Goal: Task Accomplishment & Management: Complete application form

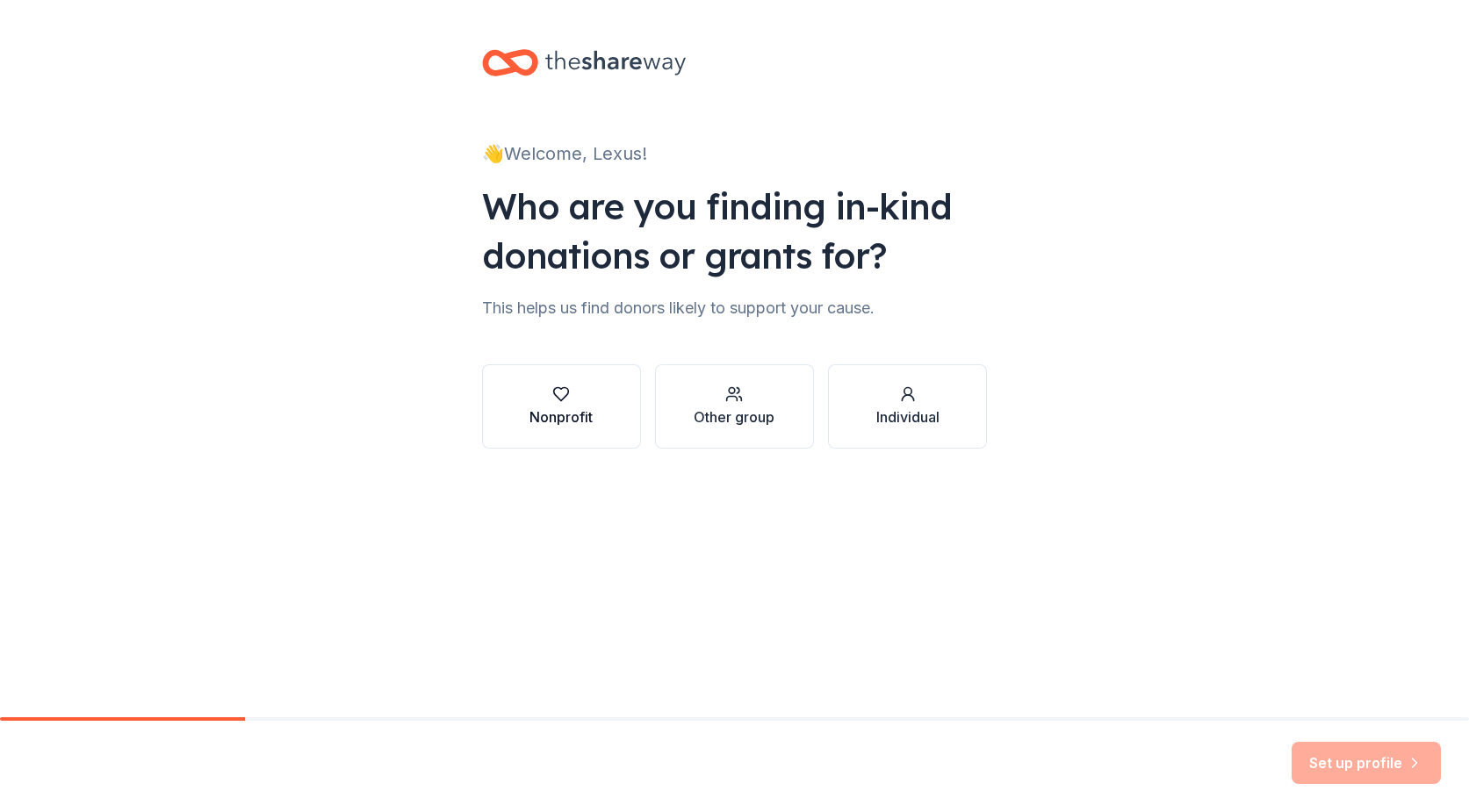
click at [540, 407] on div "Nonprofit" at bounding box center [561, 417] width 64 height 21
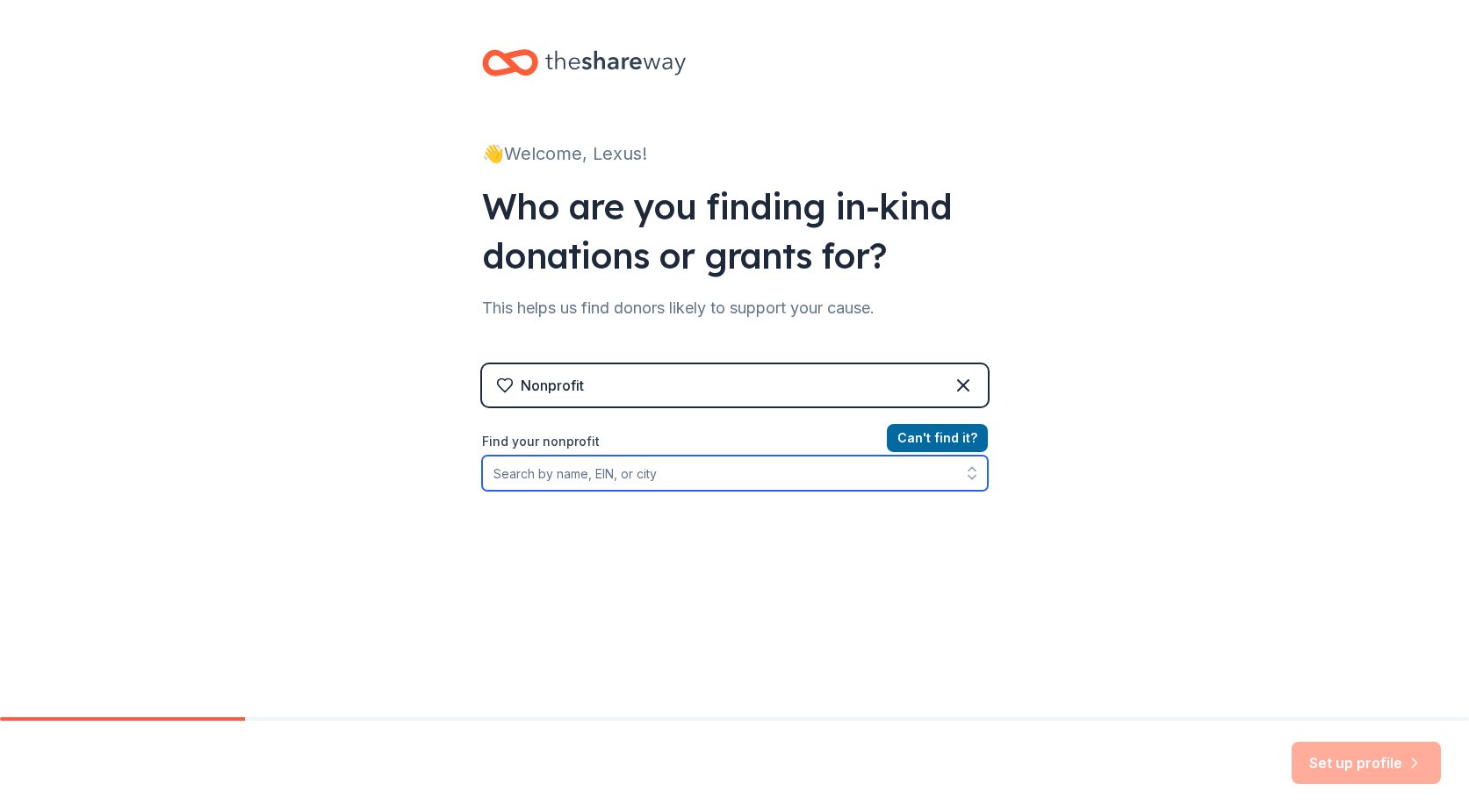
click at [705, 483] on input "Find your nonprofit" at bounding box center [734, 473] width 505 height 35
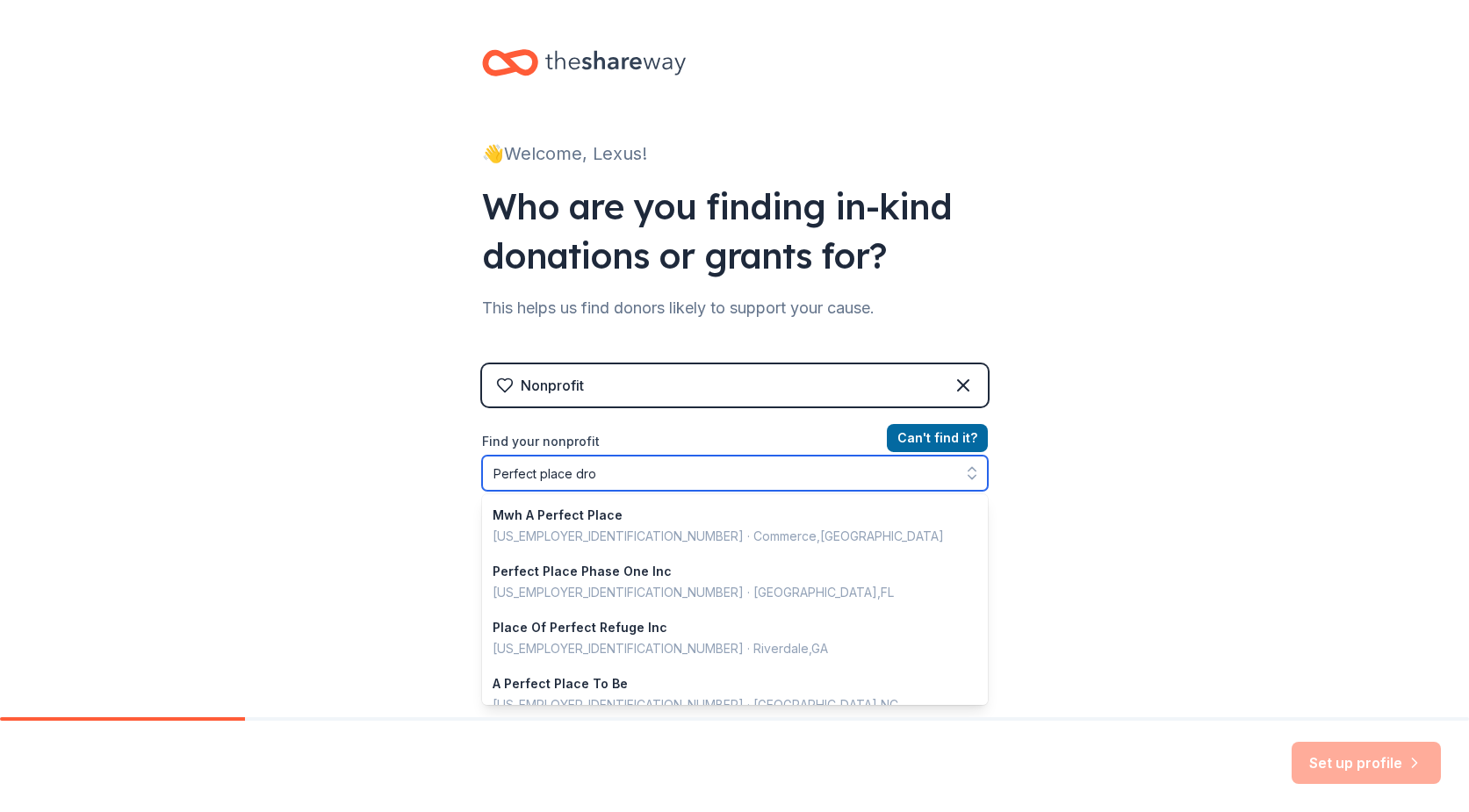
type input "Perfect place drop"
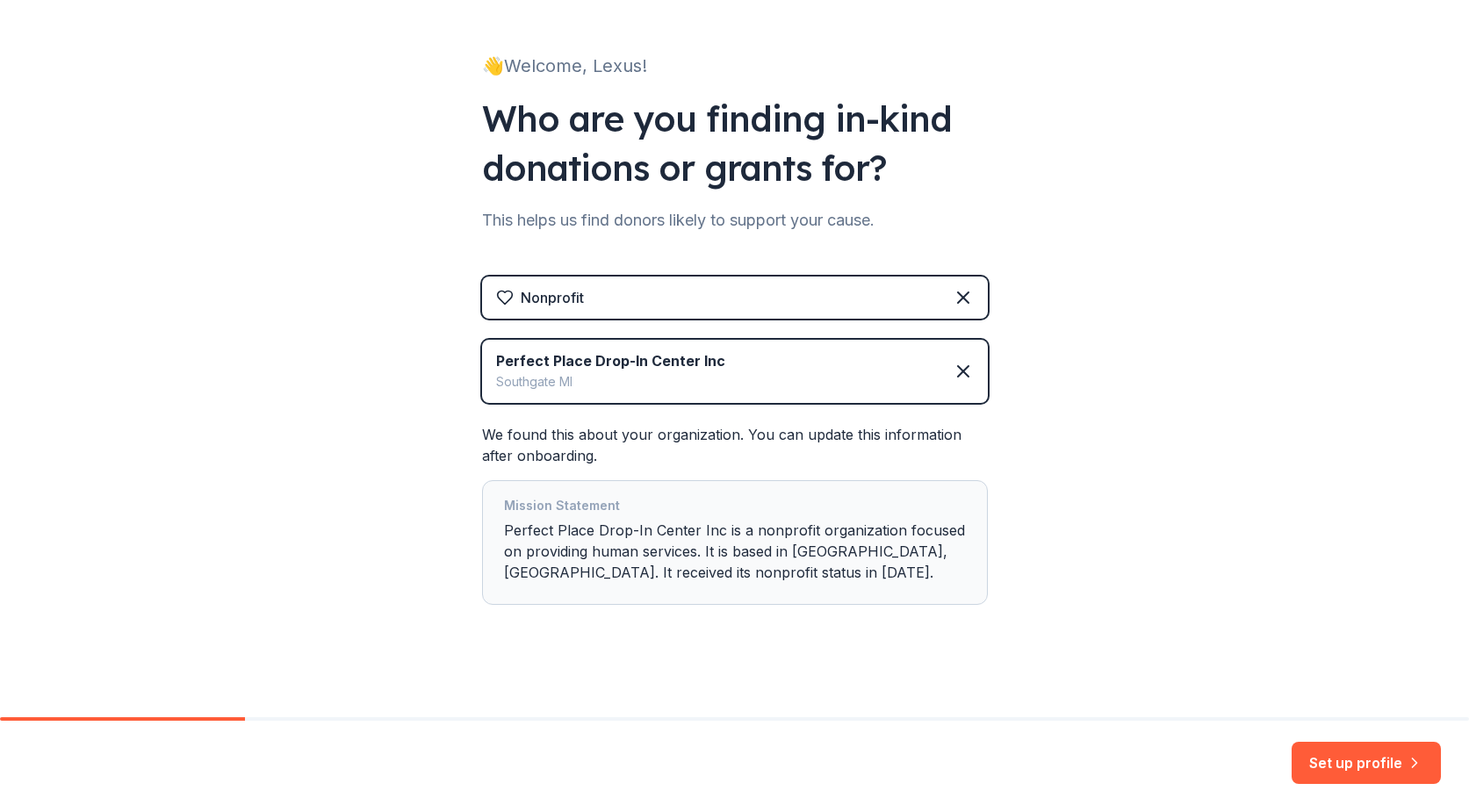
scroll to position [95, 0]
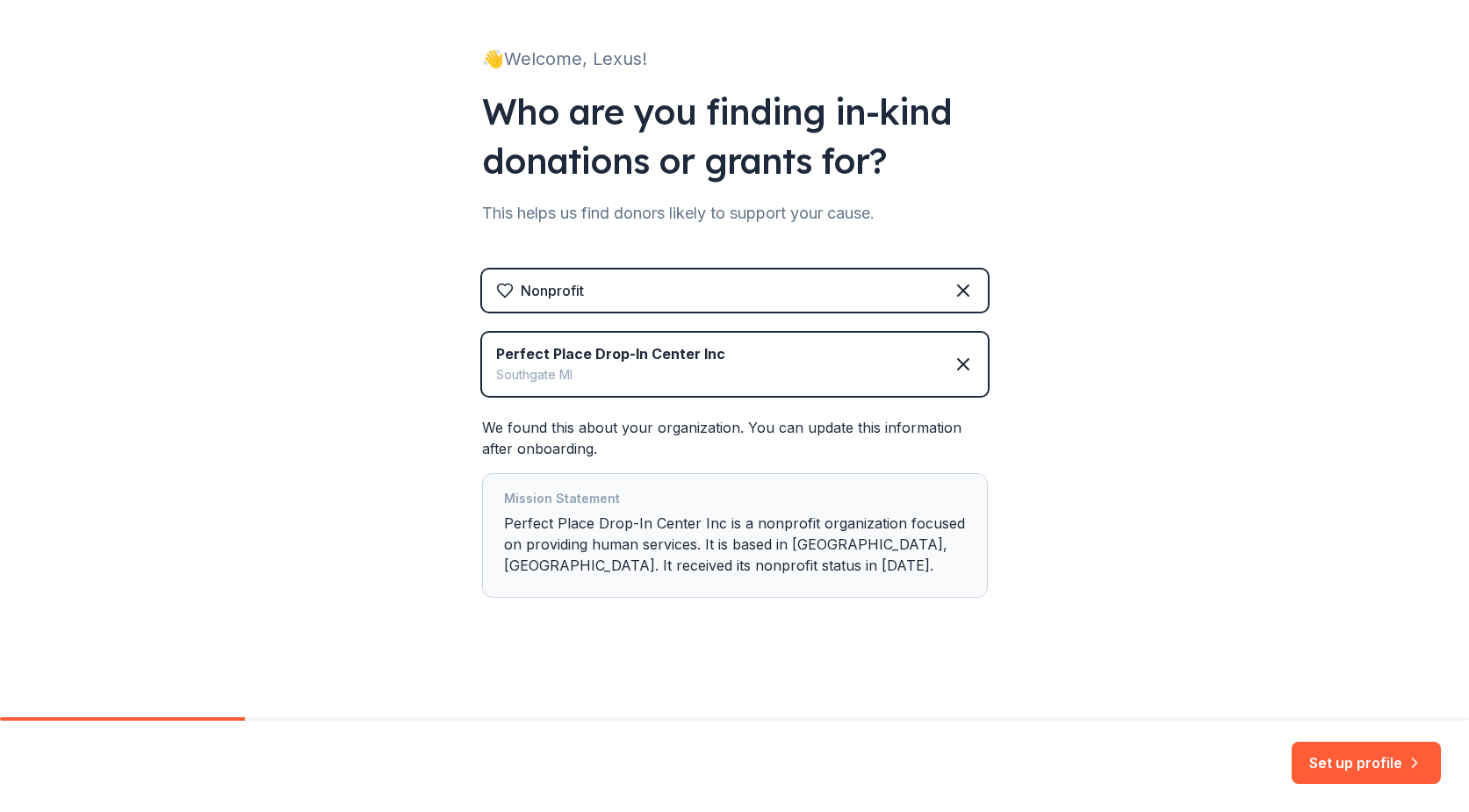
click at [568, 521] on div "Mission Statement Perfect Place Drop-In Center Inc is a nonprofit organization …" at bounding box center [735, 535] width 462 height 95
click at [1346, 757] on button "Set up profile" at bounding box center [1366, 762] width 150 height 42
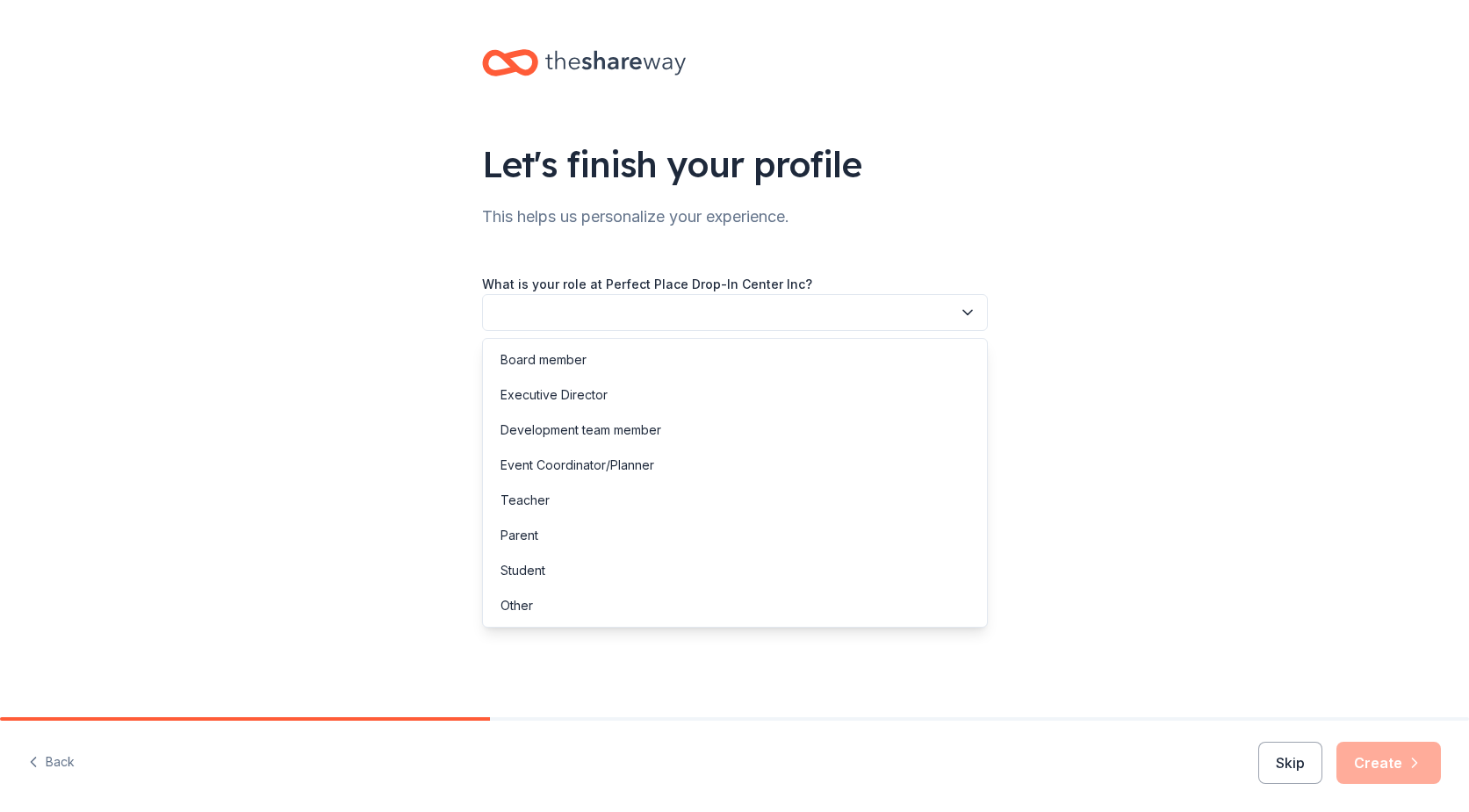
click at [554, 315] on button "button" at bounding box center [734, 313] width 505 height 37
click at [566, 465] on div "Event Coordinator/Planner" at bounding box center [577, 465] width 153 height 21
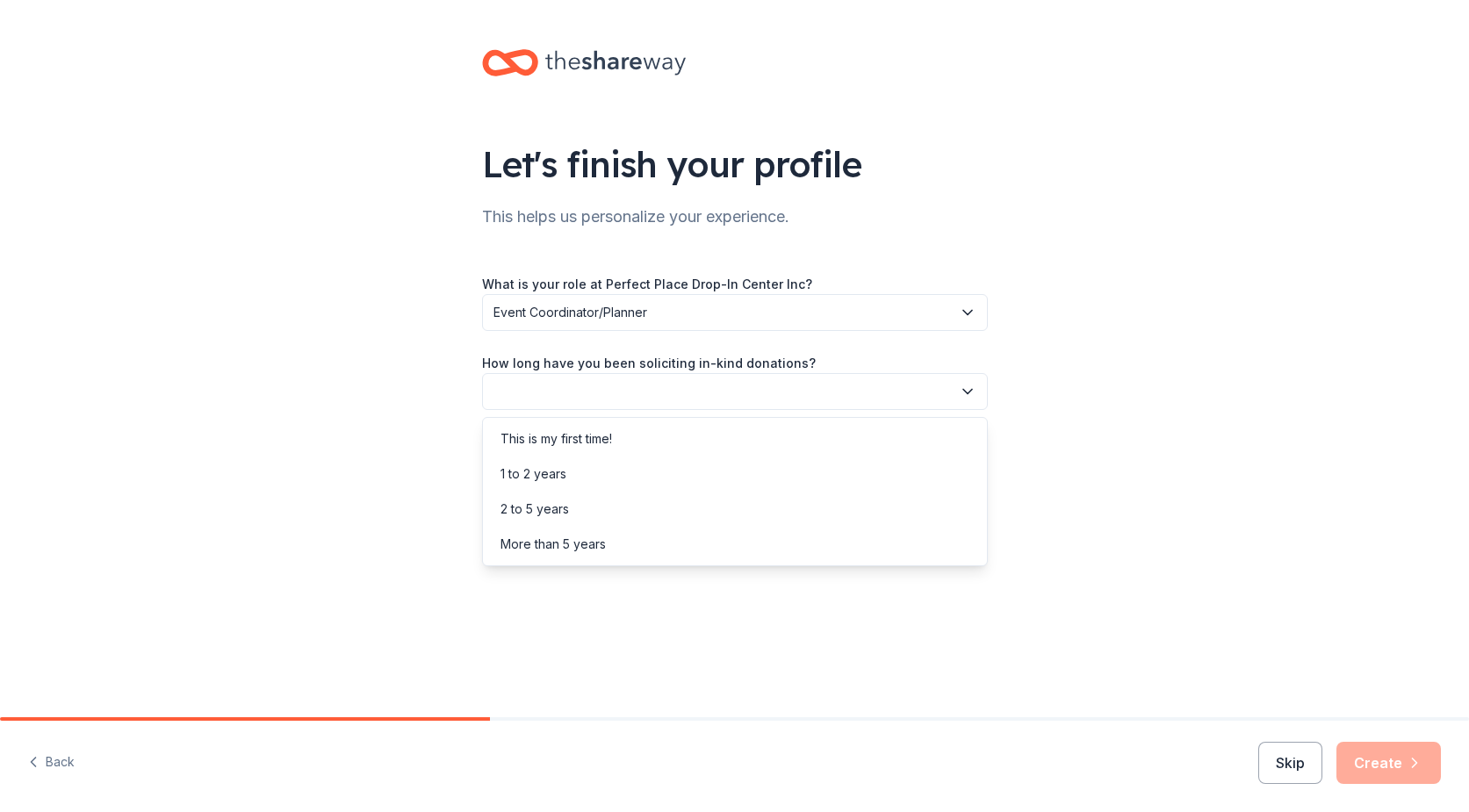
click at [575, 401] on button "button" at bounding box center [734, 392] width 505 height 37
click at [545, 469] on div "1 to 2 years" at bounding box center [533, 474] width 65 height 21
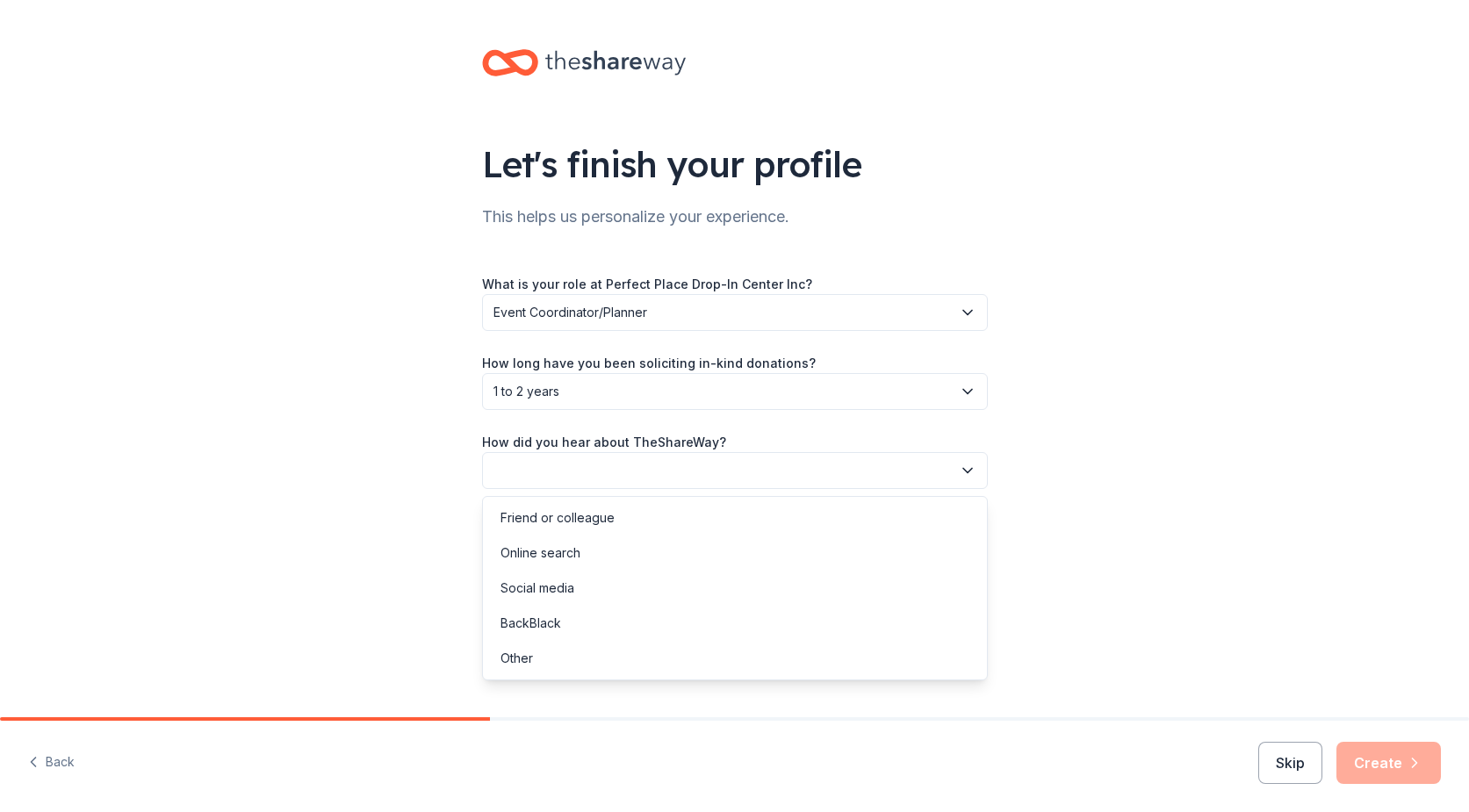
click at [546, 466] on button "button" at bounding box center [734, 471] width 505 height 37
click at [543, 550] on div "Online search" at bounding box center [540, 553] width 80 height 21
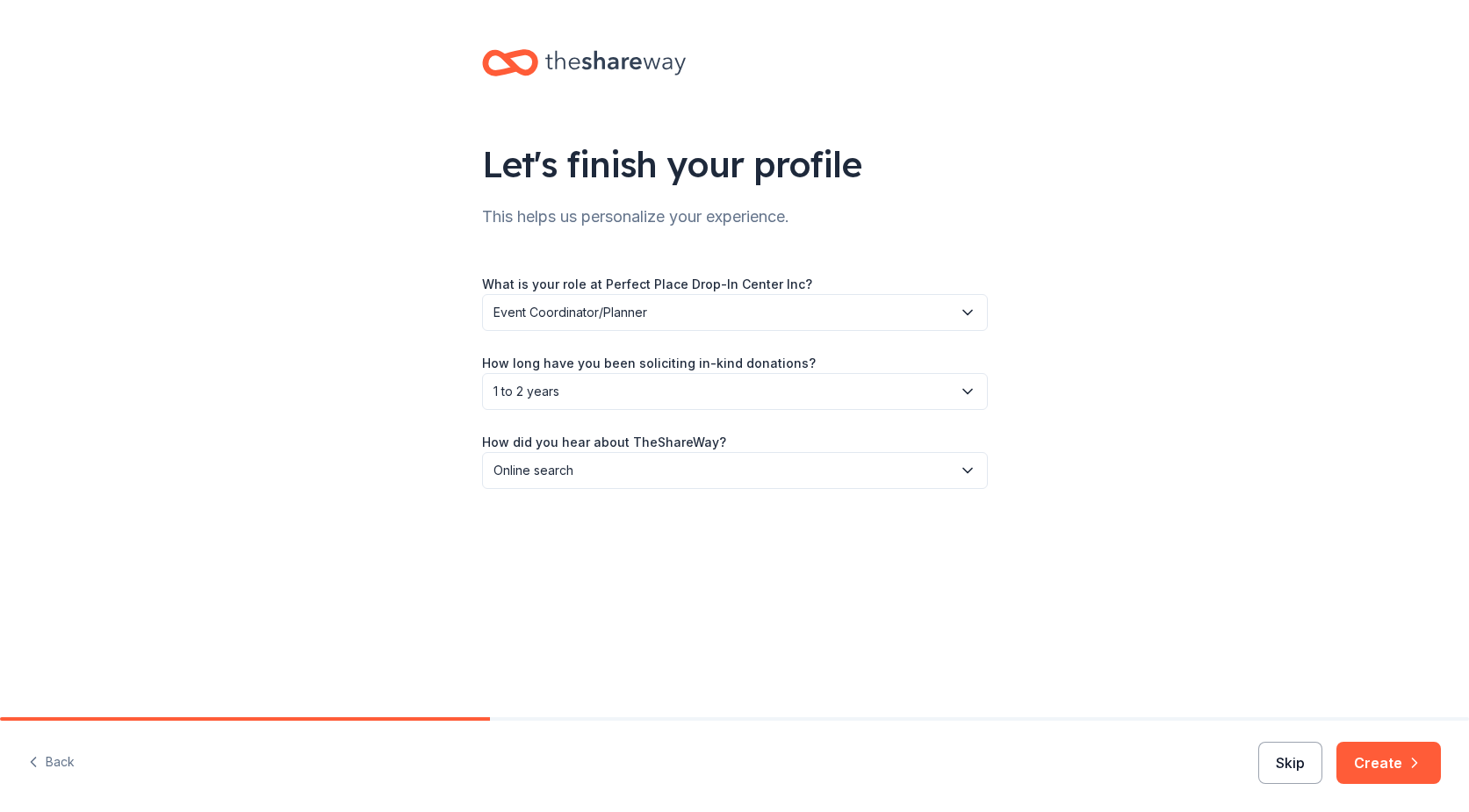
click at [1296, 777] on button "Skip" at bounding box center [1290, 762] width 65 height 42
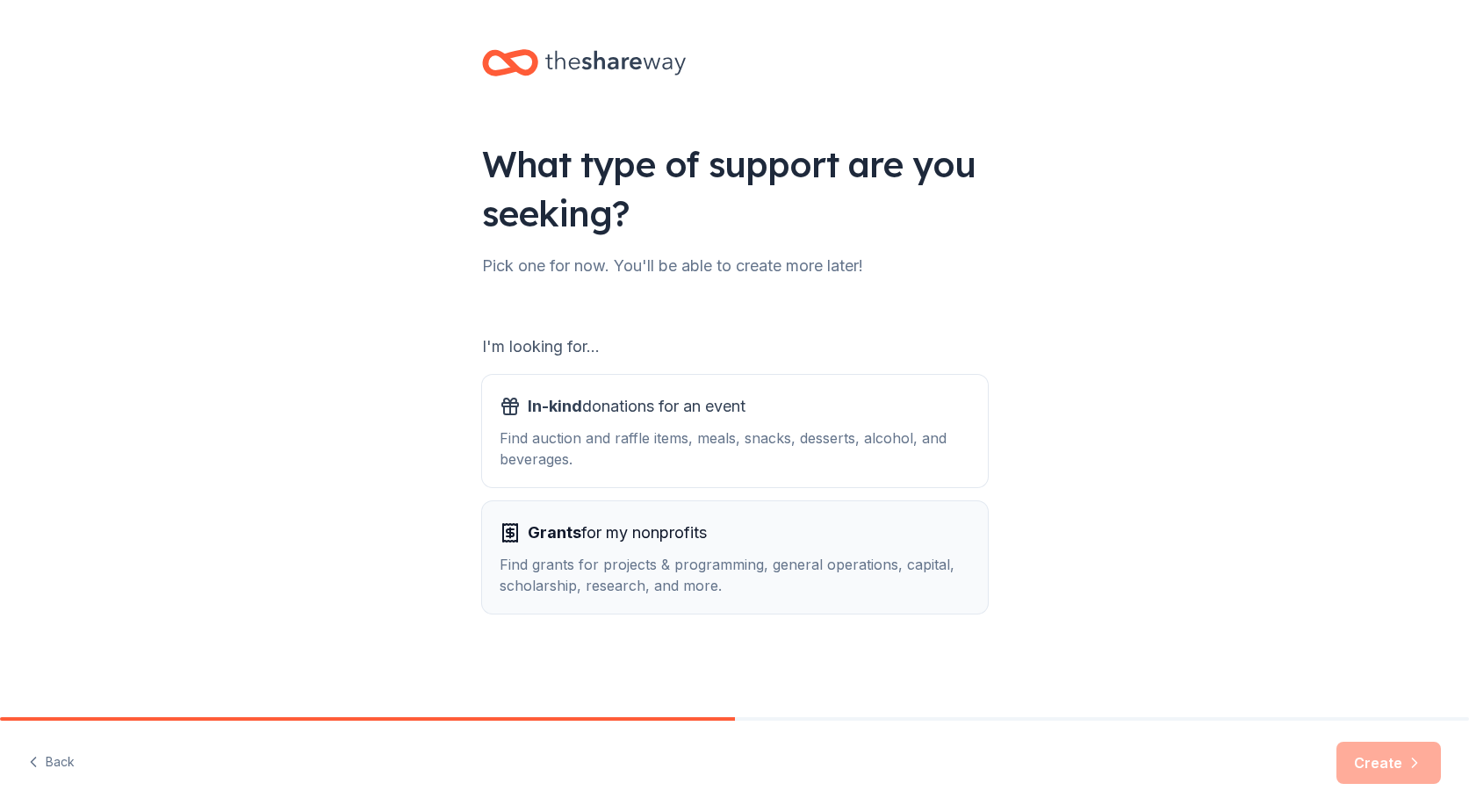
click at [736, 534] on div "Grants for my nonprofits" at bounding box center [735, 533] width 471 height 28
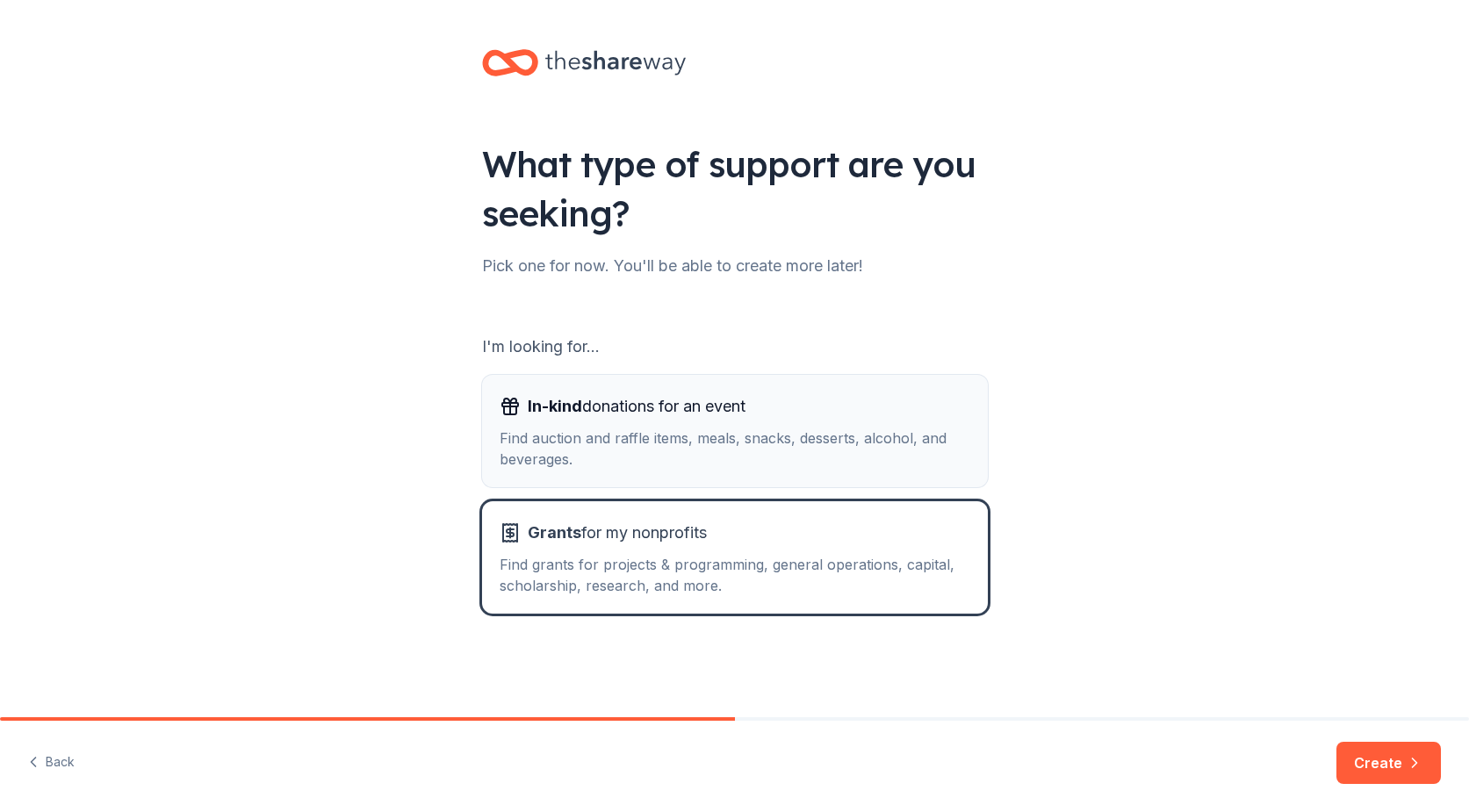
click at [764, 434] on div "Find auction and raffle items, meals, snacks, desserts, alcohol, and beverages." at bounding box center [735, 449] width 471 height 42
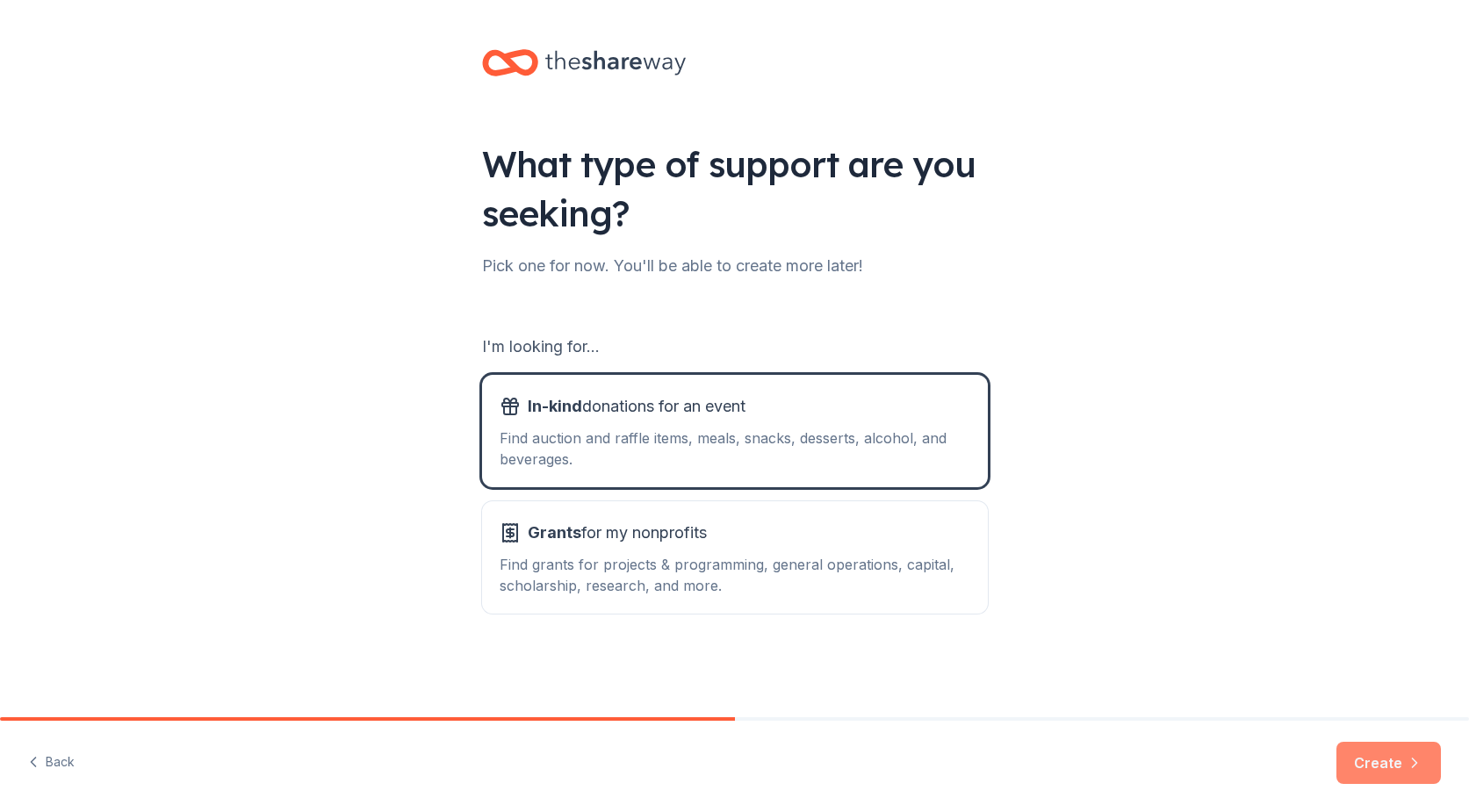
click at [1370, 759] on button "Create" at bounding box center [1388, 762] width 105 height 42
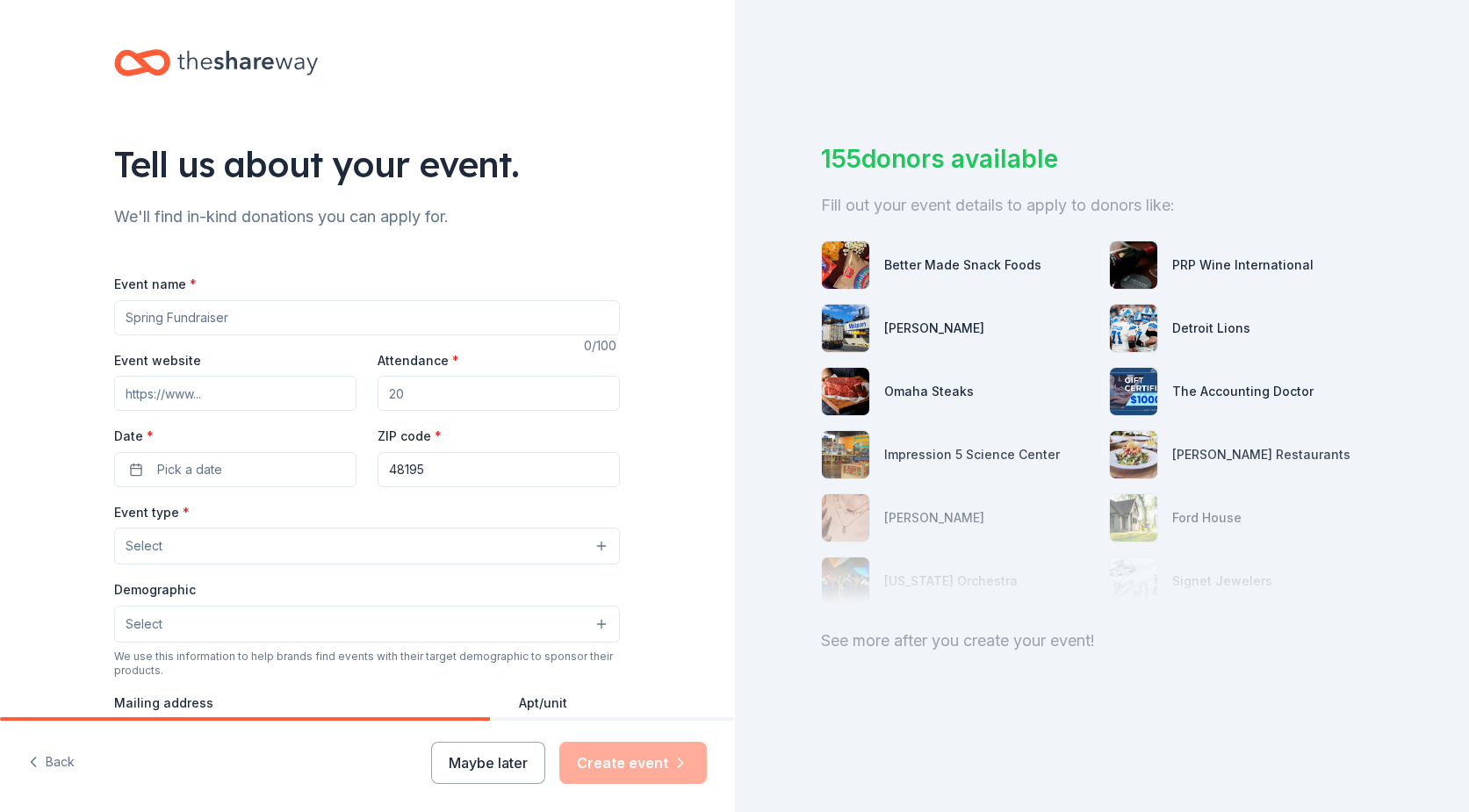
click at [419, 308] on input "Event name *" at bounding box center [367, 318] width 505 height 35
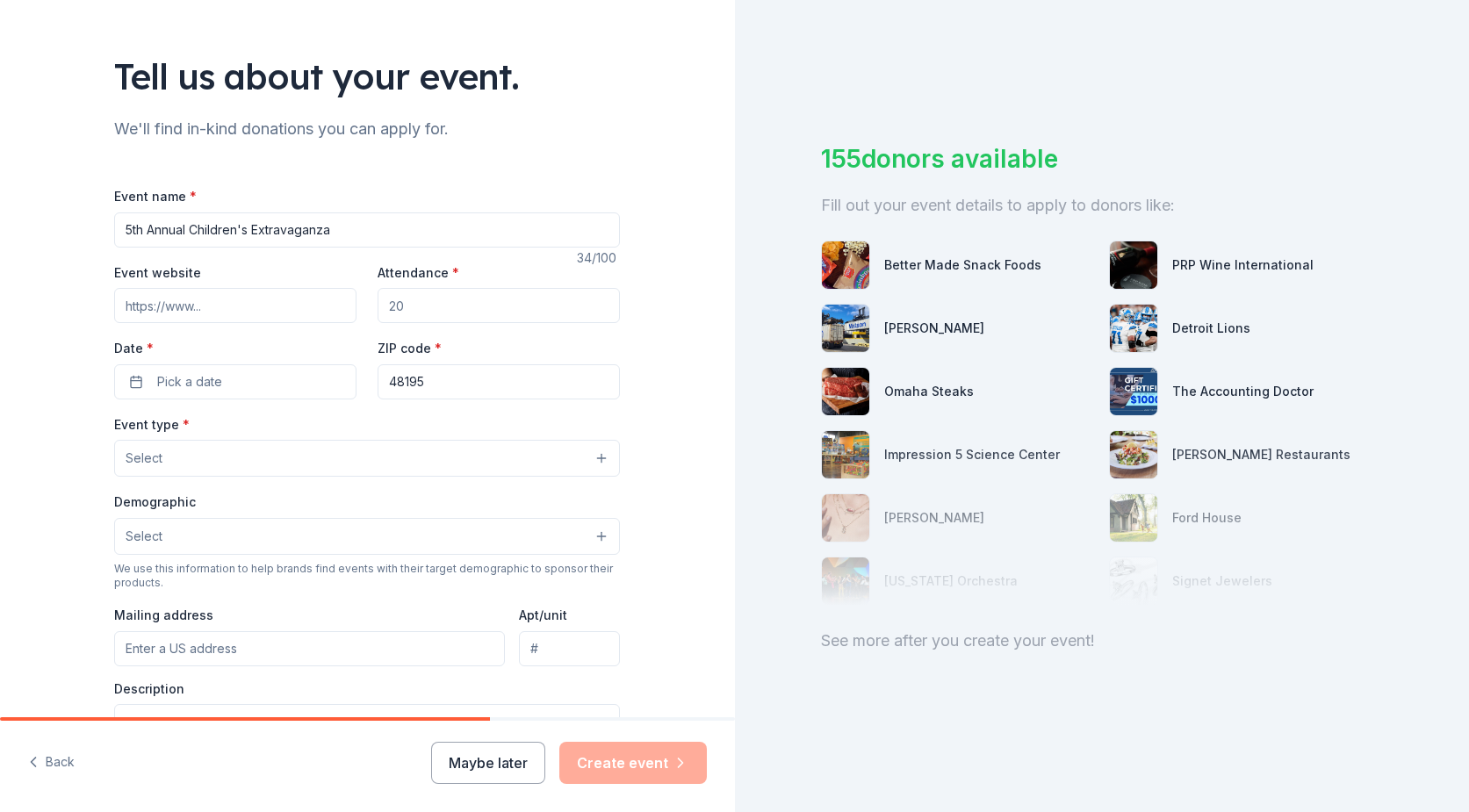
type input "5th Annual Children's Extravaganza"
click at [428, 309] on input "Attendance *" at bounding box center [498, 306] width 242 height 35
type input "200"
click at [186, 387] on span "Pick a date" at bounding box center [190, 382] width 65 height 21
click at [324, 420] on button "Go to next month" at bounding box center [324, 428] width 24 height 24
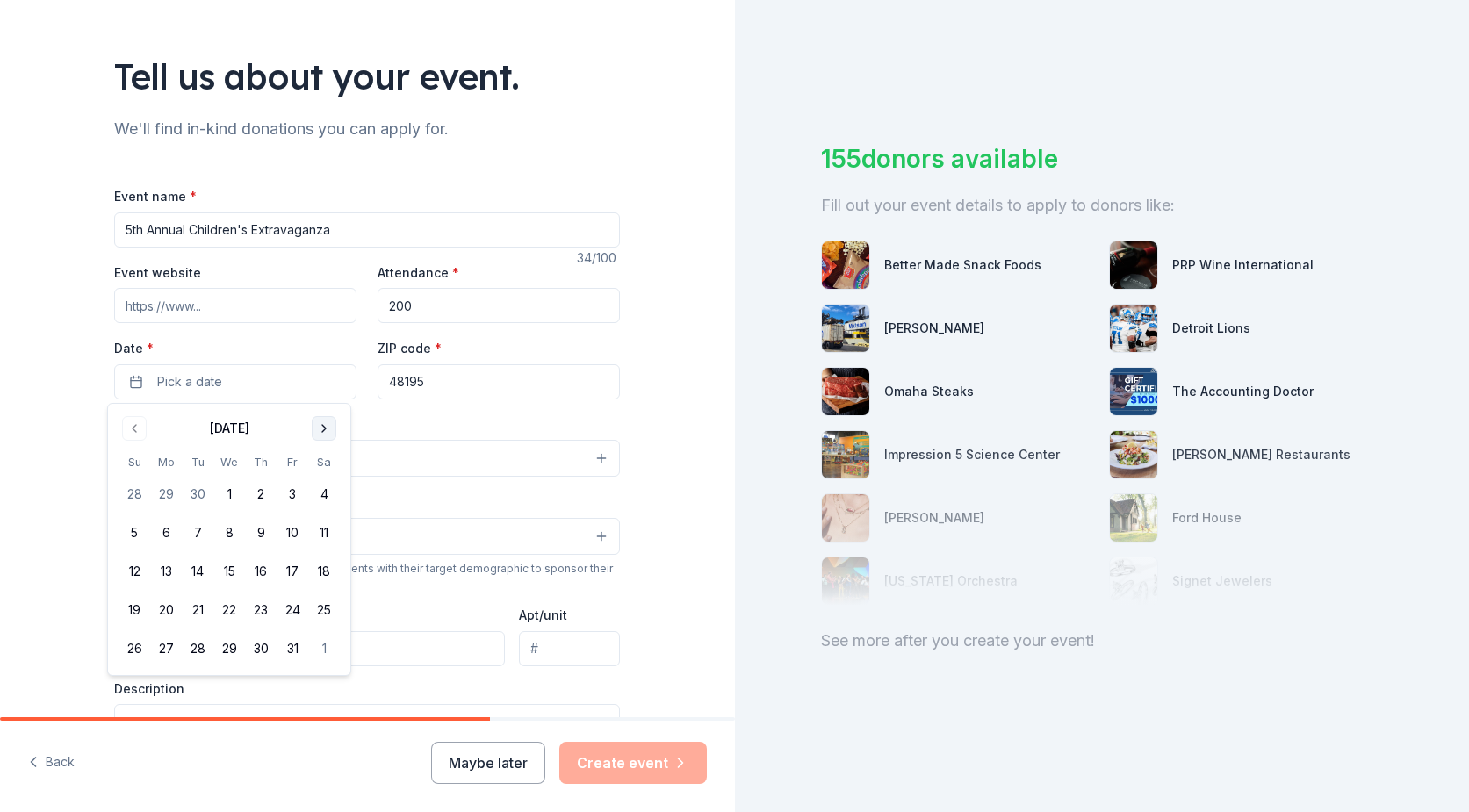
click at [324, 420] on button "Go to next month" at bounding box center [324, 428] width 24 height 24
click at [328, 434] on button "Go to next month" at bounding box center [324, 428] width 24 height 24
click at [332, 537] on button "13" at bounding box center [324, 533] width 31 height 31
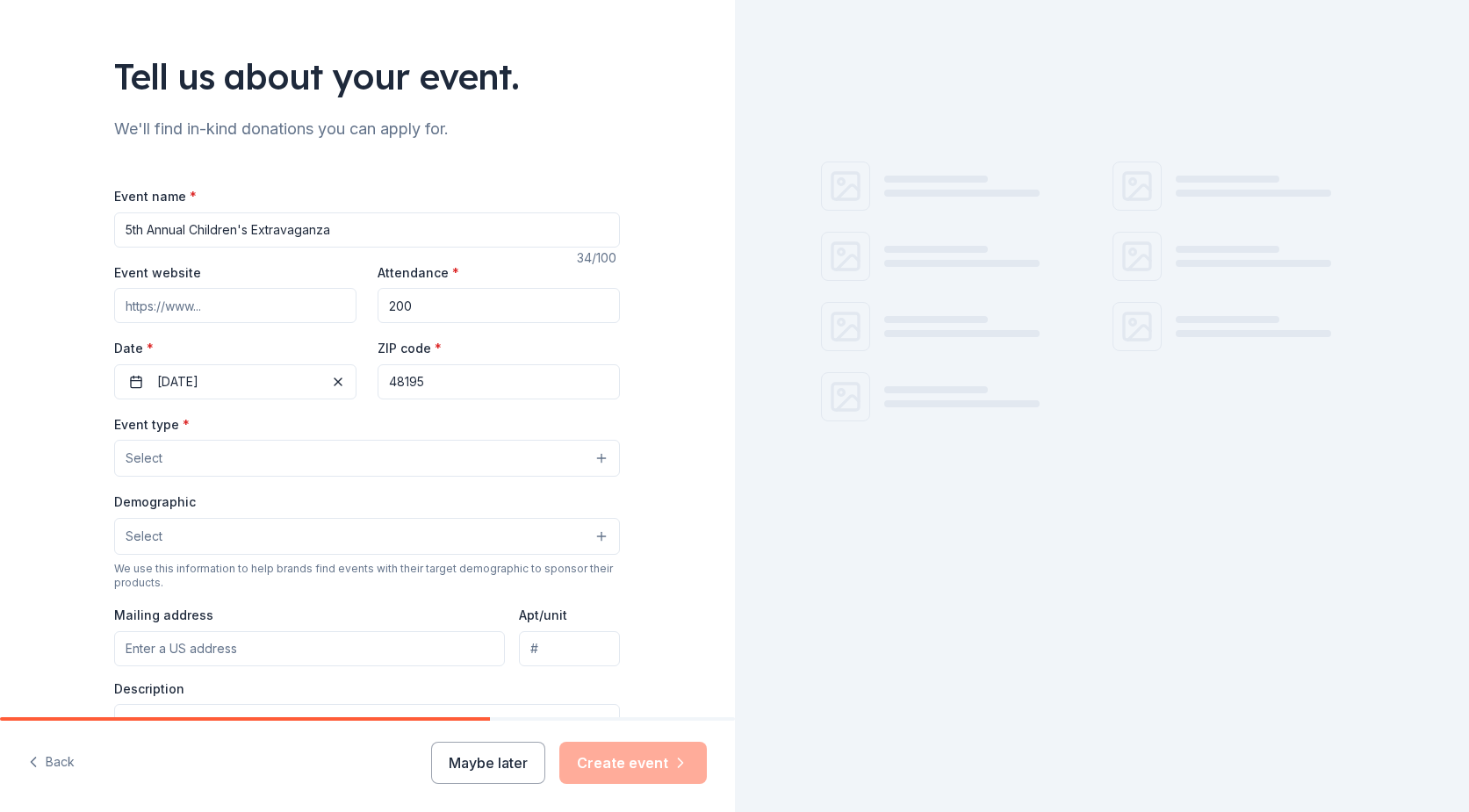
click at [431, 418] on div "Event type * Select" at bounding box center [367, 446] width 505 height 64
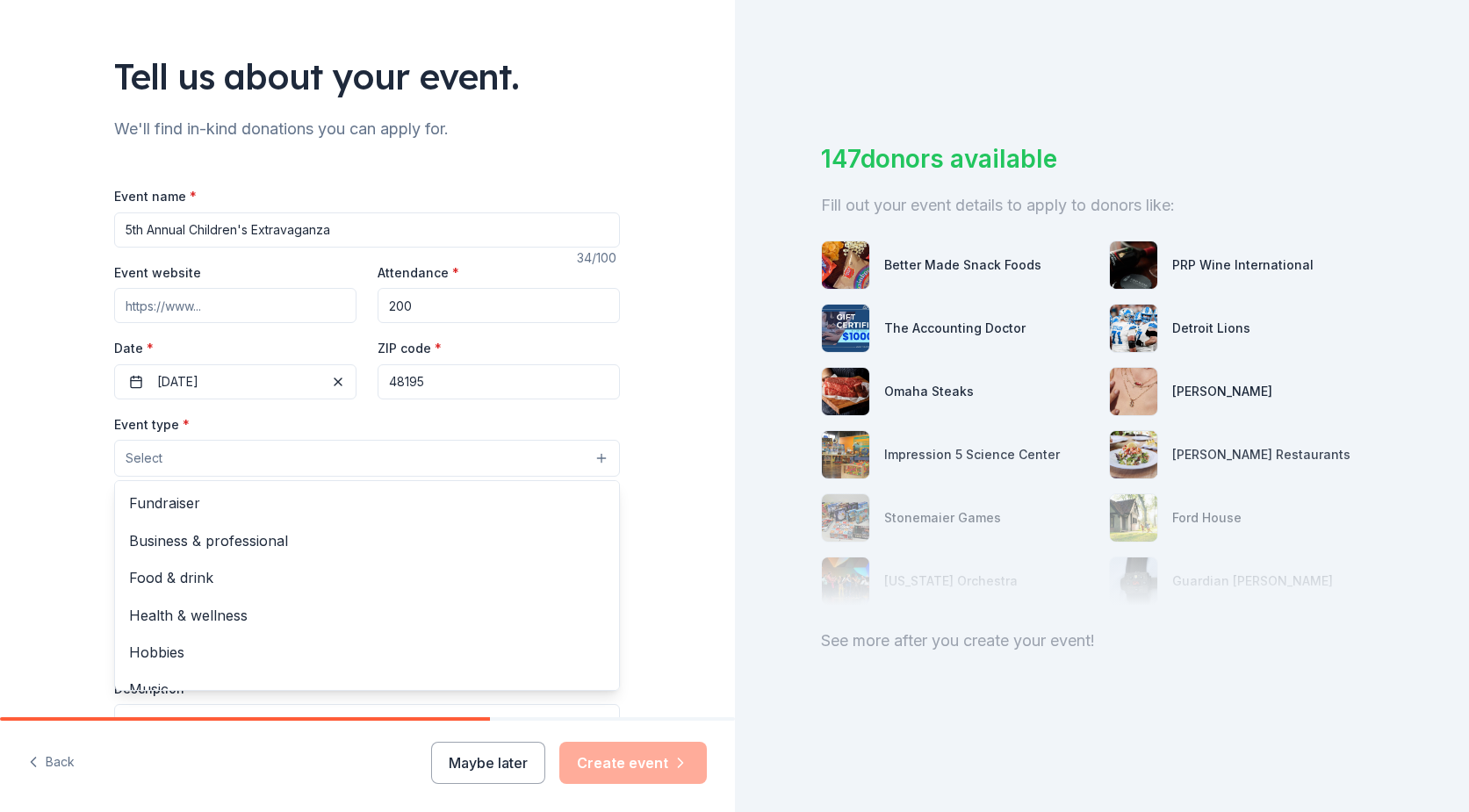
click at [333, 471] on button "Select" at bounding box center [367, 458] width 505 height 37
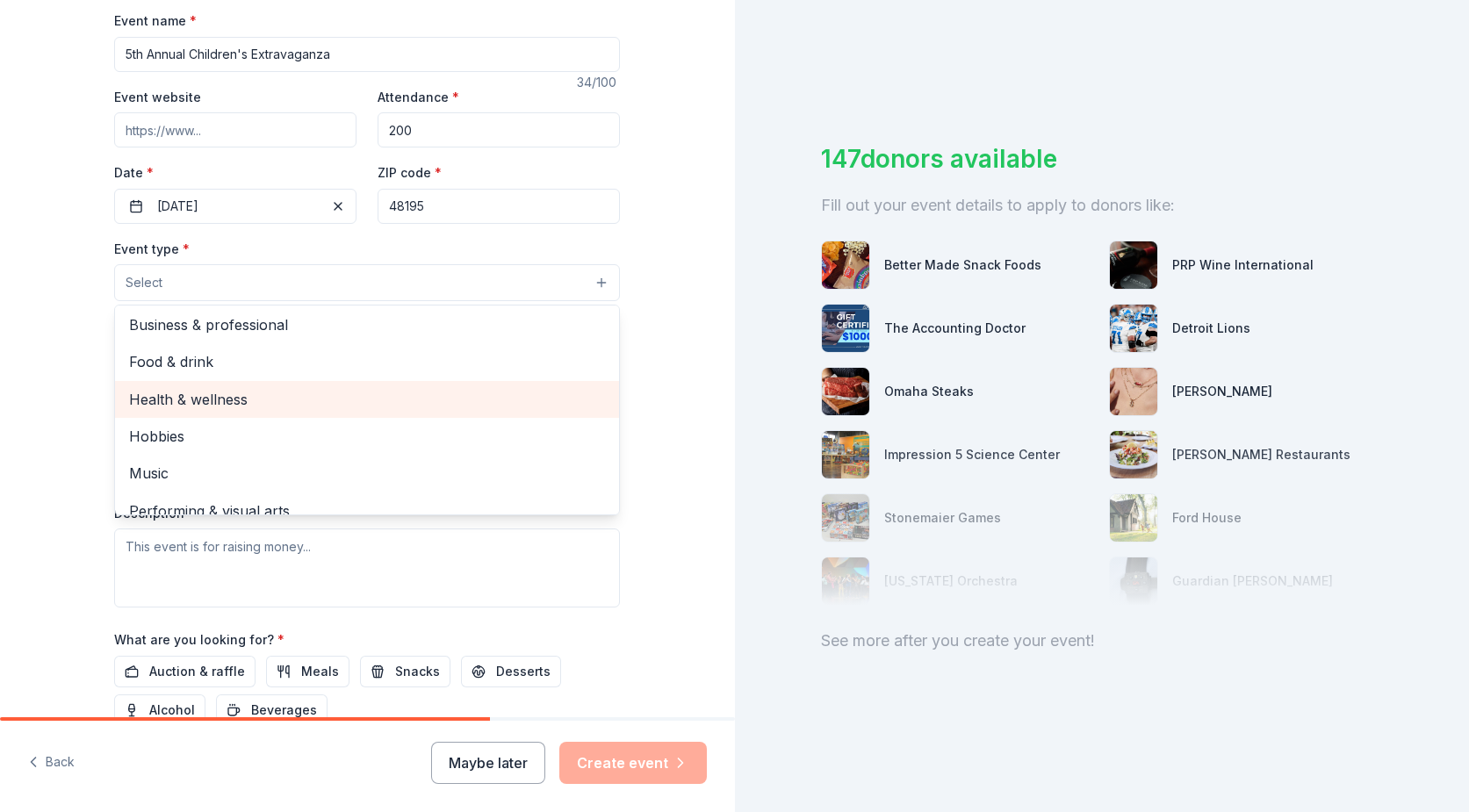
scroll to position [59, 0]
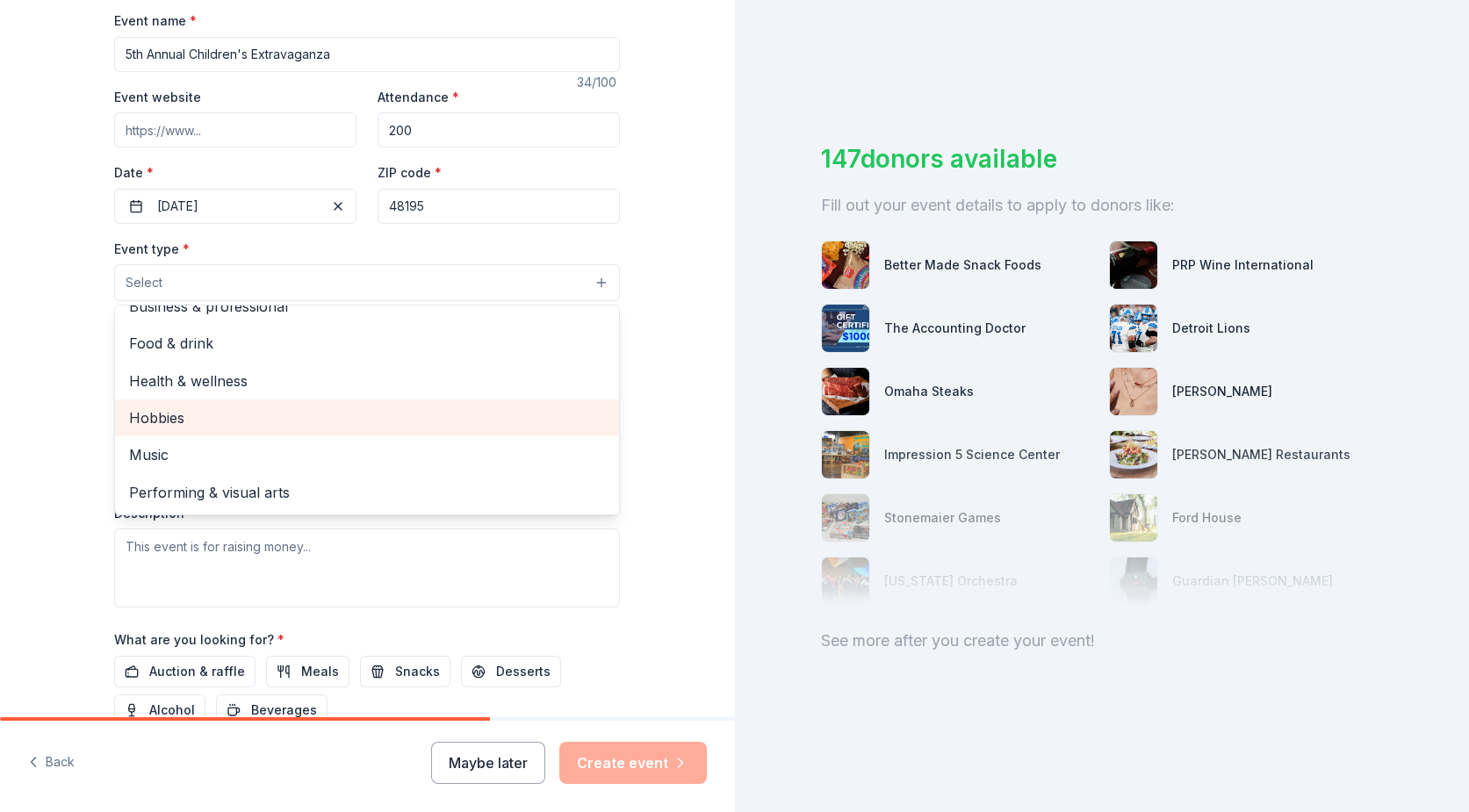
click at [324, 428] on span "Hobbies" at bounding box center [367, 417] width 476 height 22
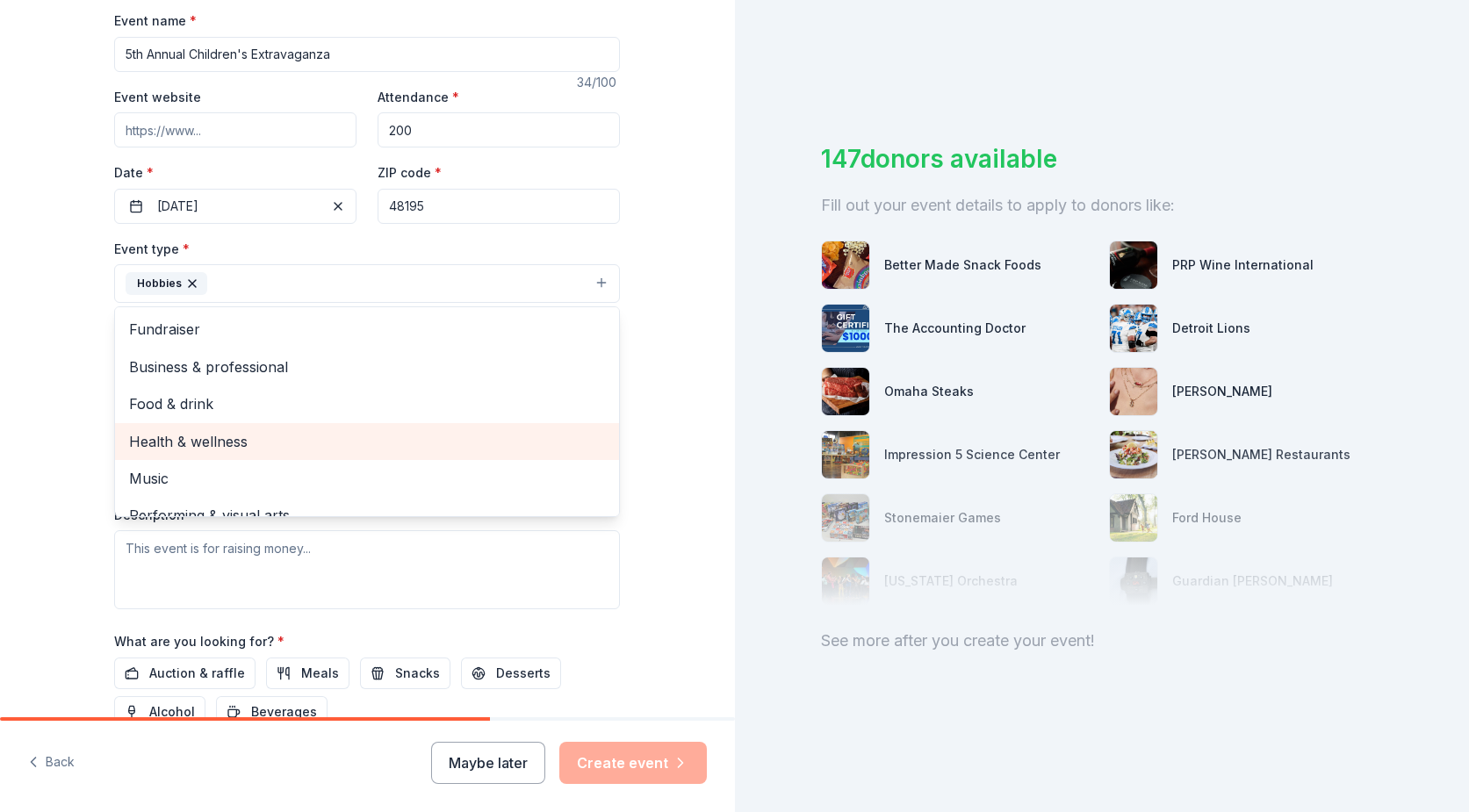
scroll to position [21, 0]
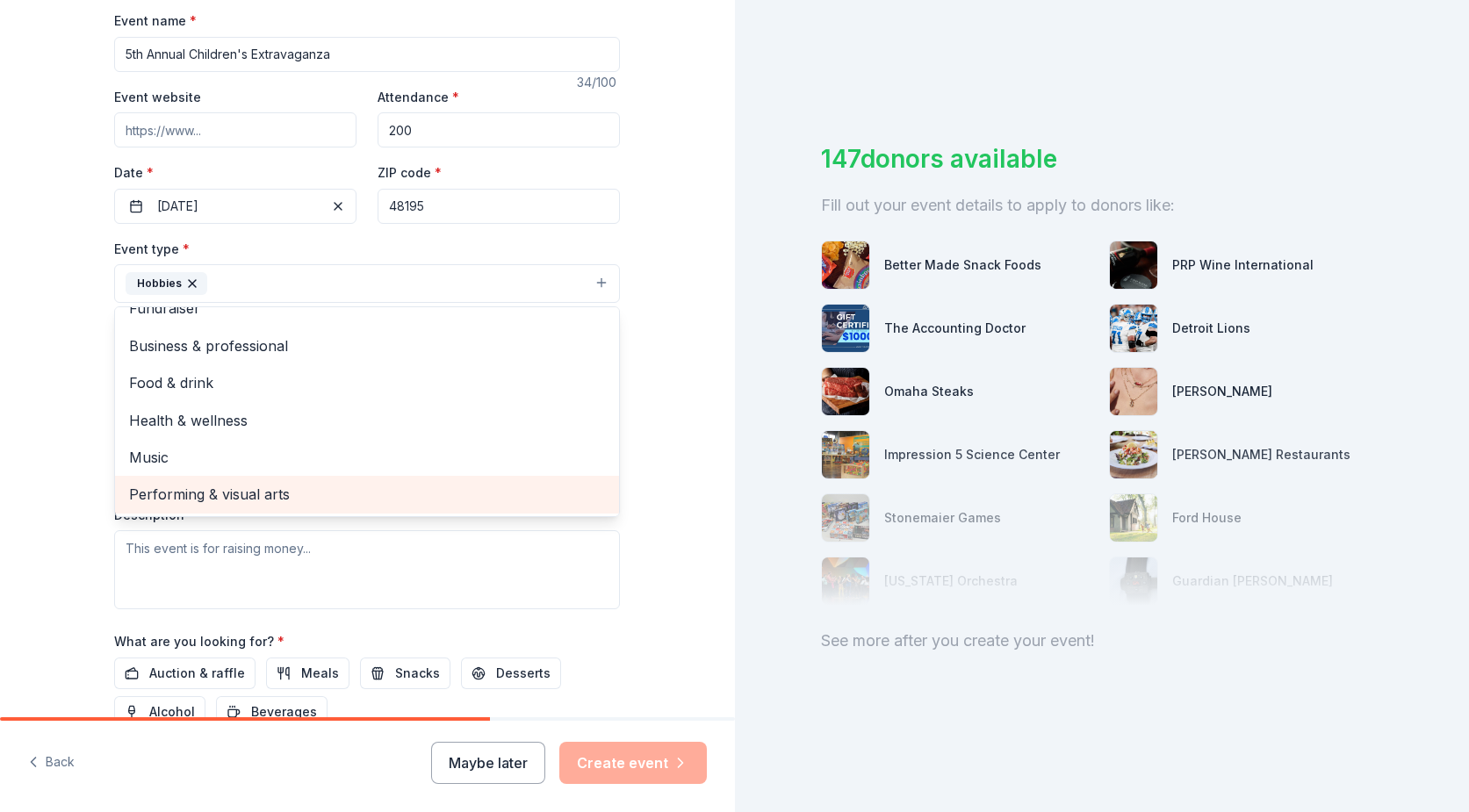
click at [317, 497] on span "Performing & visual arts" at bounding box center [367, 493] width 476 height 22
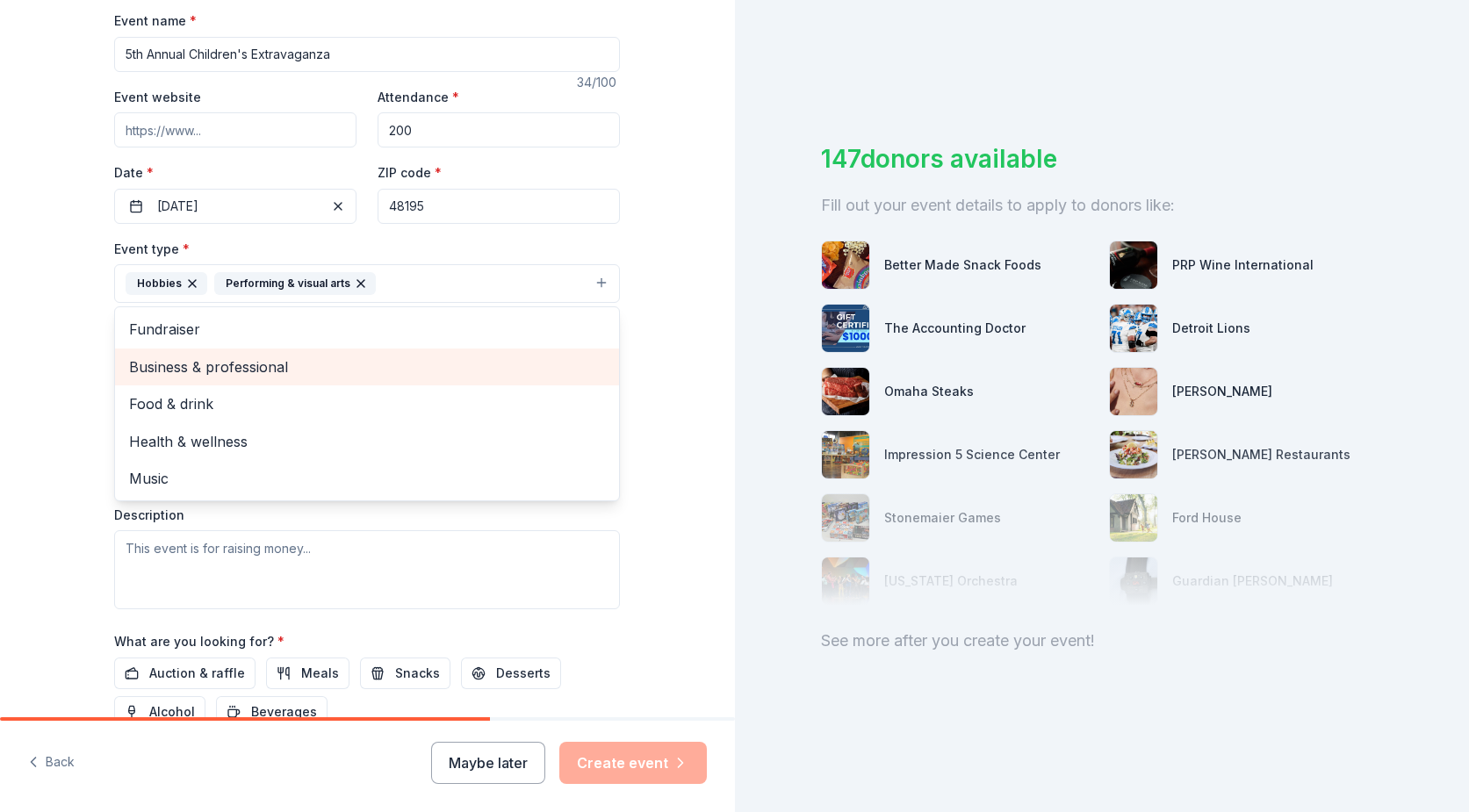
scroll to position [351, 0]
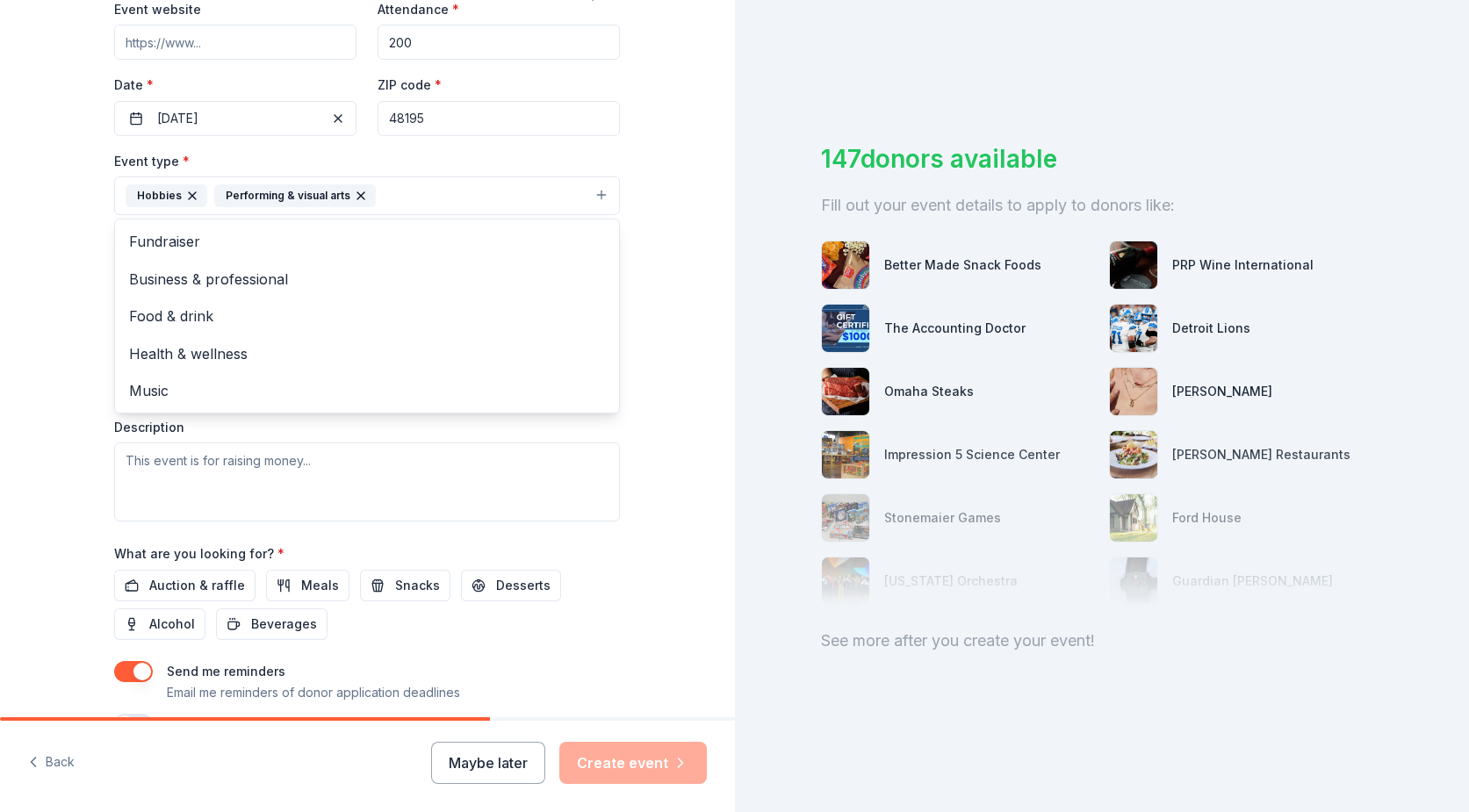
click at [655, 324] on div "Tell us about your event. We'll find in-kind donations you can apply for. Event…" at bounding box center [367, 235] width 735 height 1171
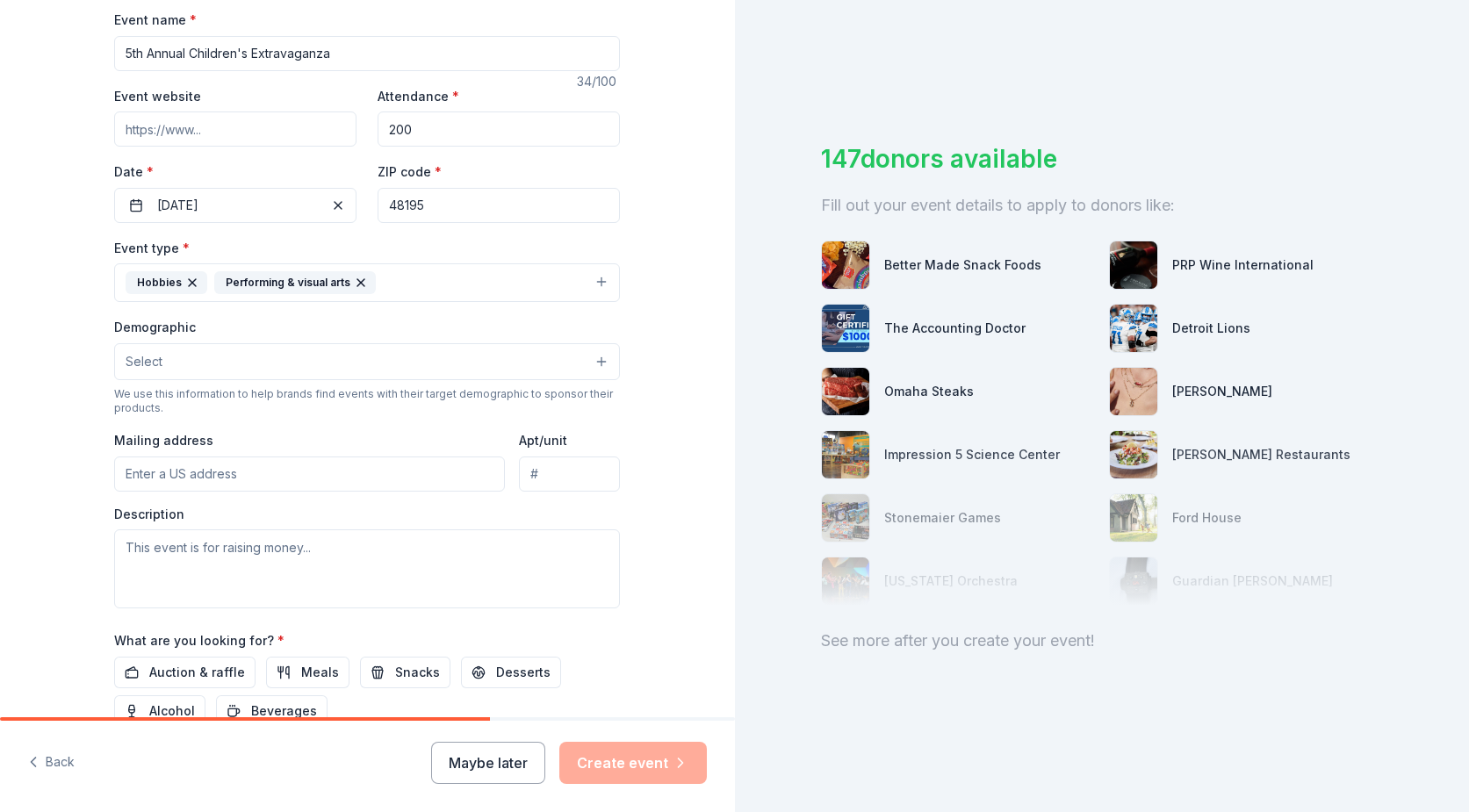
scroll to position [264, 0]
click at [376, 361] on button "Select" at bounding box center [367, 363] width 505 height 37
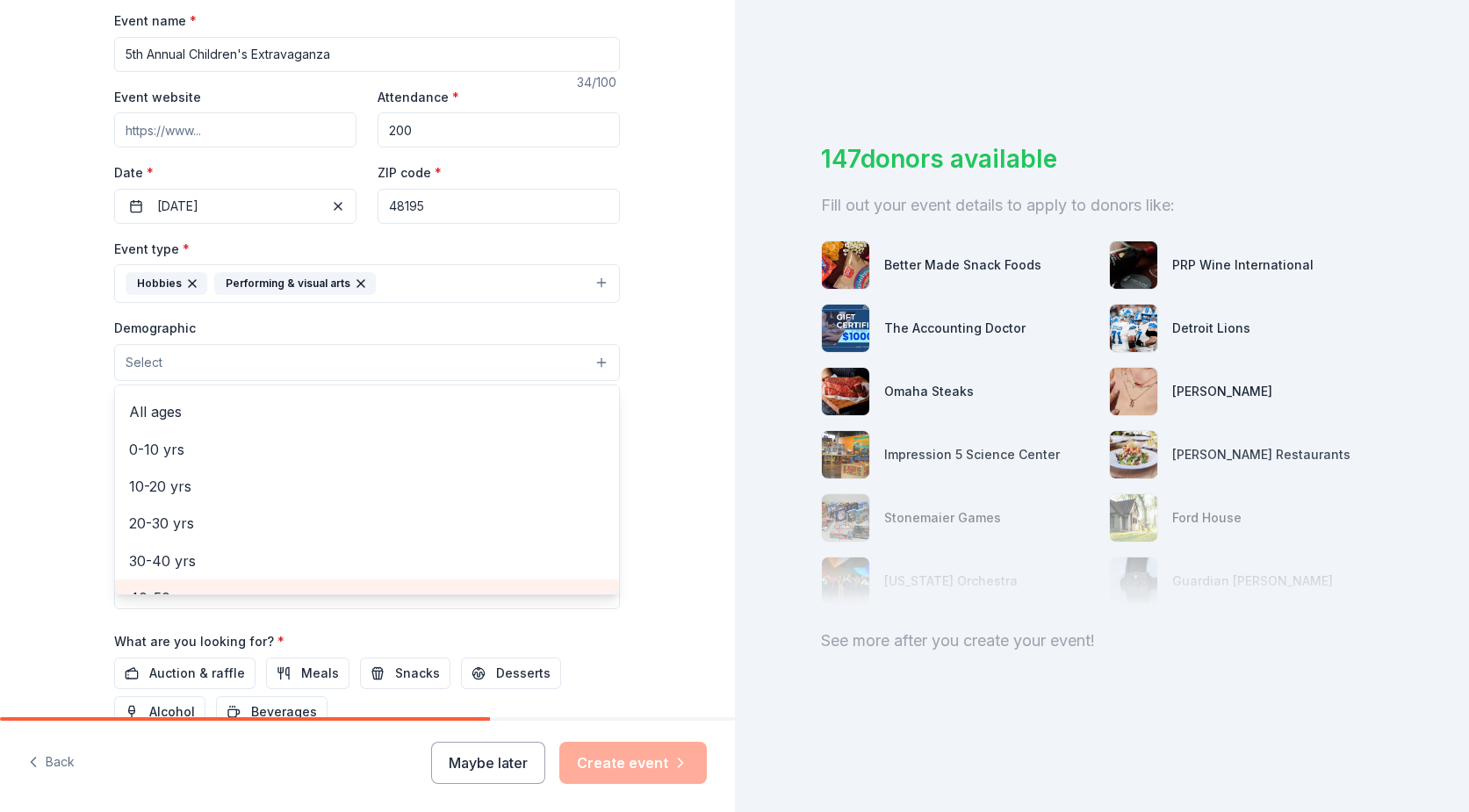
scroll to position [107, 0]
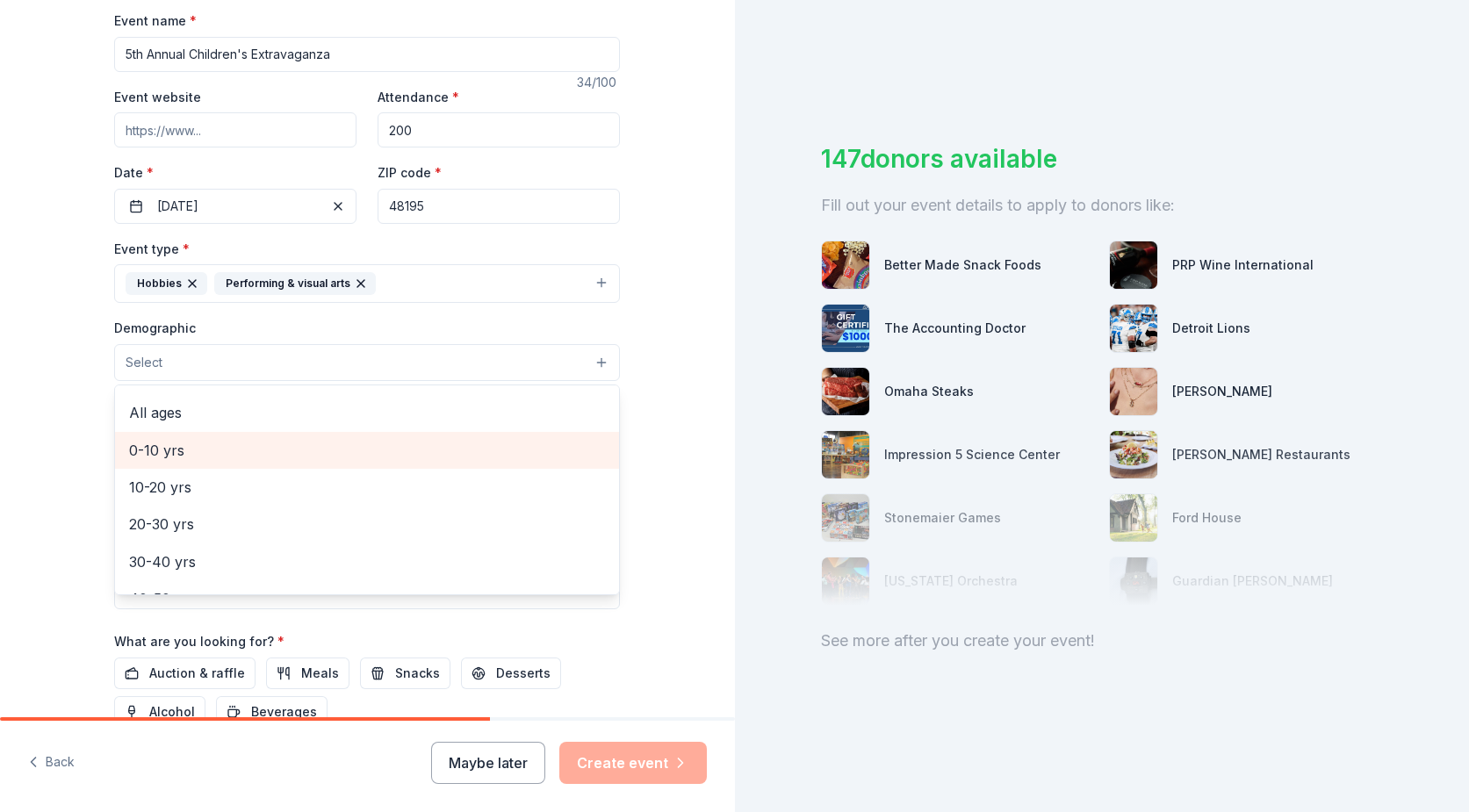
click at [319, 446] on span "0-10 yrs" at bounding box center [367, 449] width 476 height 22
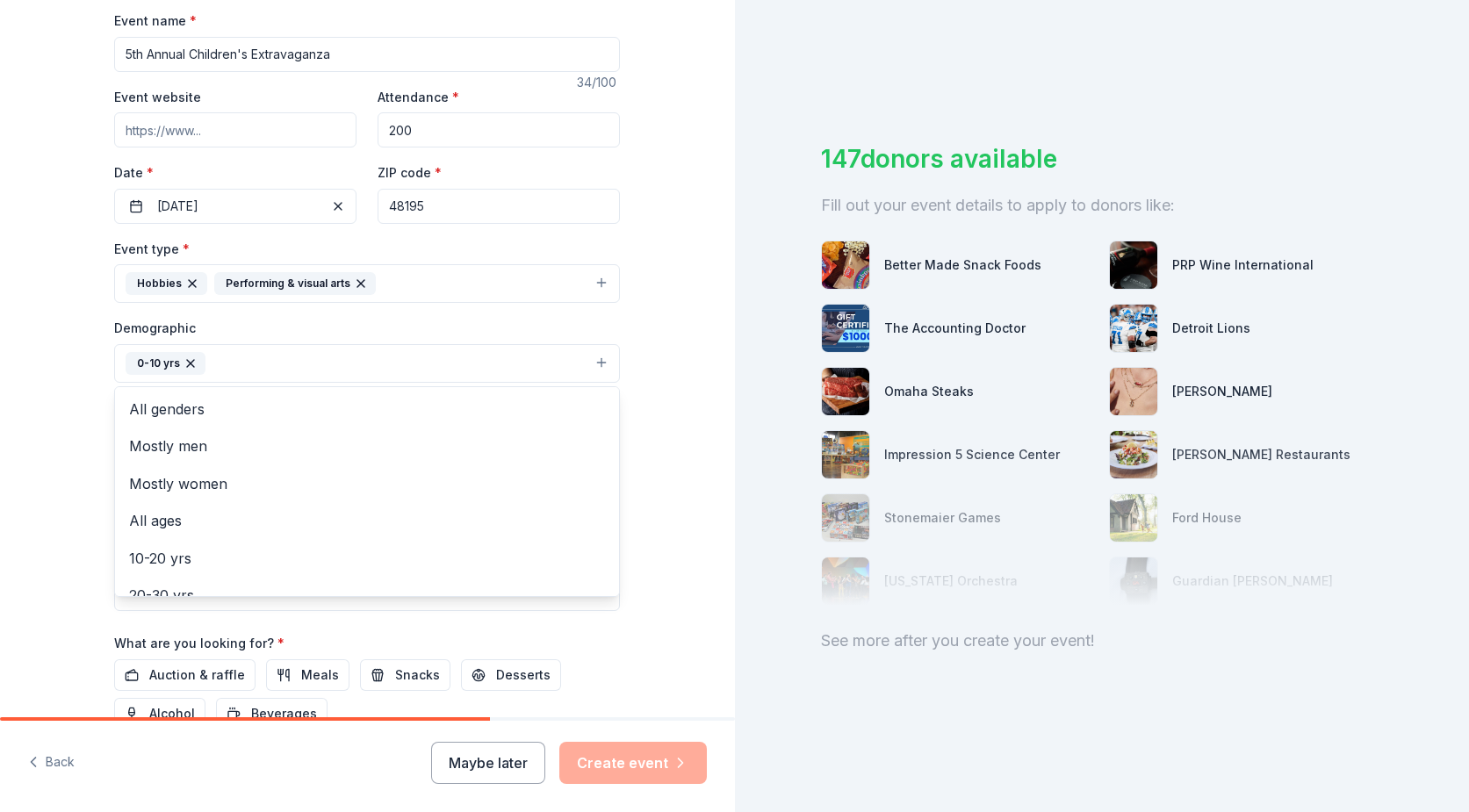
click at [184, 361] on icon "button" at bounding box center [191, 363] width 14 height 14
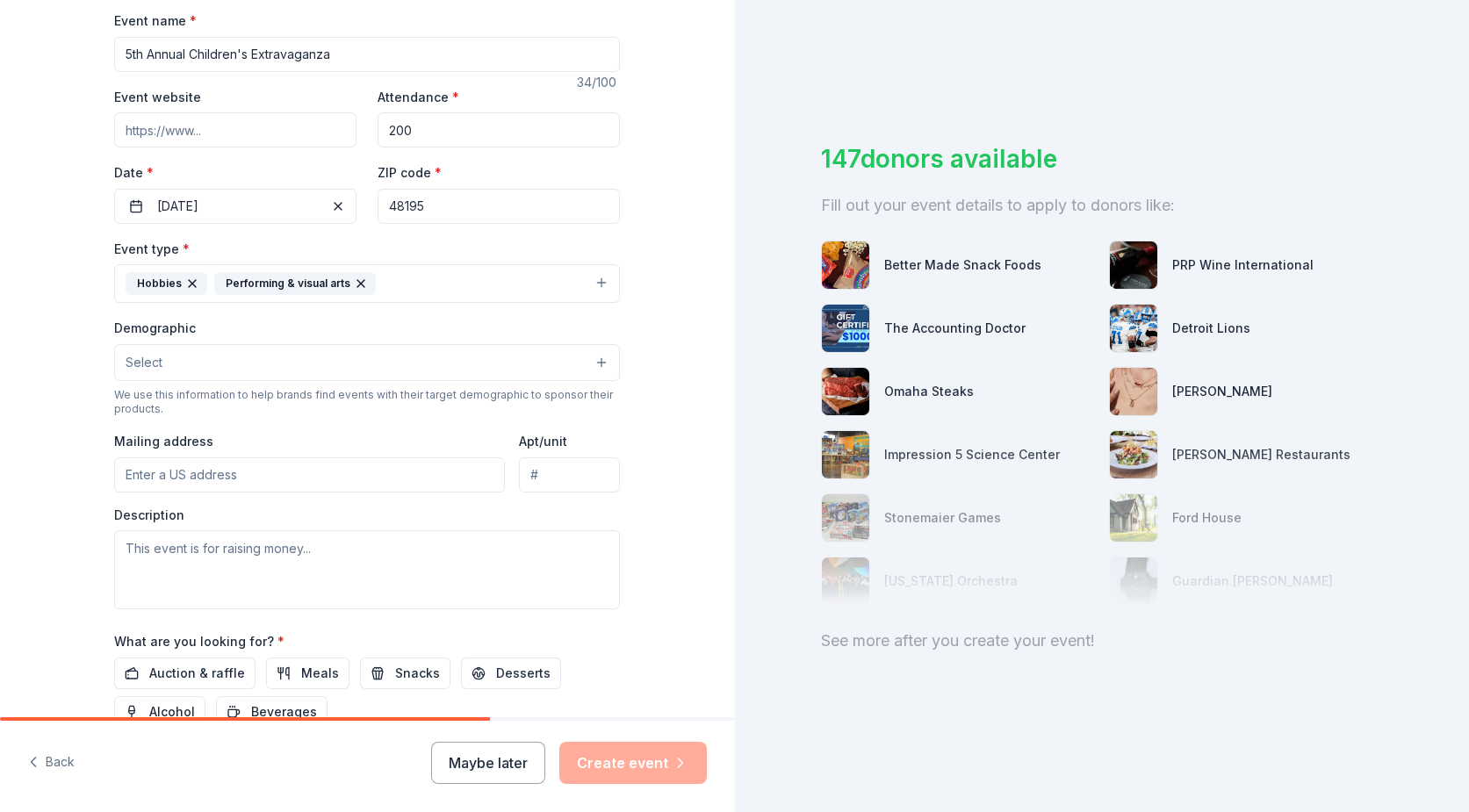
click at [184, 361] on button "Select" at bounding box center [367, 363] width 505 height 37
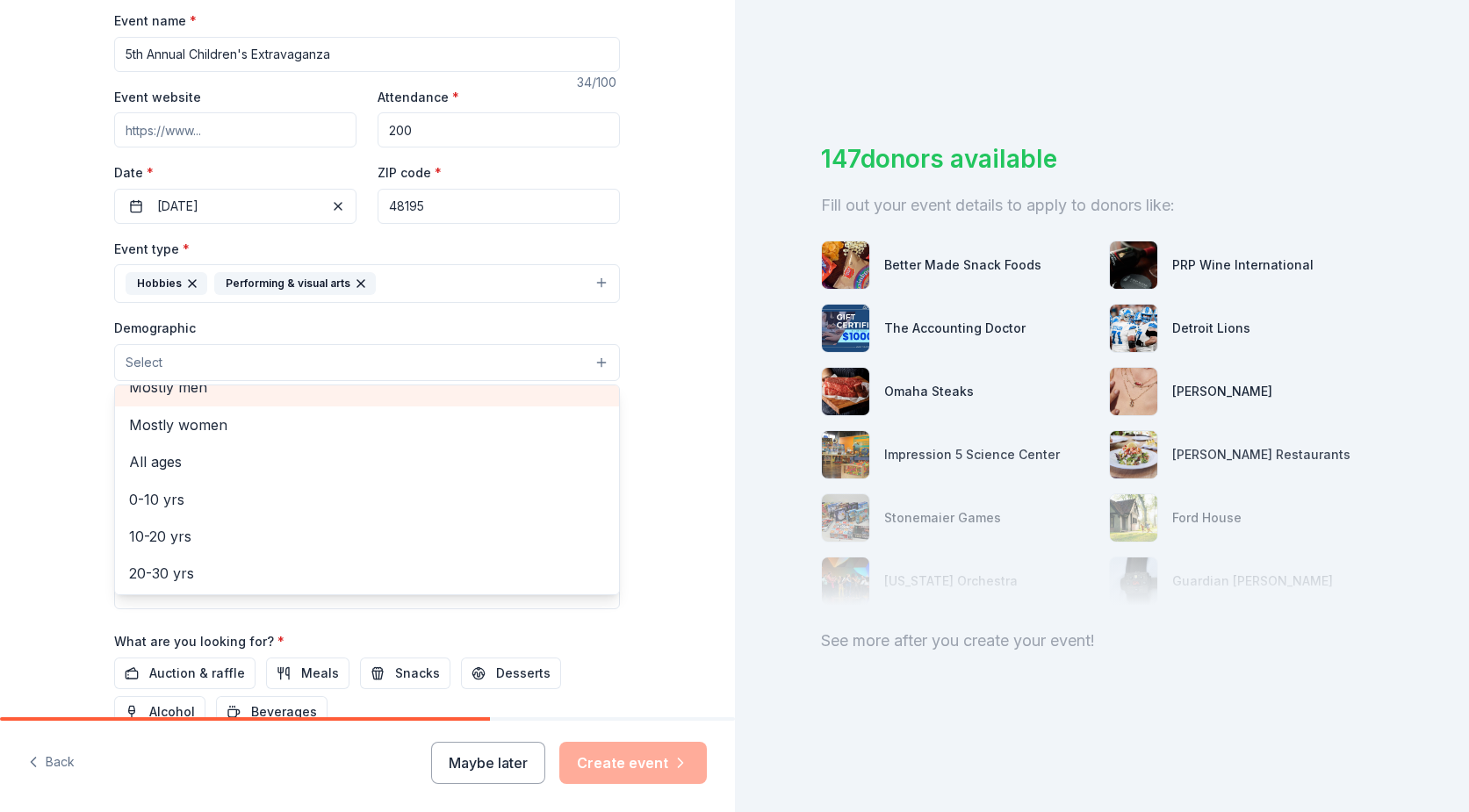
scroll to position [88, 0]
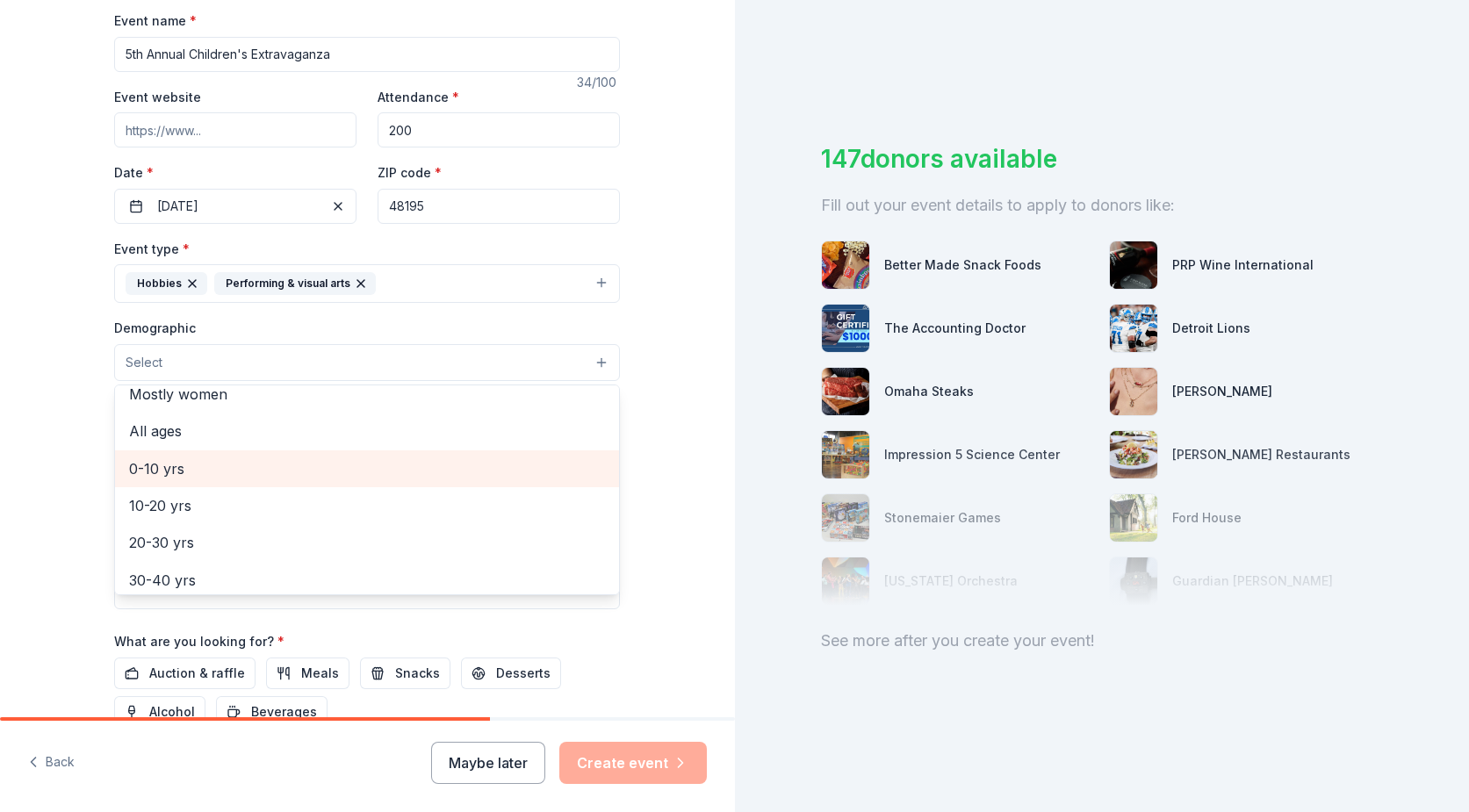
click at [202, 458] on span "0-10 yrs" at bounding box center [367, 468] width 476 height 22
click at [203, 457] on div "10-20 yrs" at bounding box center [367, 471] width 504 height 37
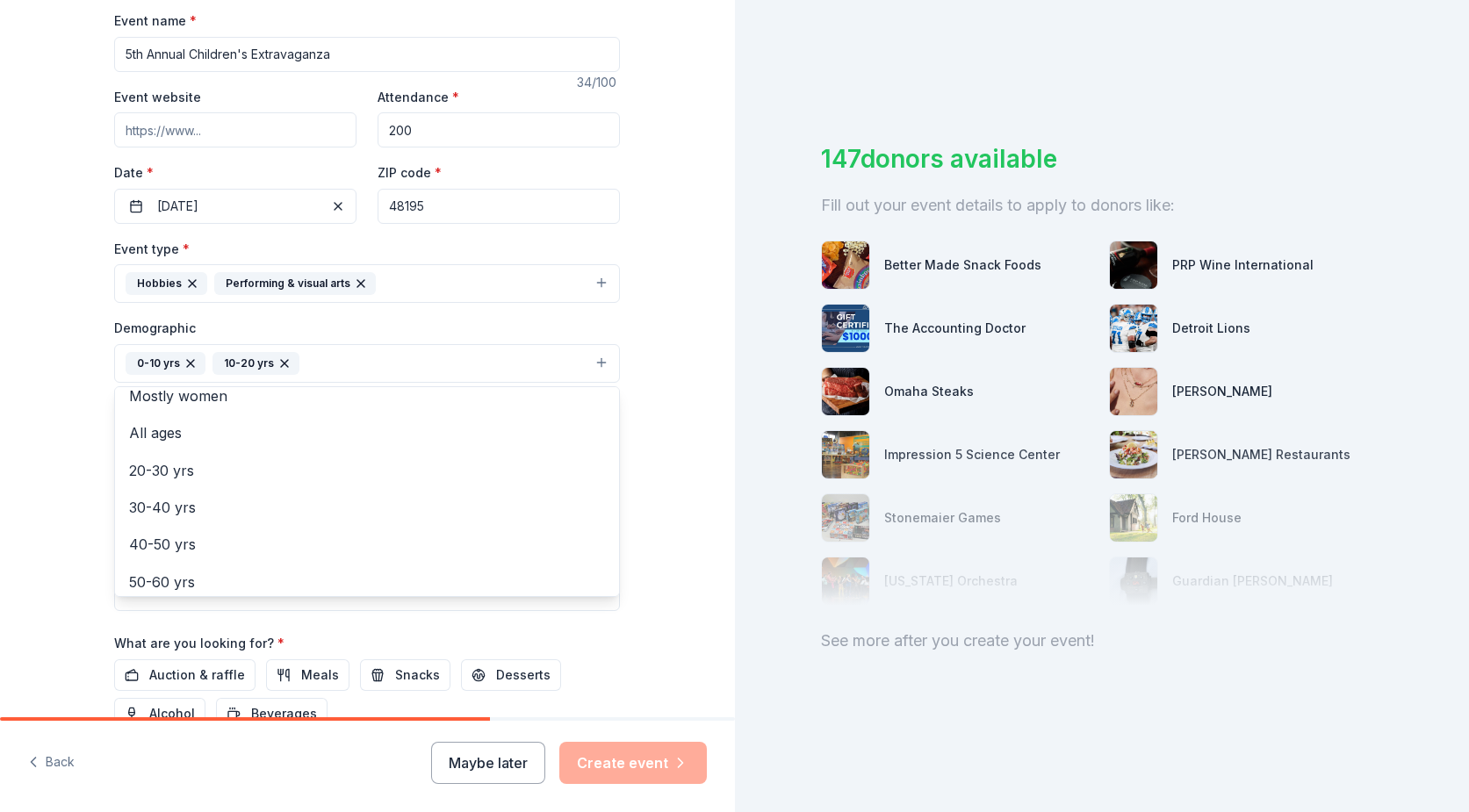
click at [693, 364] on div "Tell us about your event. We'll find in-kind donations you can apply for. Event…" at bounding box center [367, 321] width 735 height 1172
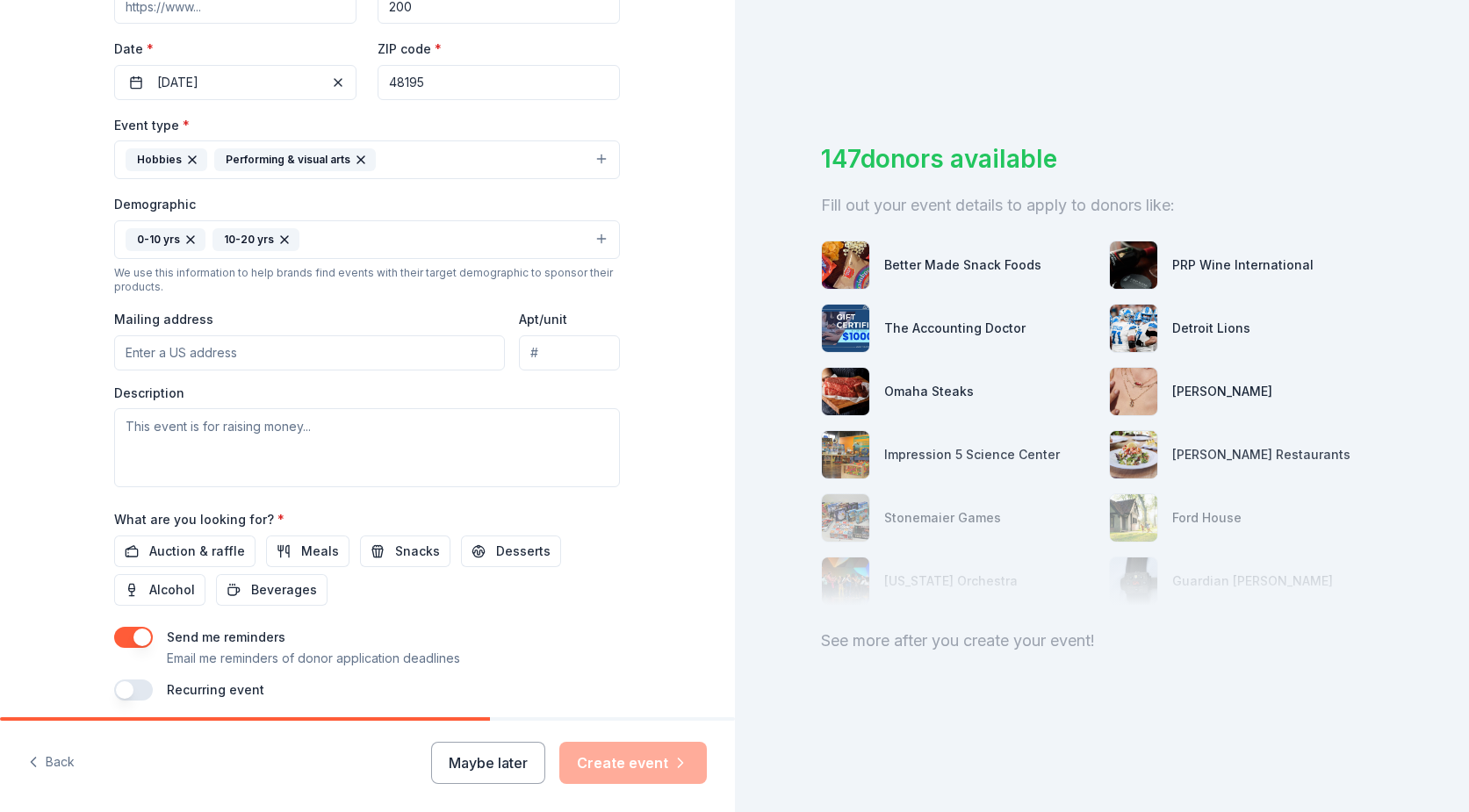
scroll to position [351, 0]
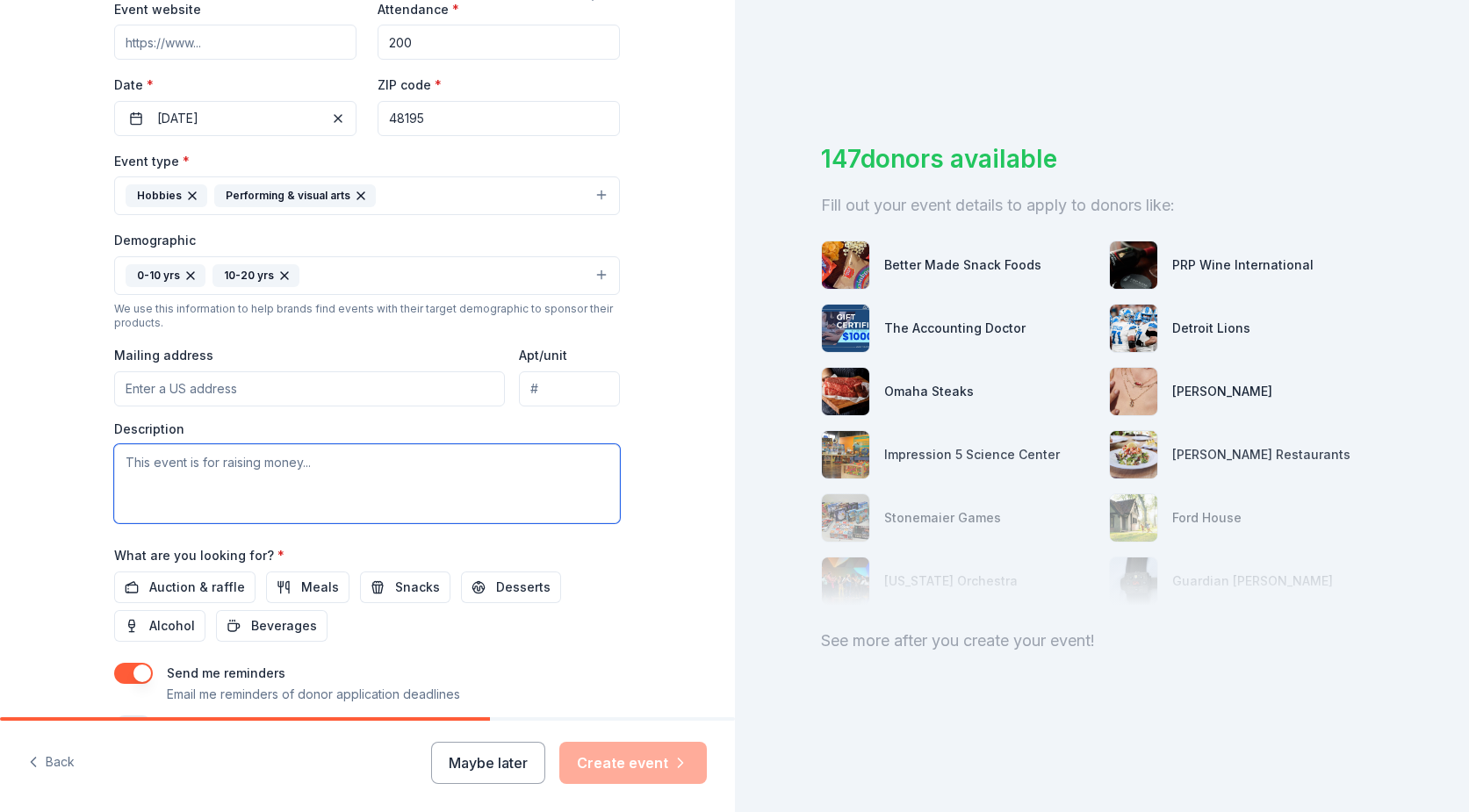
click at [373, 469] on textarea at bounding box center [367, 484] width 505 height 79
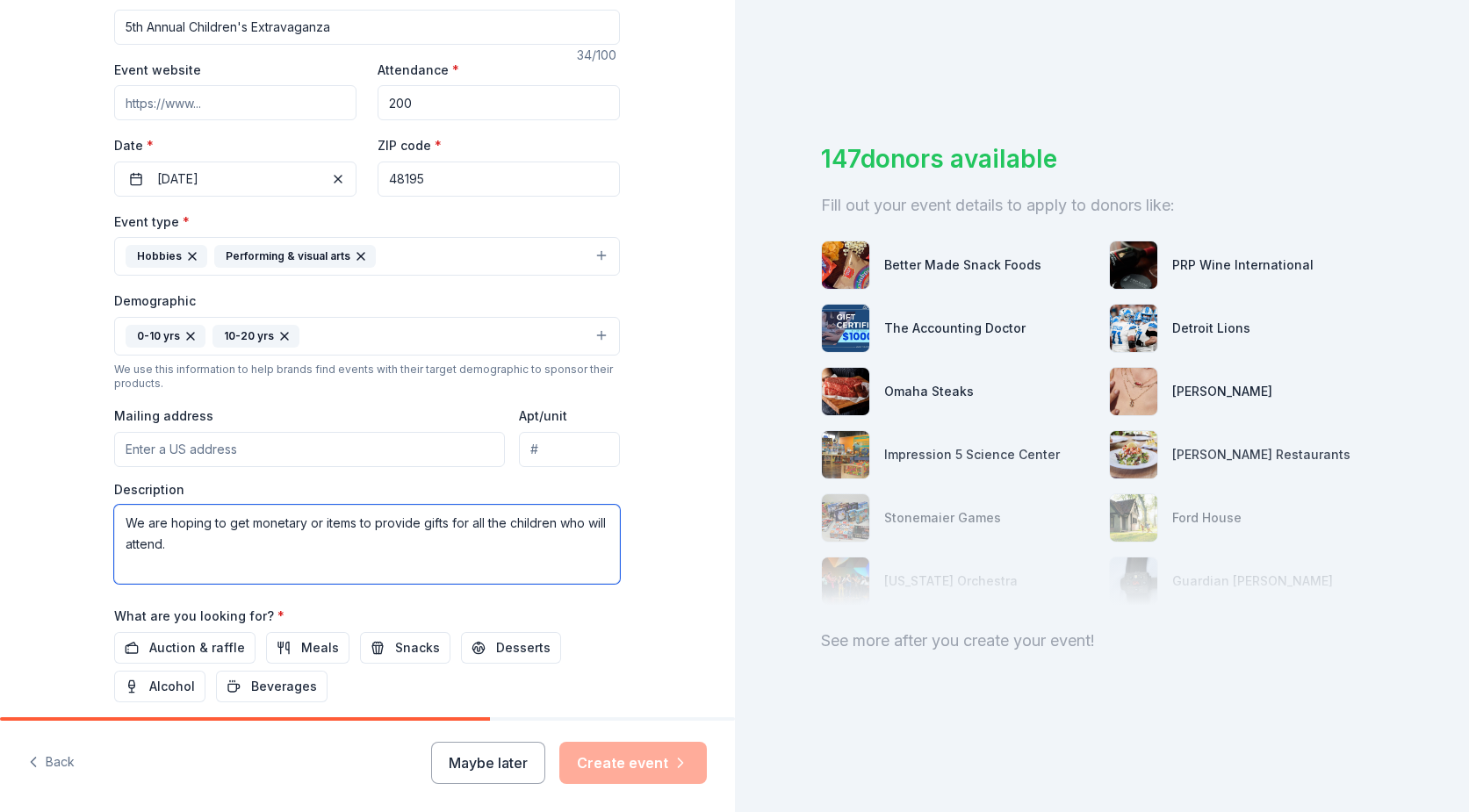
scroll to position [264, 0]
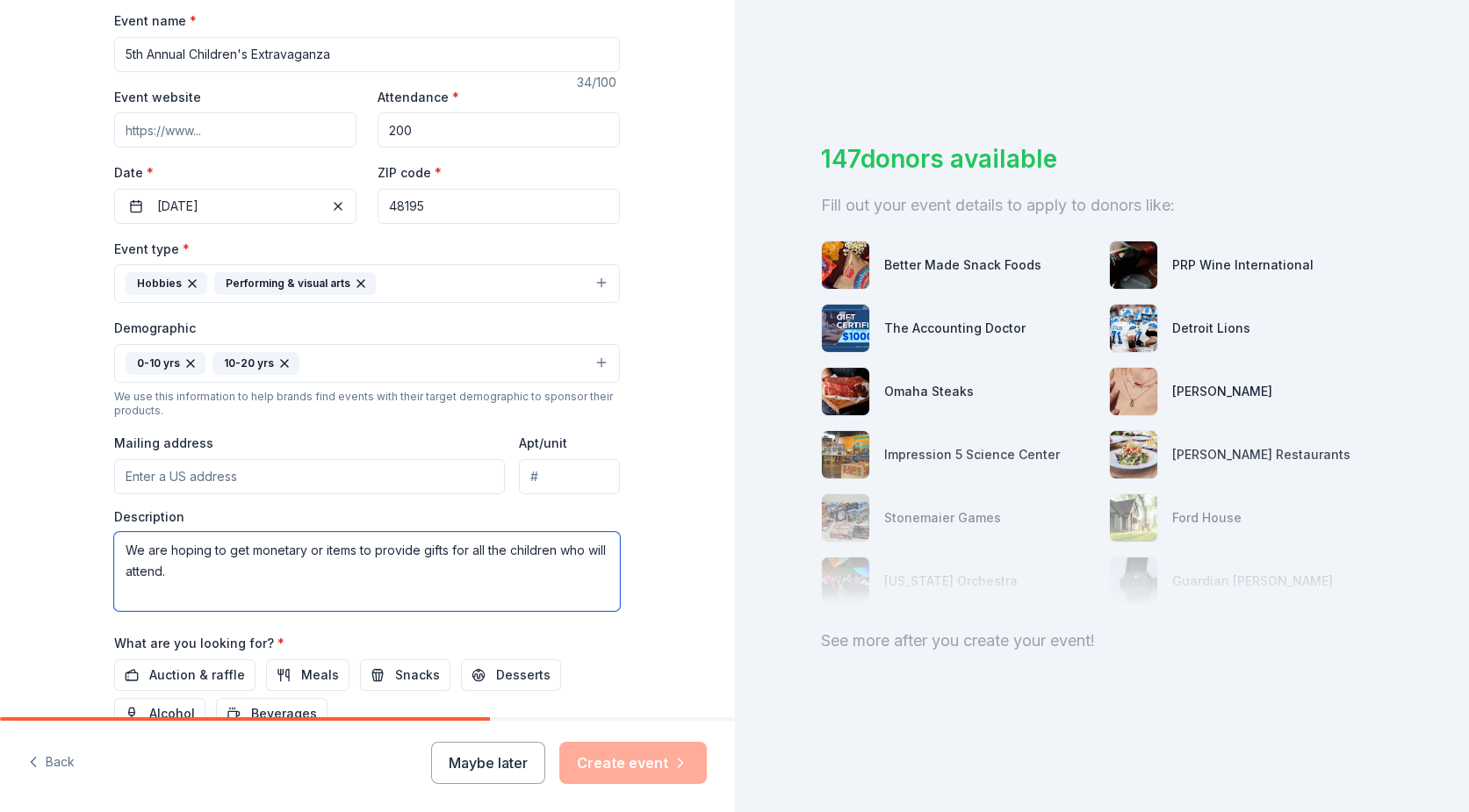
click at [301, 548] on textarea "We are hoping to get monetary or items to provide gifts for all the children wh…" at bounding box center [367, 571] width 505 height 79
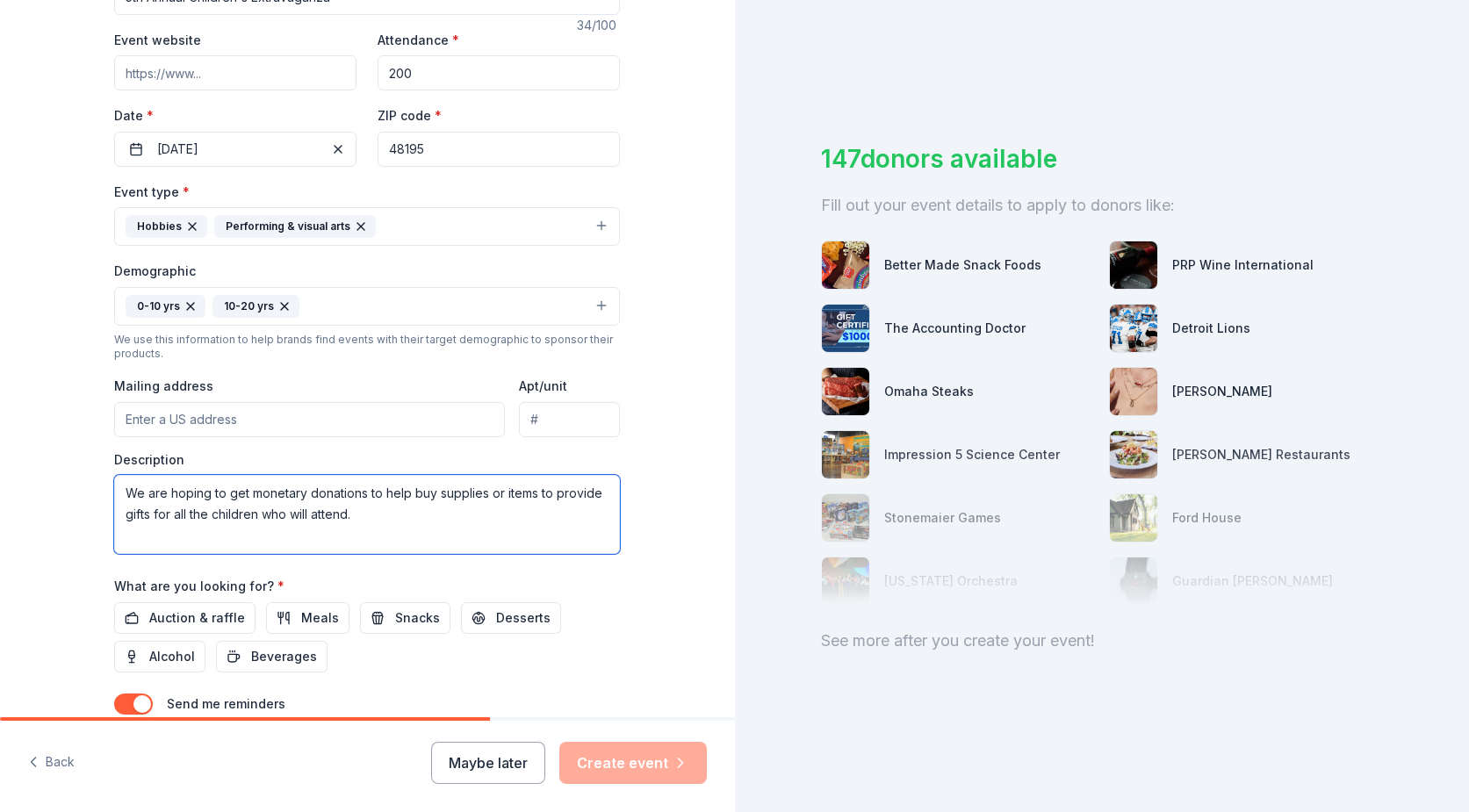
scroll to position [351, 0]
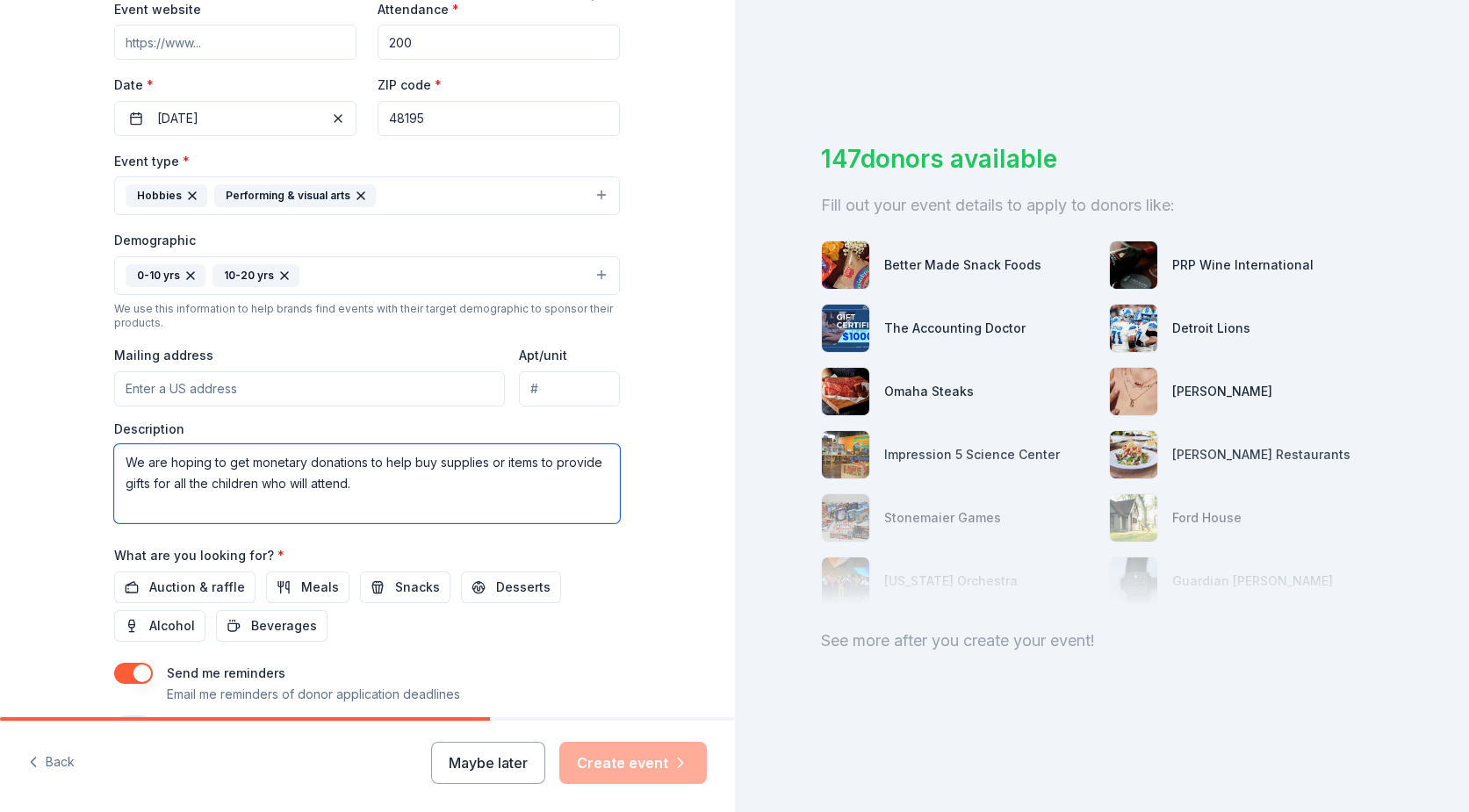
type textarea "We are hoping to get monetary donations to help buy supplies or items to provid…"
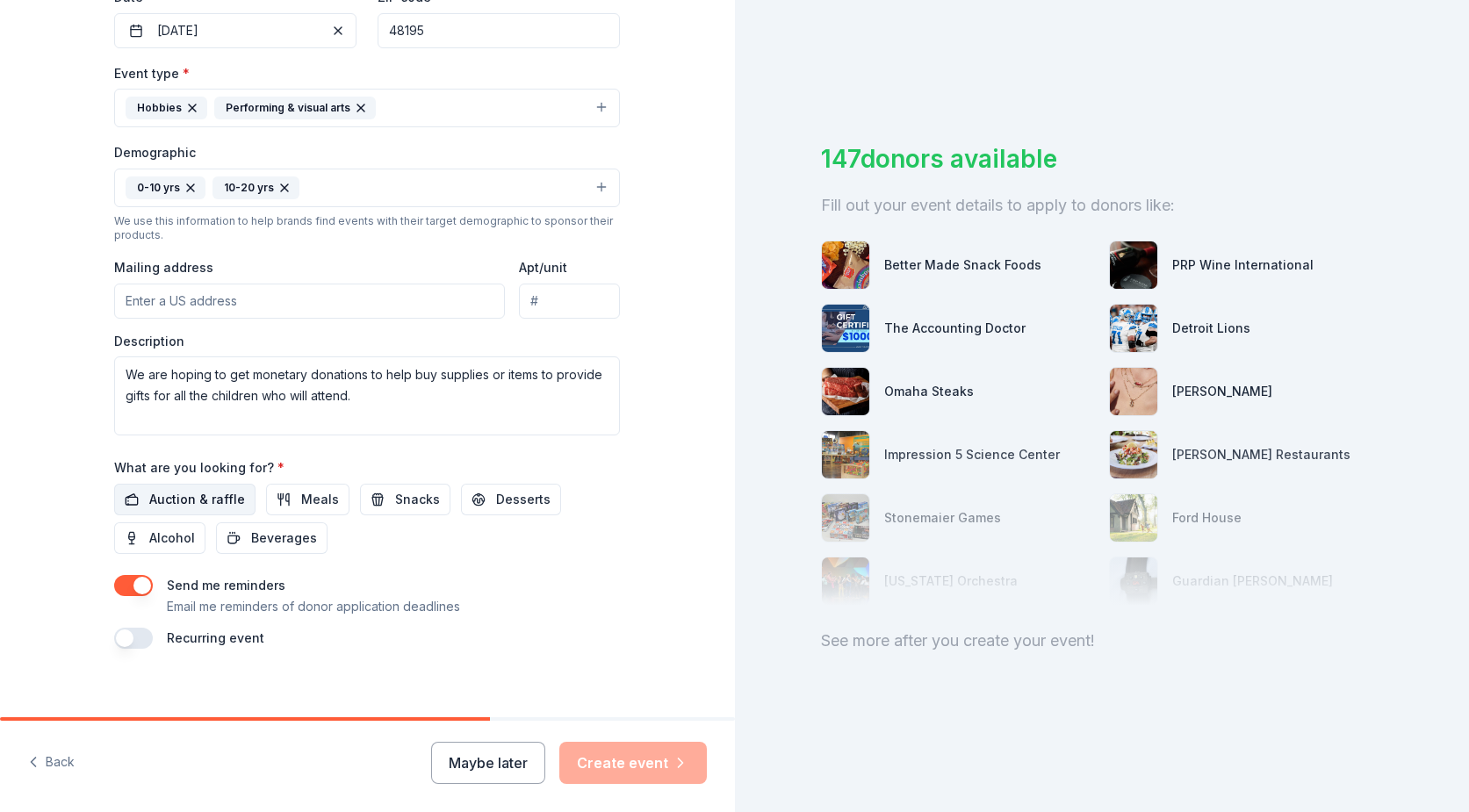
click at [182, 505] on span "Auction & raffle" at bounding box center [197, 499] width 96 height 21
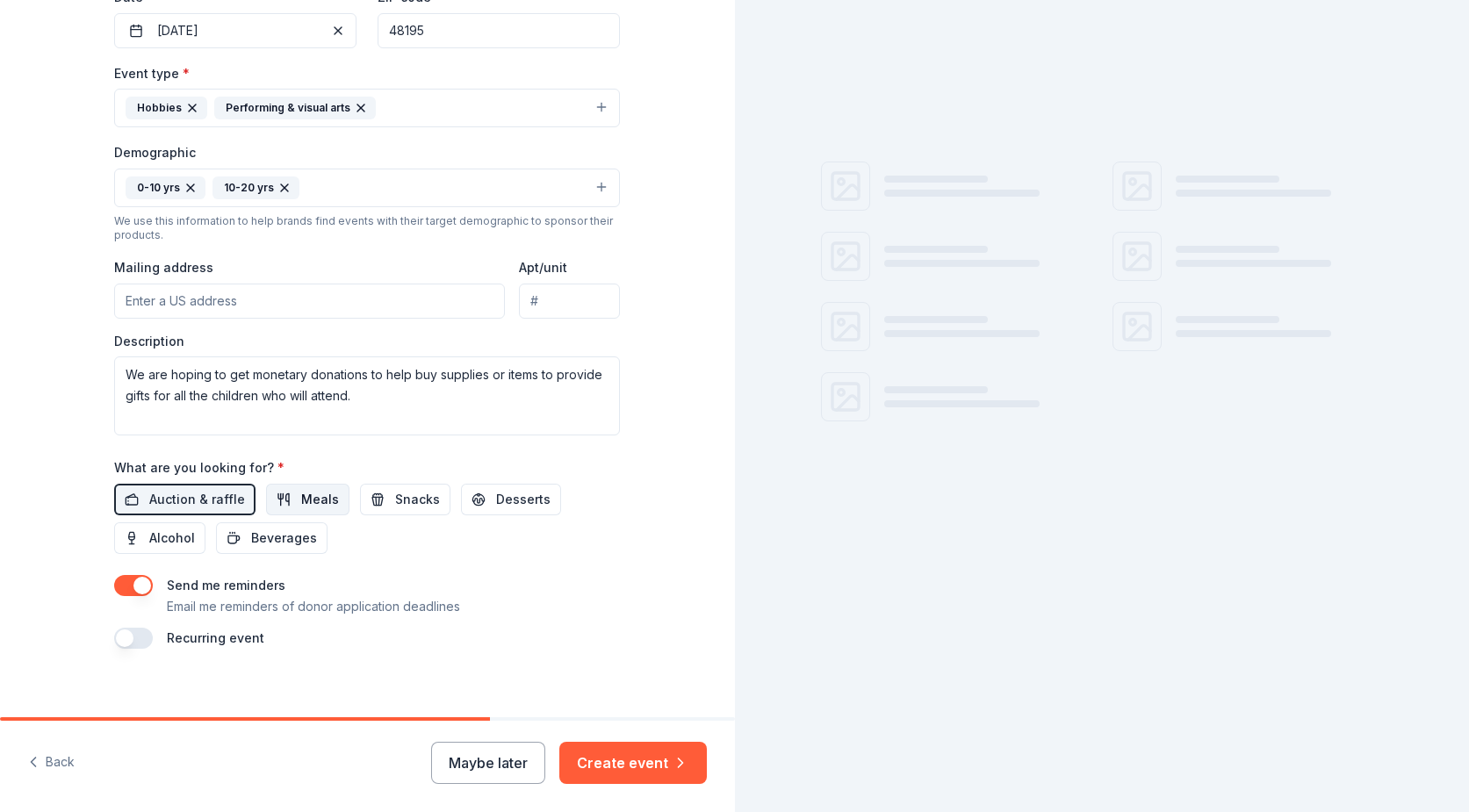
click at [282, 496] on button "Meals" at bounding box center [307, 499] width 83 height 31
click at [367, 491] on button "Snacks" at bounding box center [405, 499] width 91 height 31
click at [474, 499] on button "Desserts" at bounding box center [511, 499] width 100 height 31
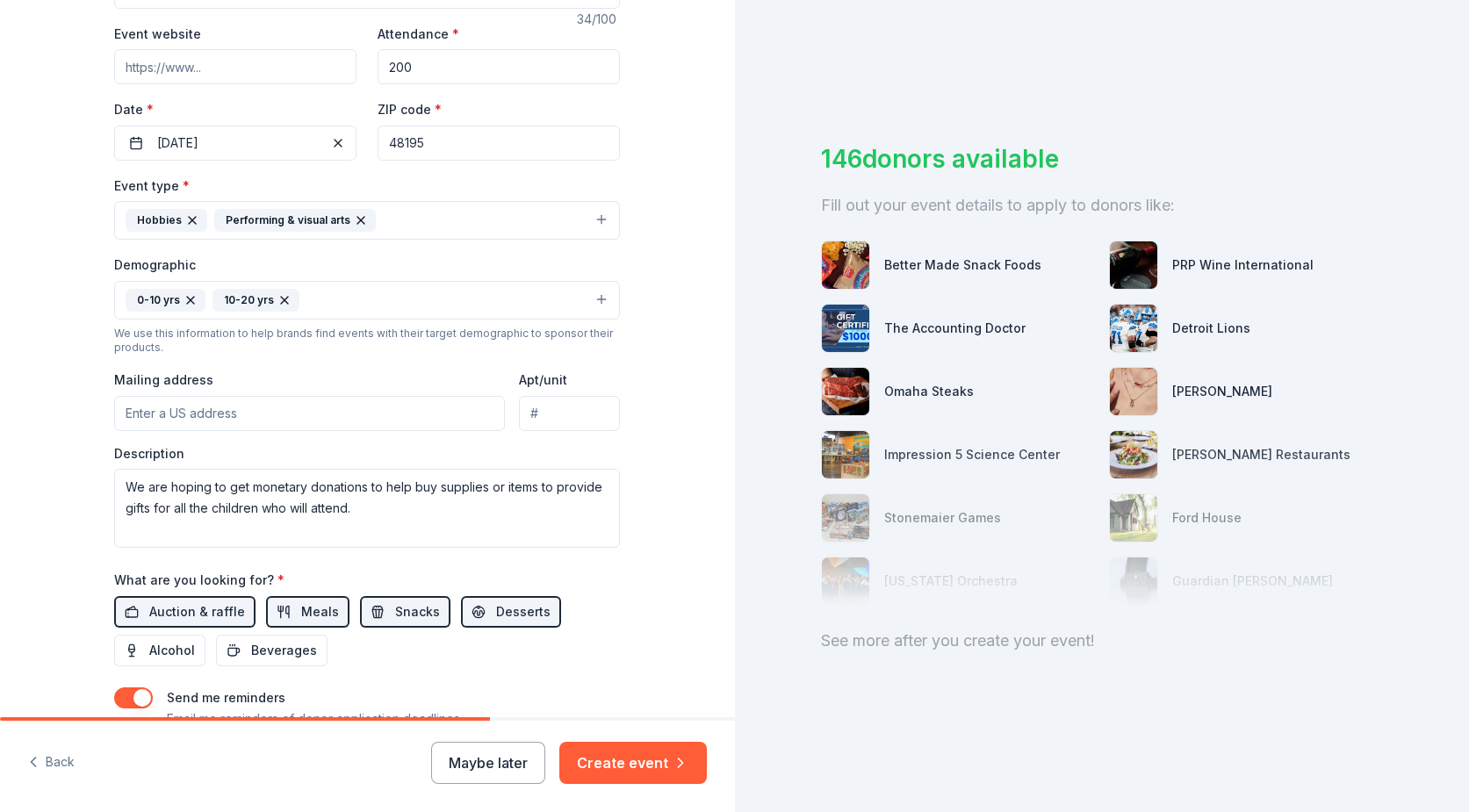
scroll to position [367, 0]
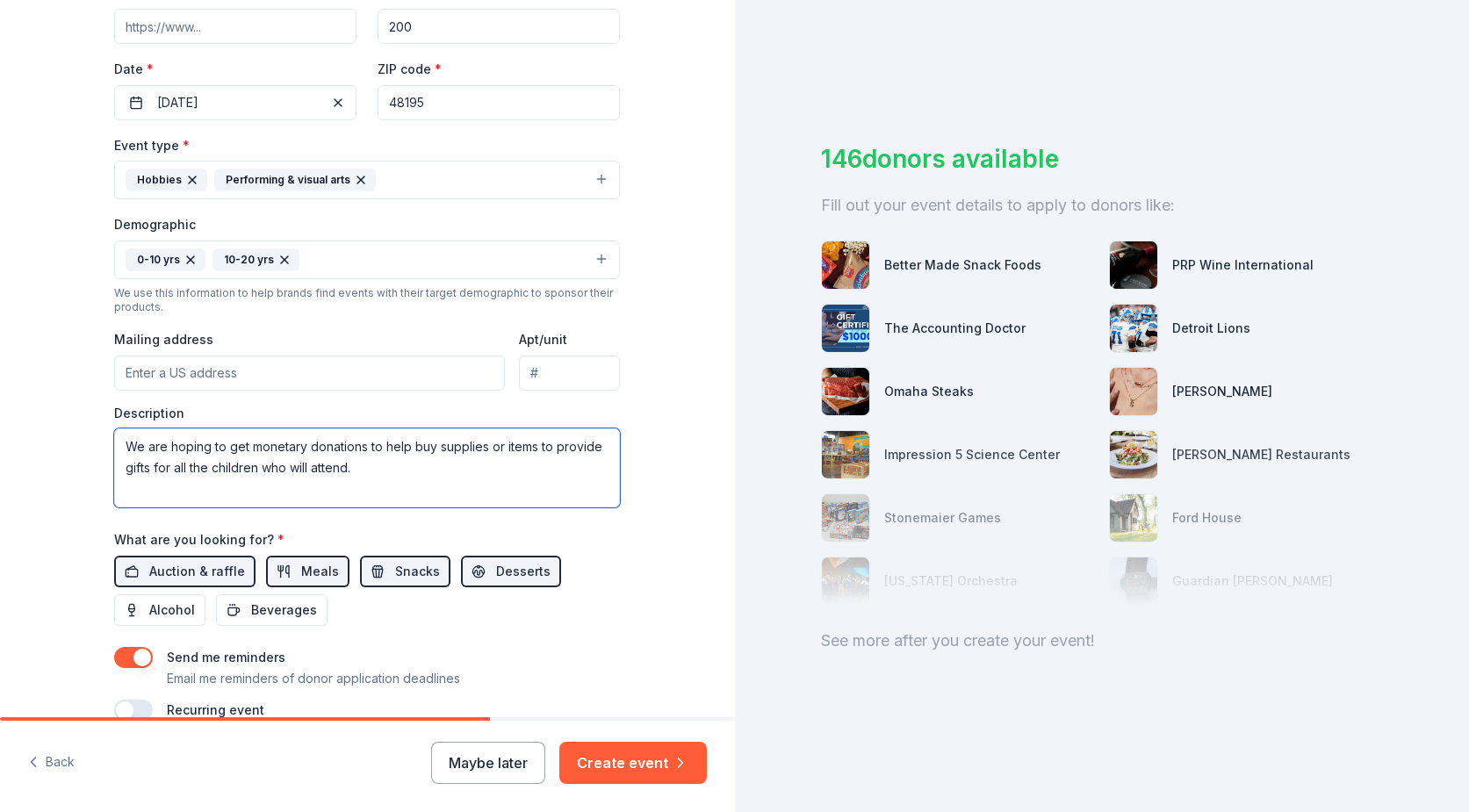
click at [378, 475] on textarea "We are hoping to get monetary donations to help buy supplies or items to provid…" at bounding box center [367, 467] width 505 height 79
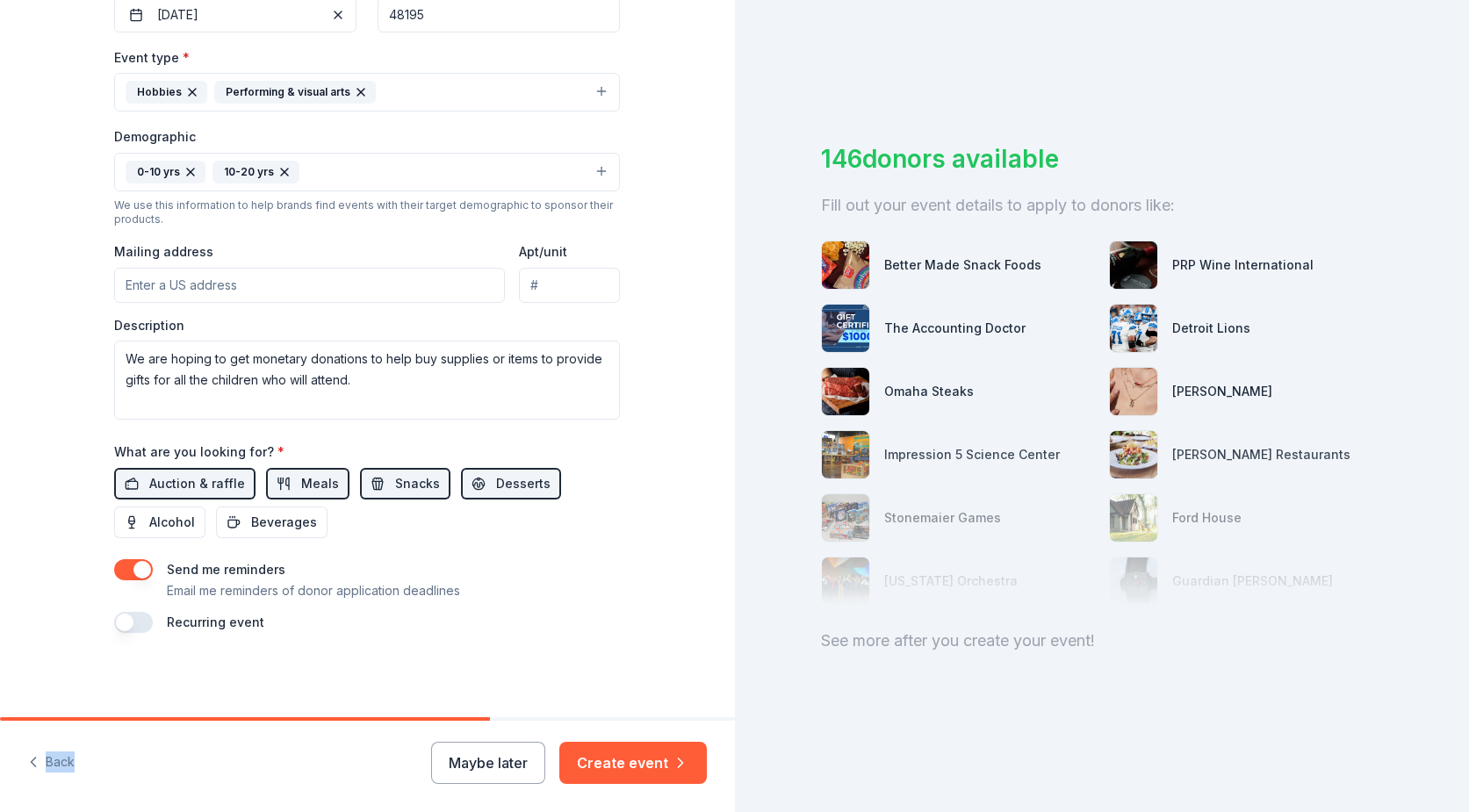
drag, startPoint x: 408, startPoint y: 719, endPoint x: 459, endPoint y: 721, distance: 51.0
click at [459, 721] on div "Back Maybe later Create event" at bounding box center [367, 764] width 735 height 95
drag, startPoint x: 459, startPoint y: 721, endPoint x: 657, endPoint y: 765, distance: 202.8
click at [657, 765] on button "Create event" at bounding box center [632, 762] width 148 height 42
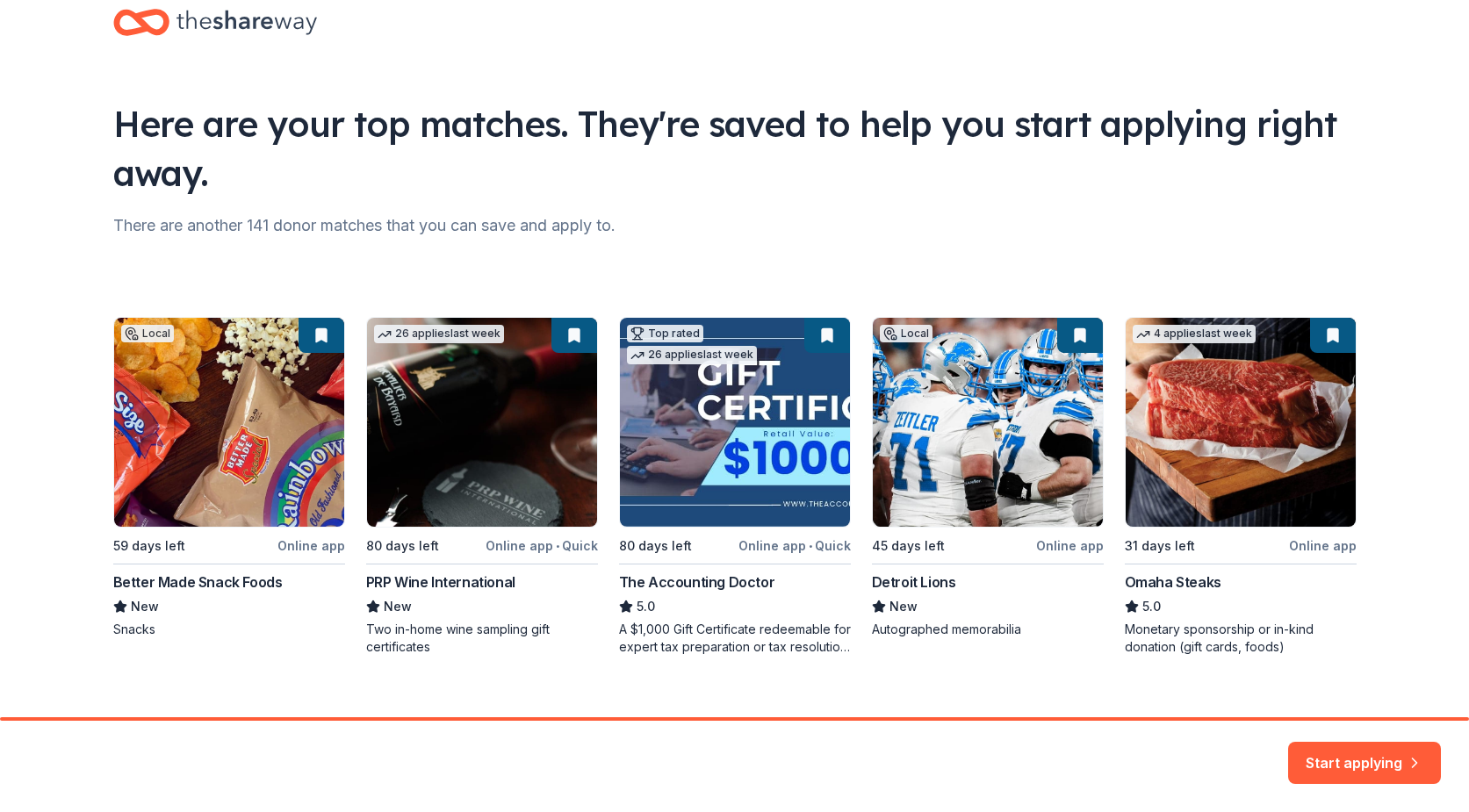
scroll to position [64, 0]
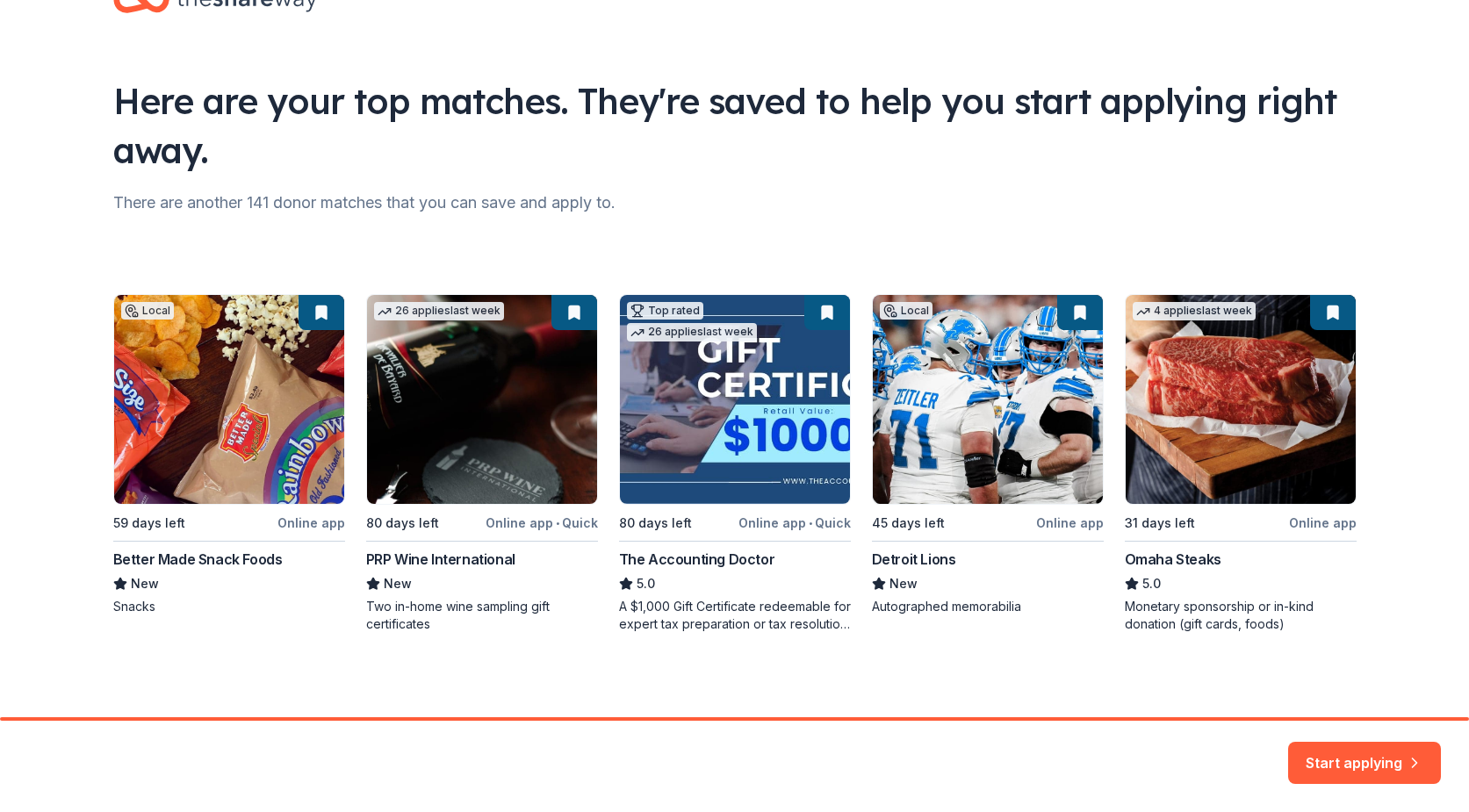
click at [1203, 468] on div "Local 59 days left Online app Better Made Snack Foods New Snacks 26 applies las…" at bounding box center [735, 463] width 1243 height 339
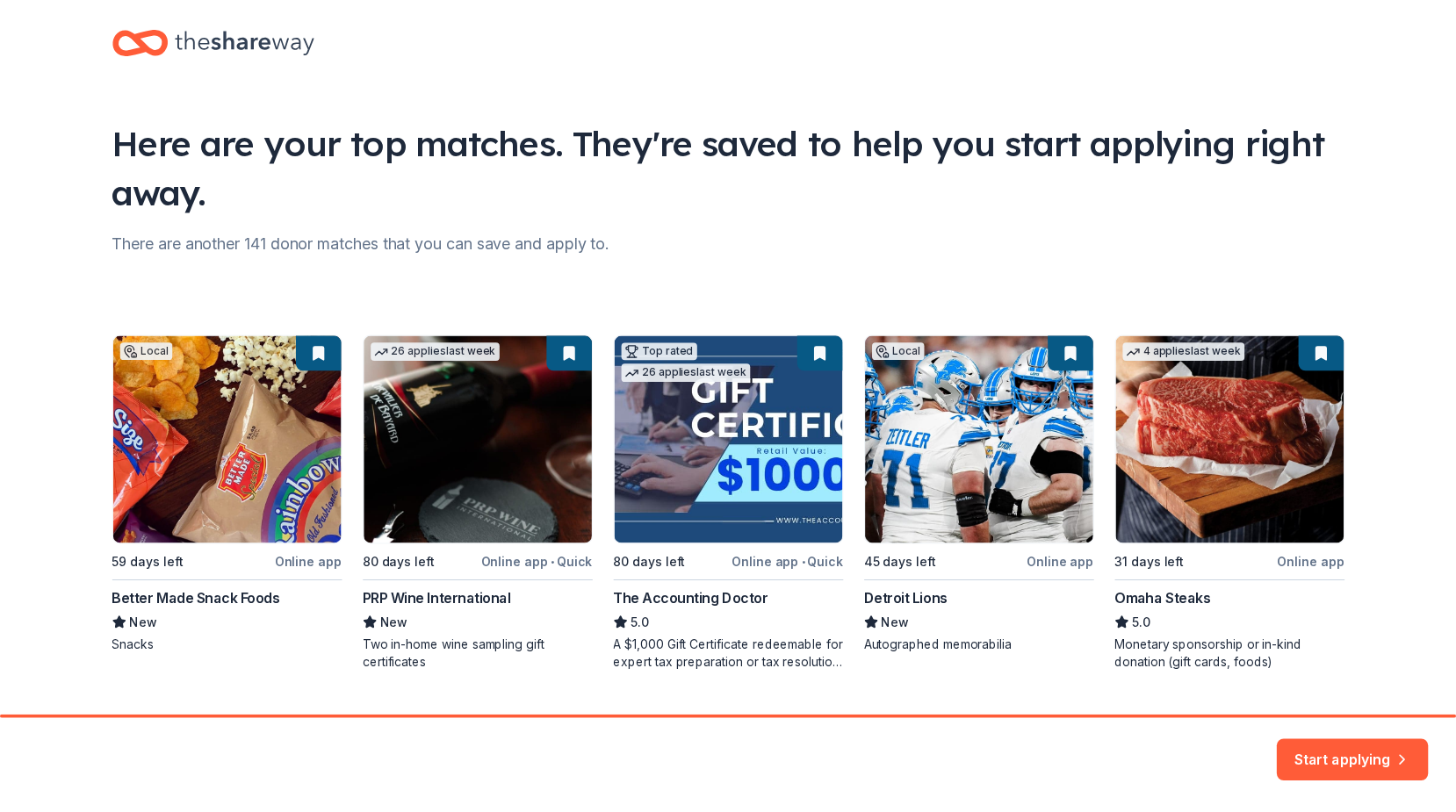
scroll to position [0, 0]
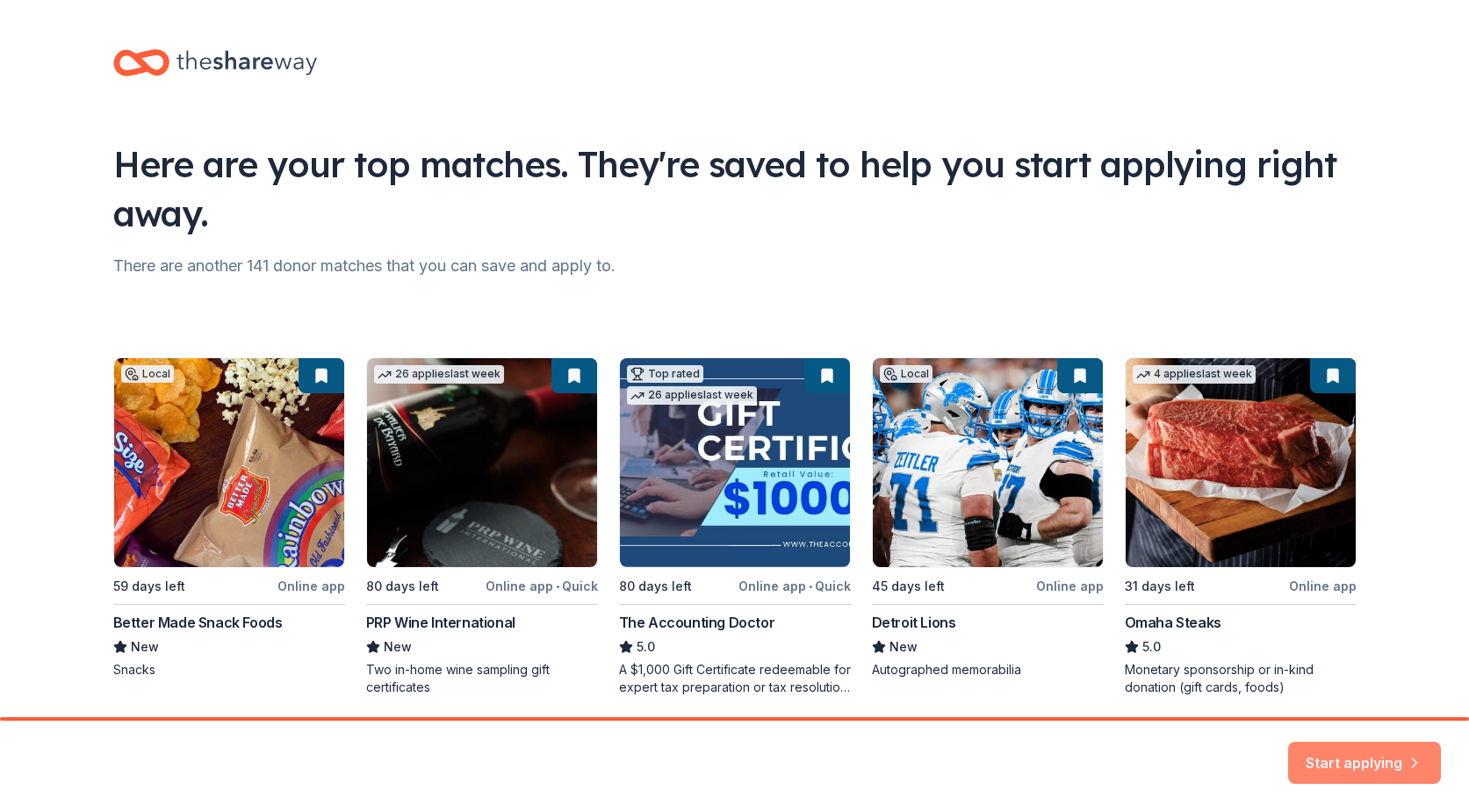
click at [1356, 767] on button "Start applying" at bounding box center [1364, 751] width 152 height 42
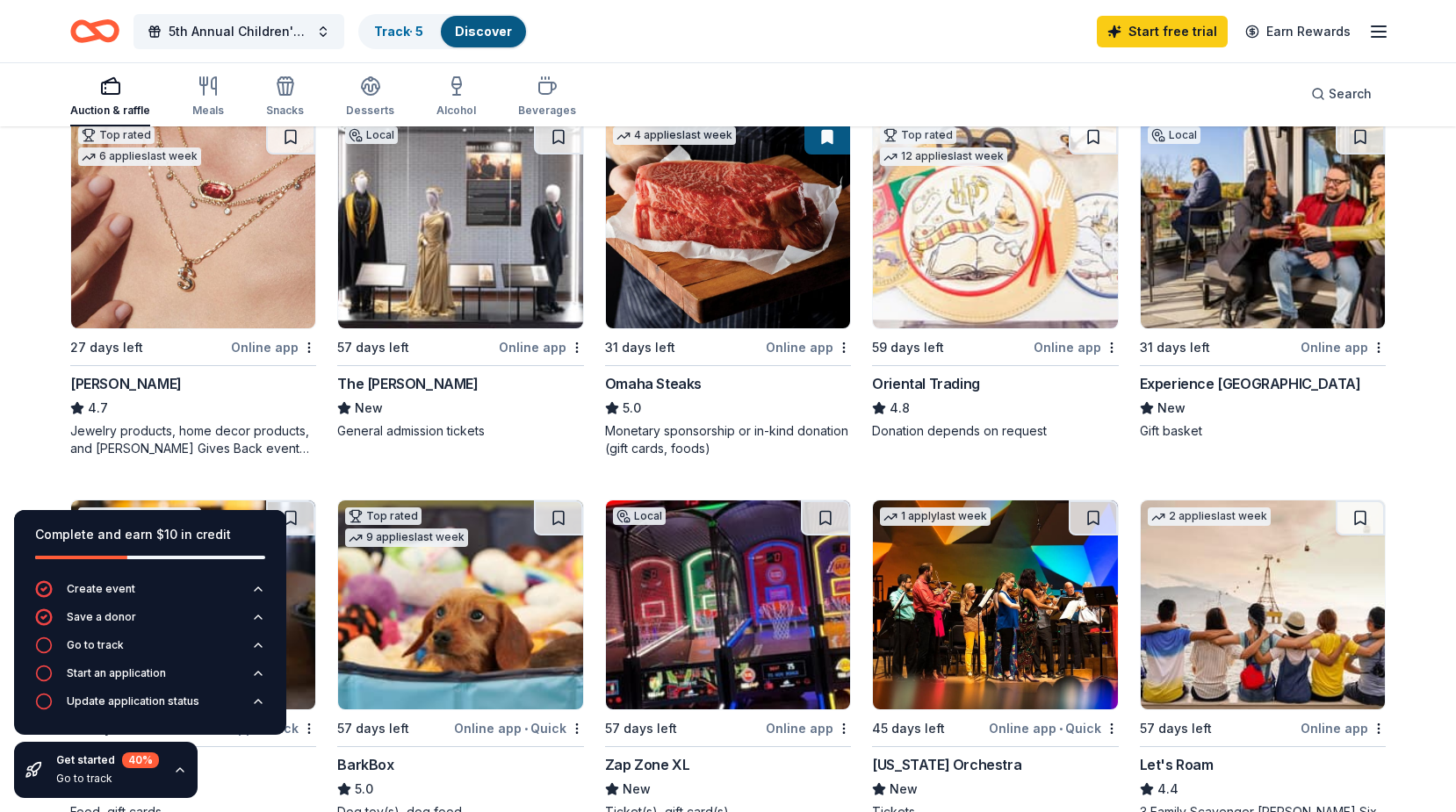
scroll to position [615, 0]
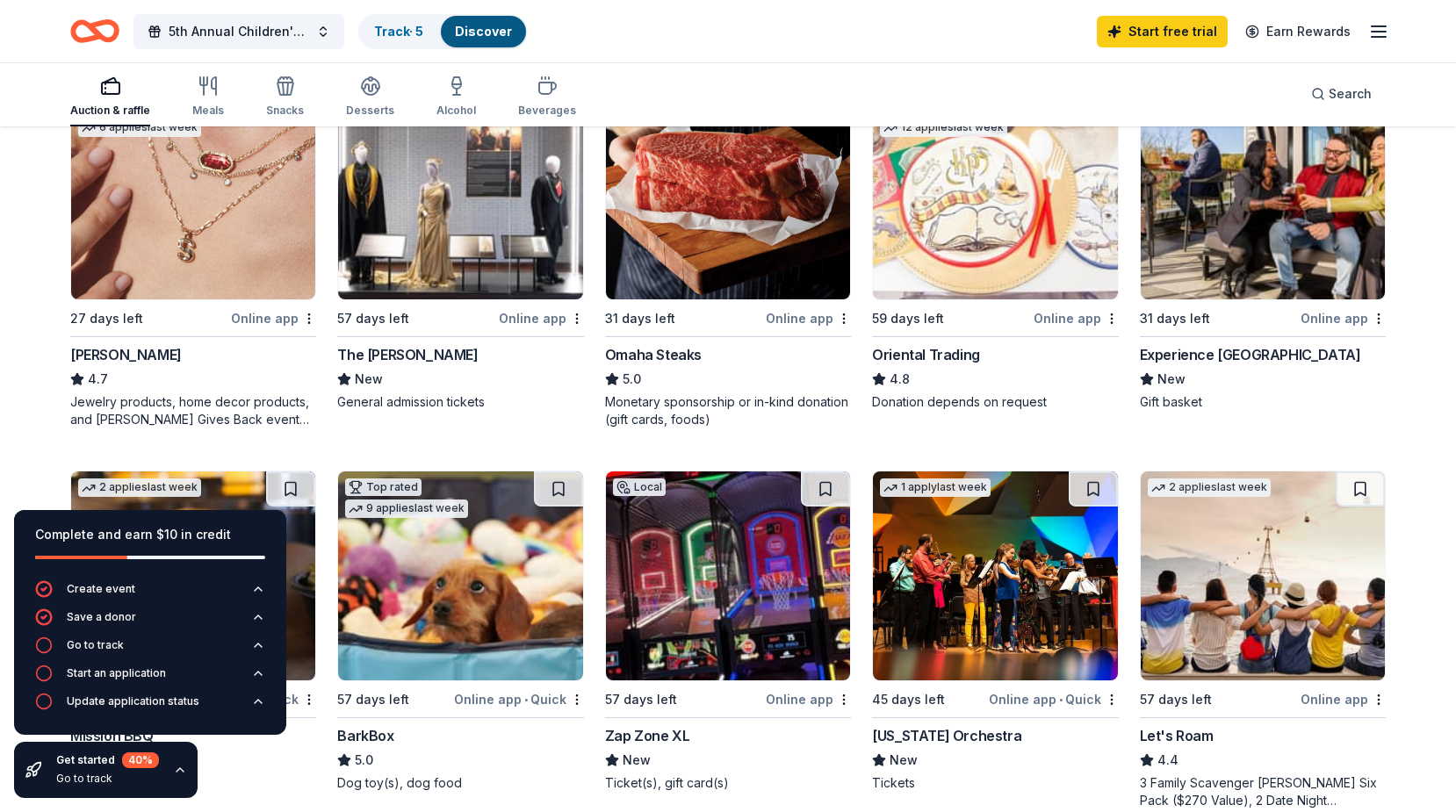
click at [384, 286] on img at bounding box center [460, 195] width 244 height 209
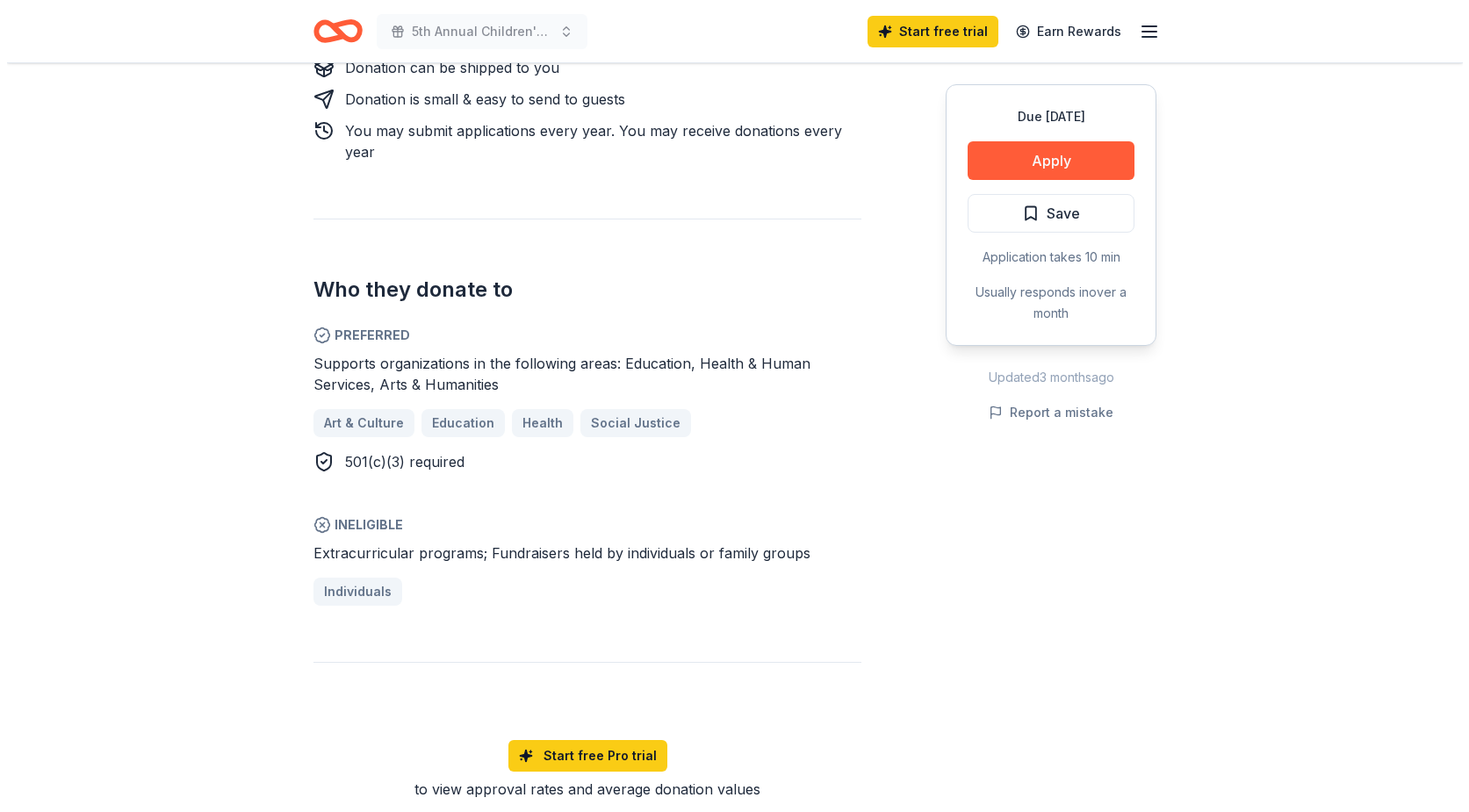
scroll to position [703, 0]
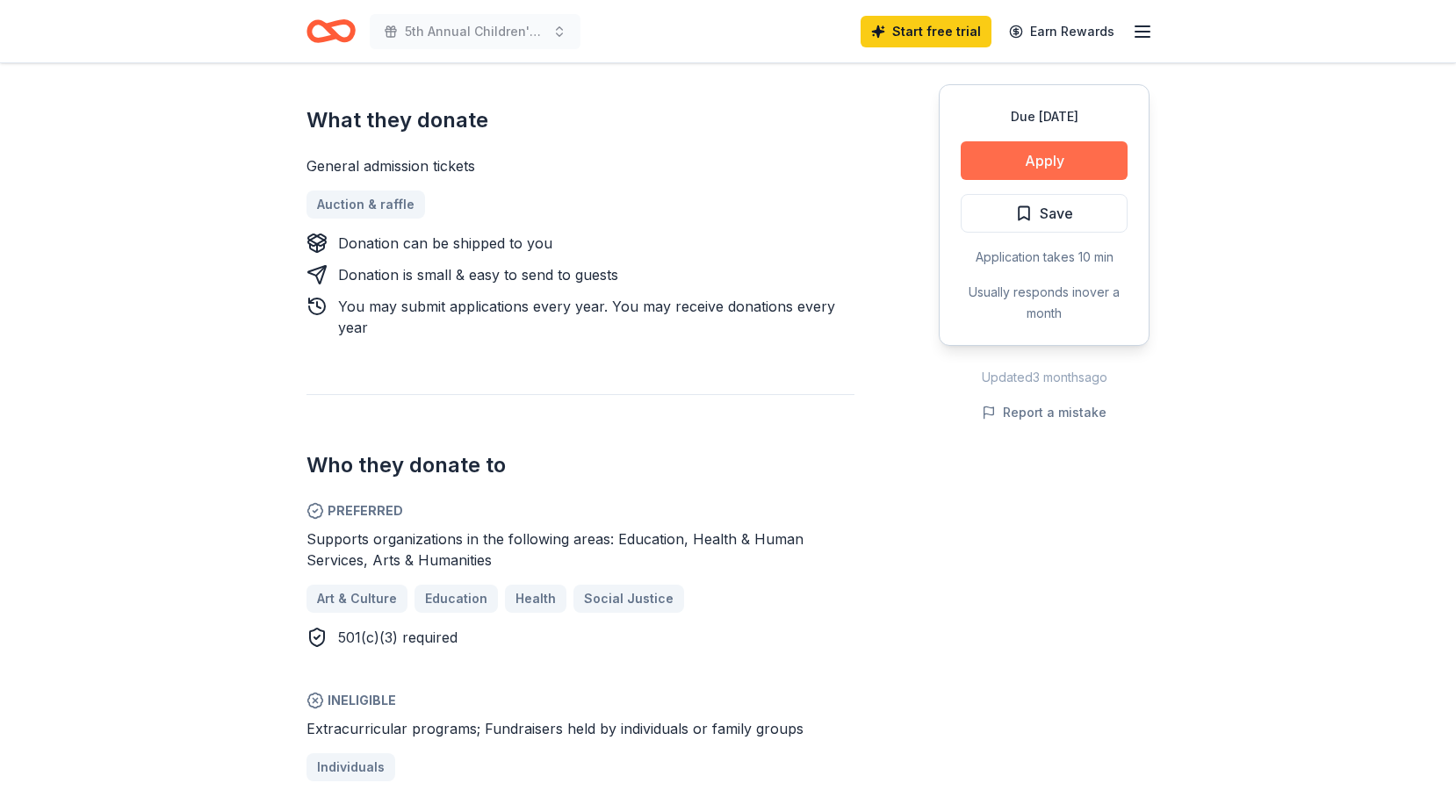
click at [1045, 160] on button "Apply" at bounding box center [1044, 161] width 167 height 39
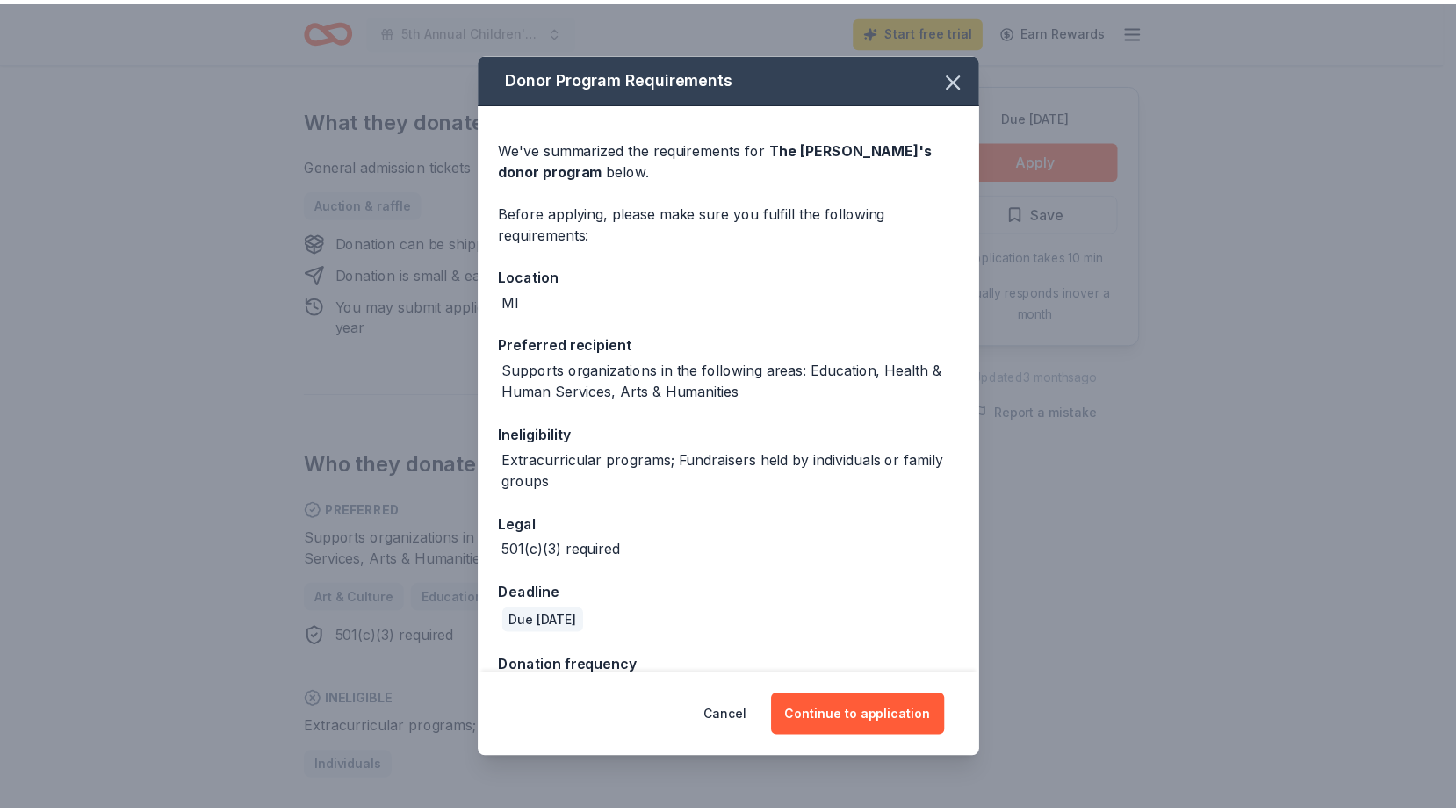
scroll to position [117, 0]
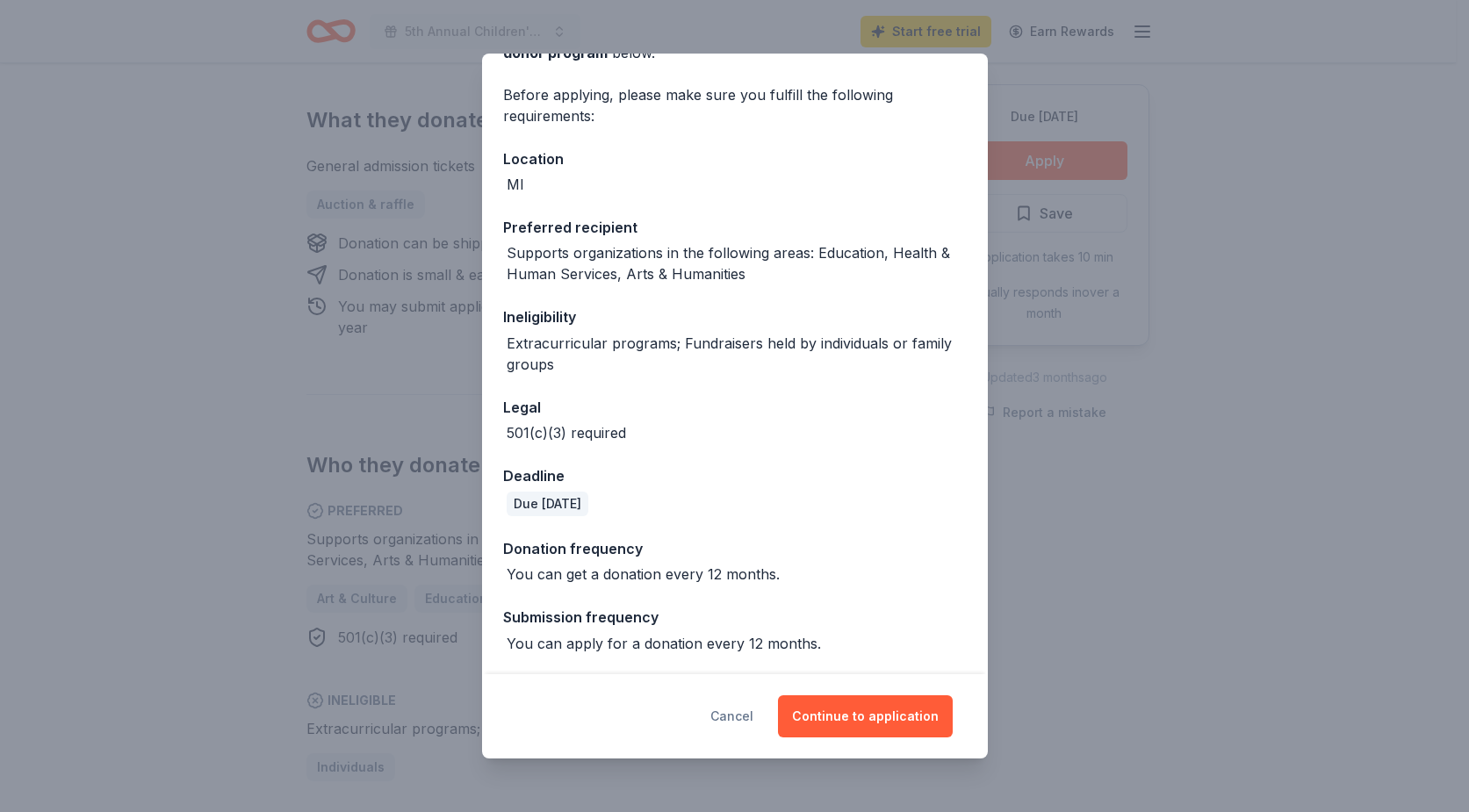
click at [744, 719] on button "Cancel" at bounding box center [732, 716] width 43 height 42
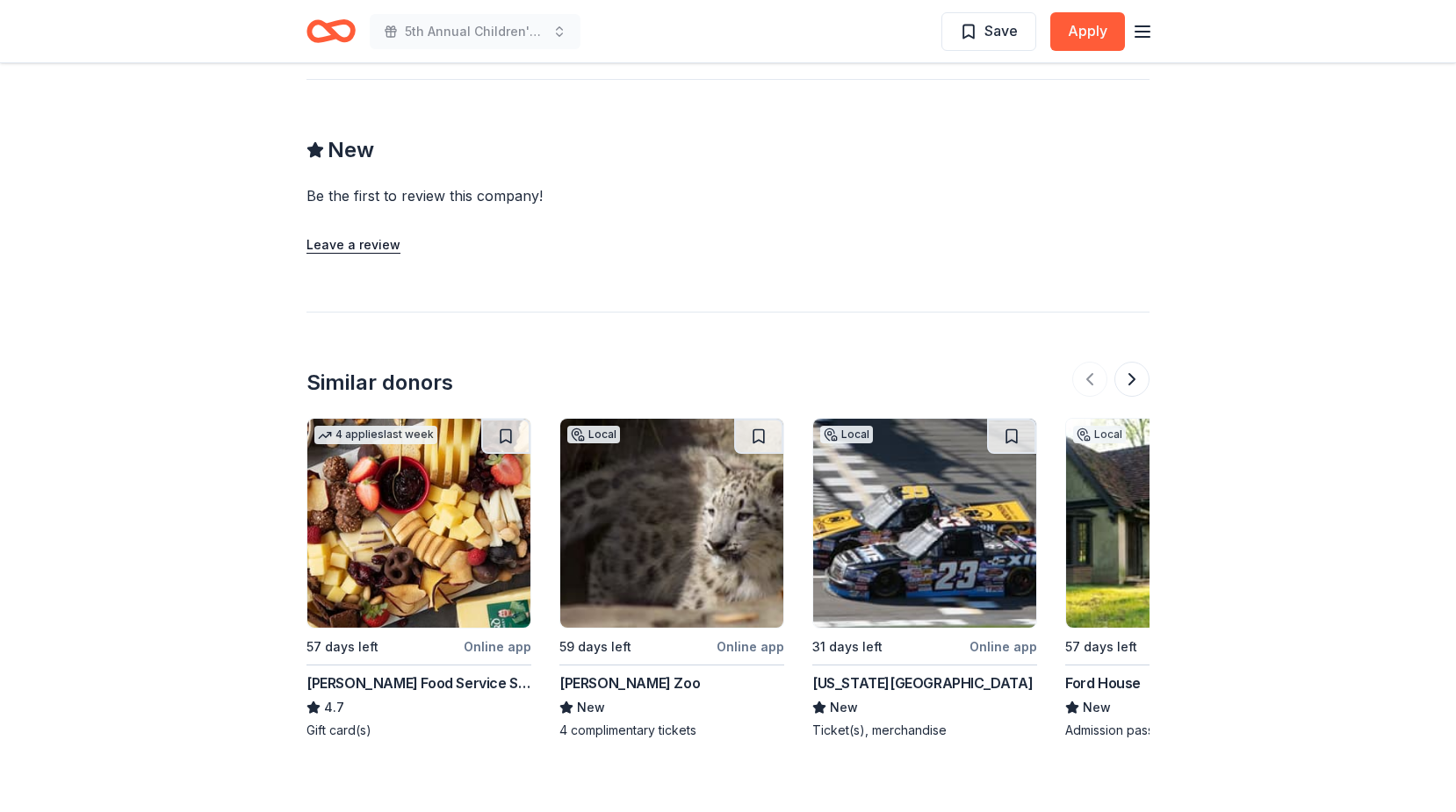
scroll to position [1756, 0]
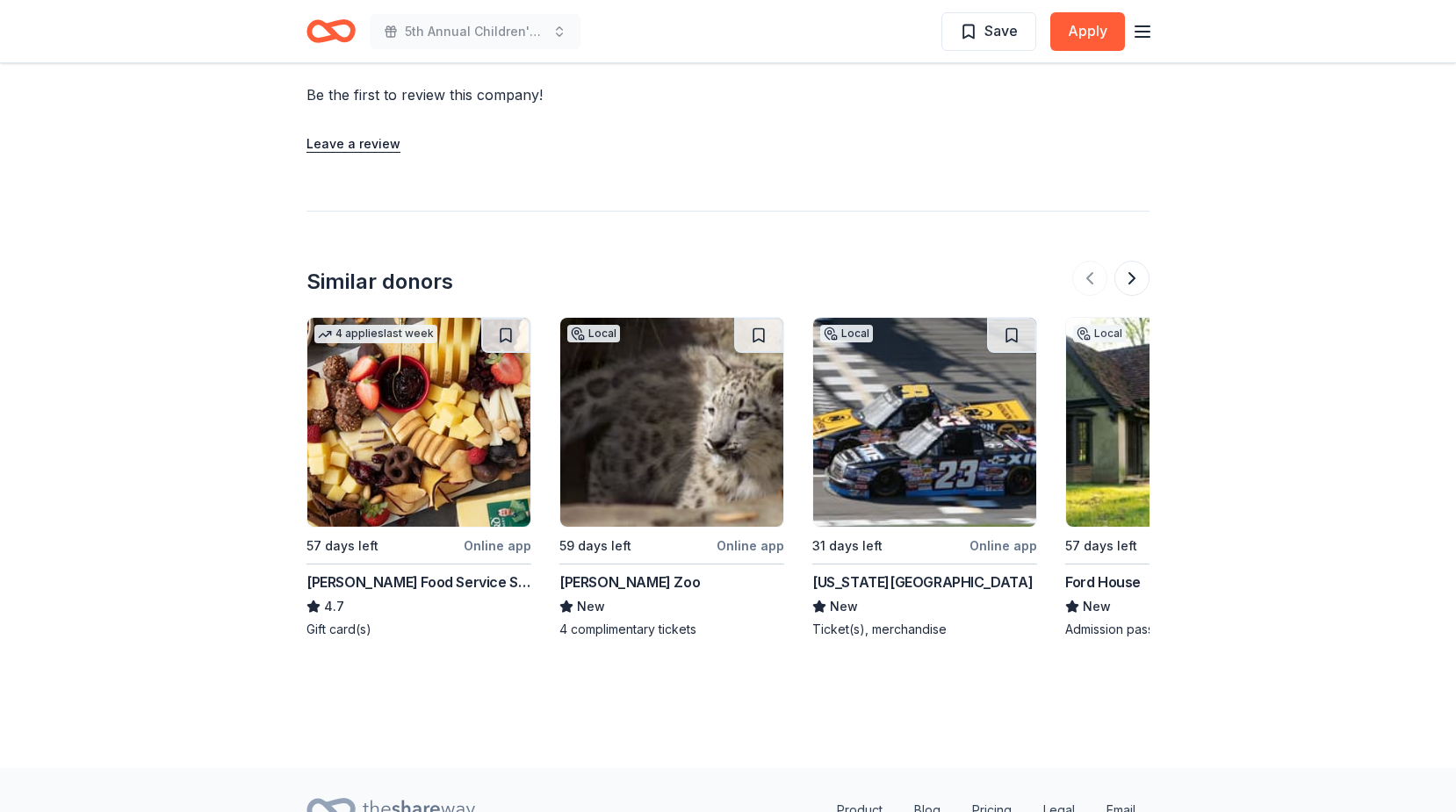
click at [953, 441] on img at bounding box center [924, 422] width 223 height 209
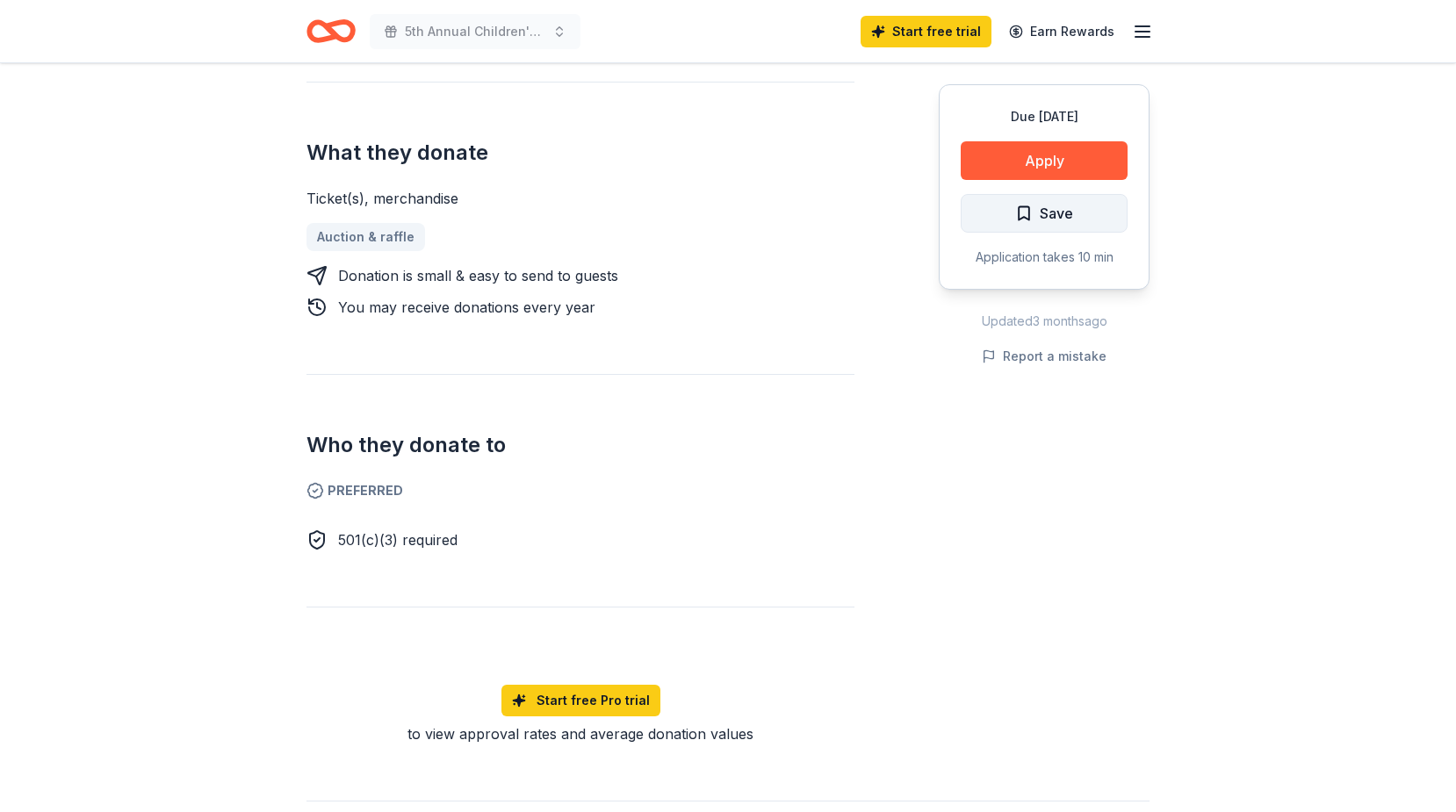
scroll to position [703, 0]
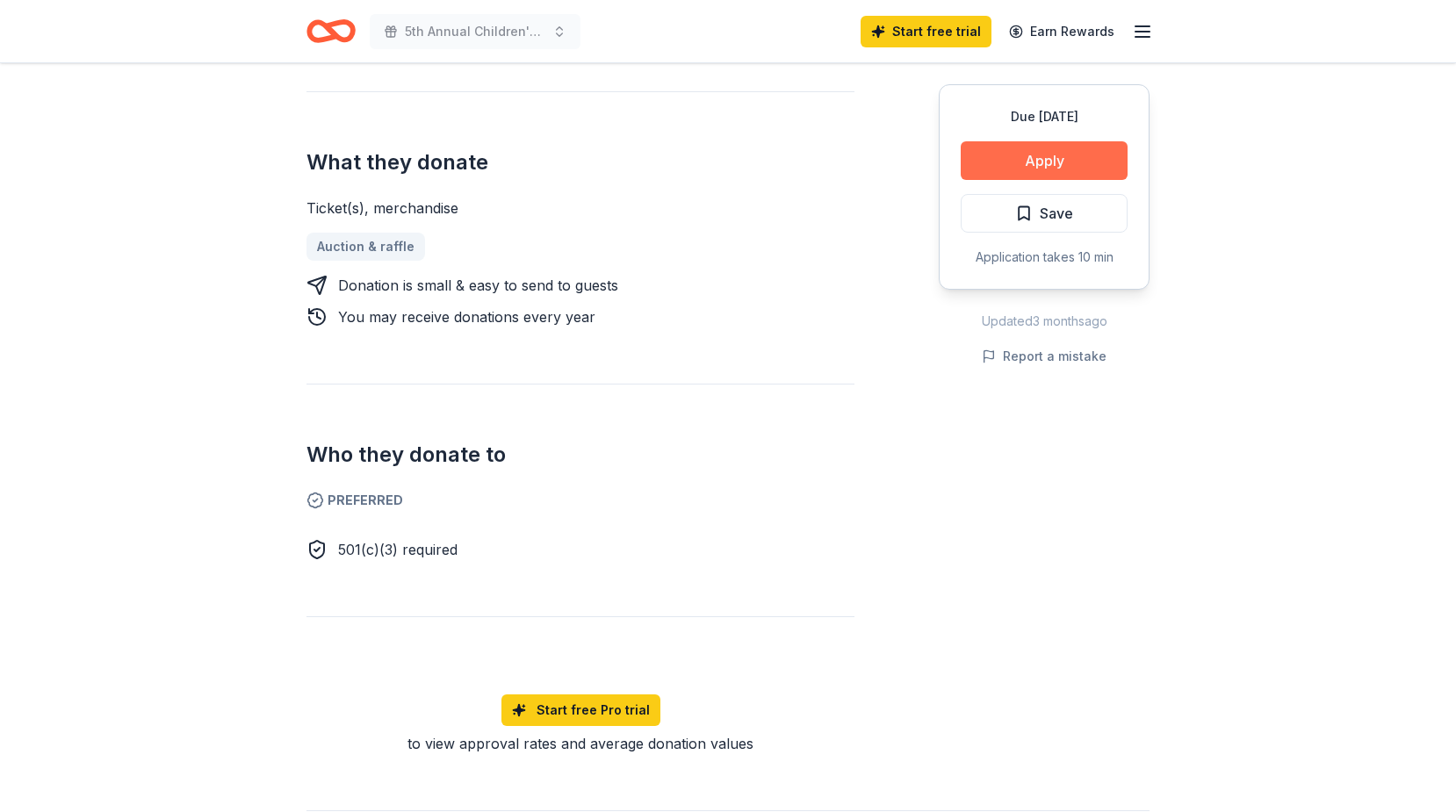
click at [1036, 168] on button "Apply" at bounding box center [1044, 161] width 167 height 39
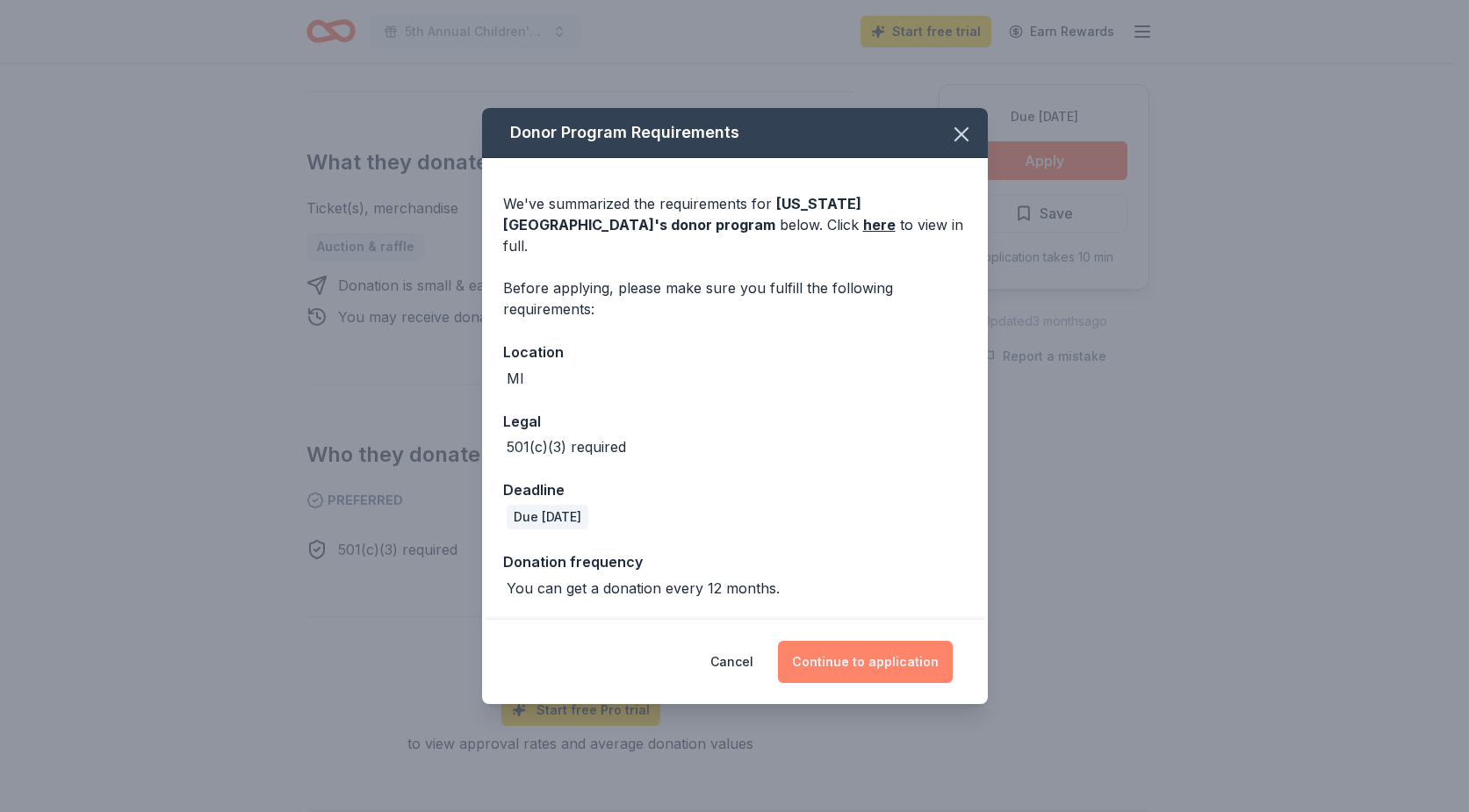
click at [811, 641] on button "Continue to application" at bounding box center [865, 662] width 175 height 42
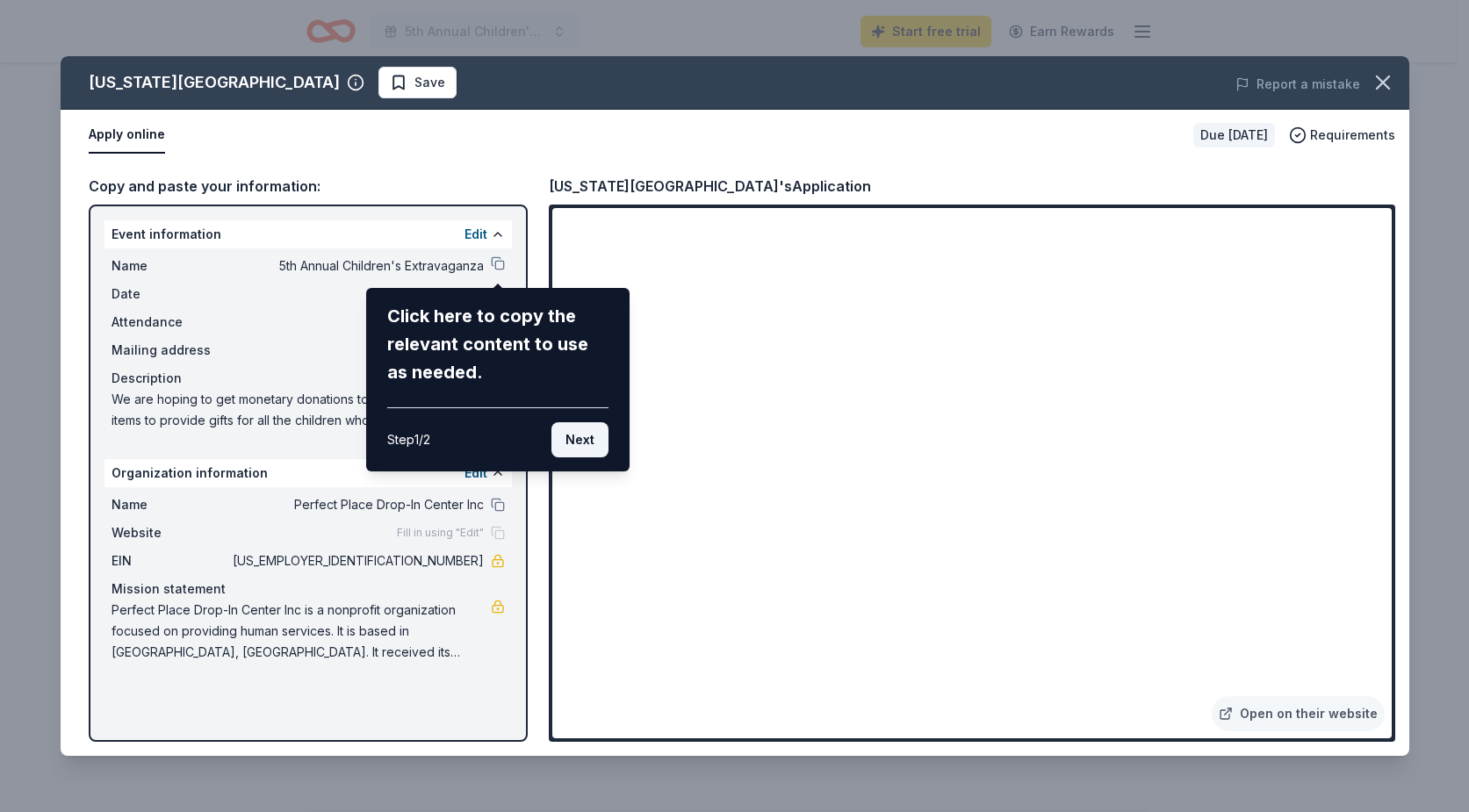
click at [564, 444] on button "Next" at bounding box center [580, 440] width 57 height 35
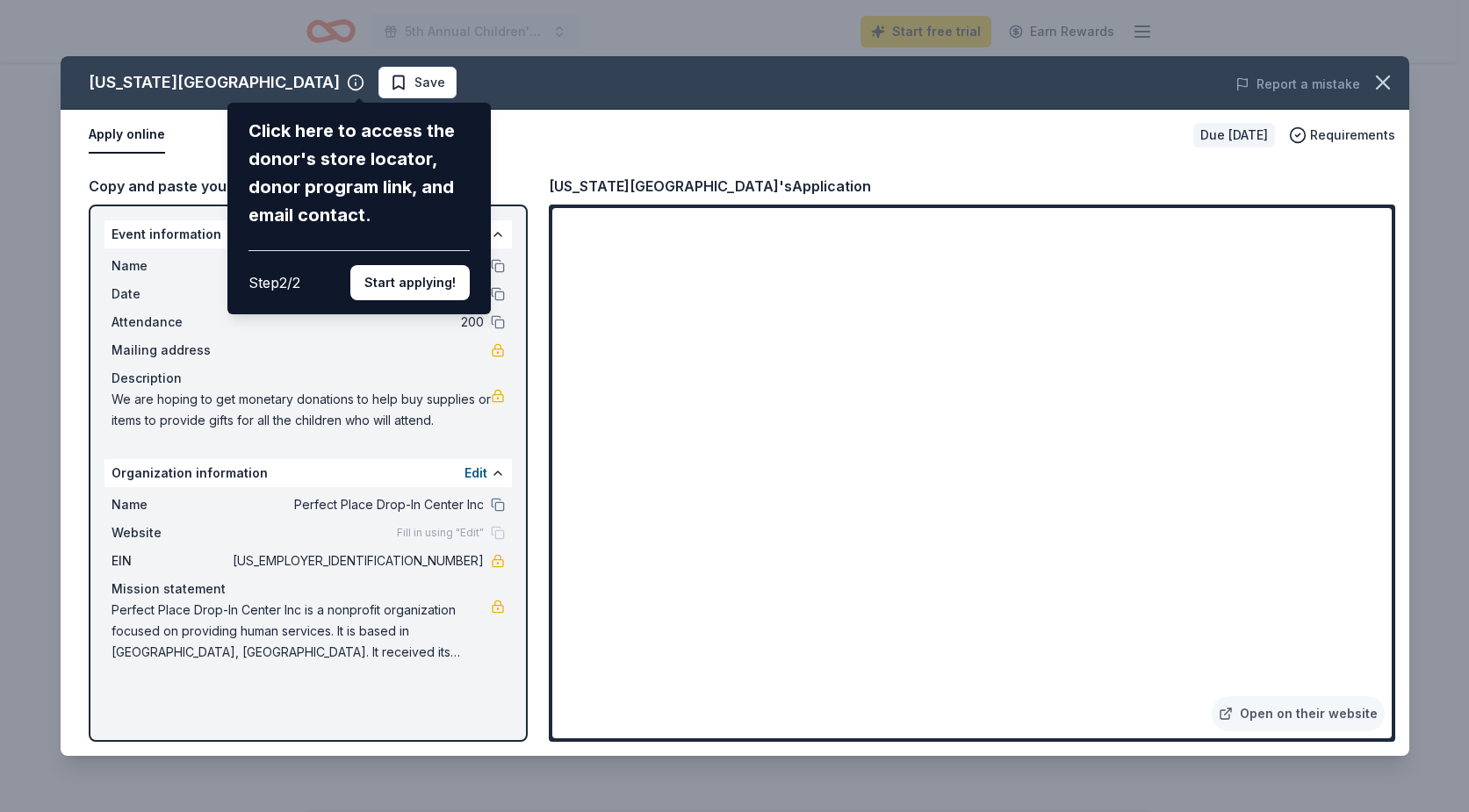
click at [360, 81] on div "Michigan International Speedway Click here to access the donor's store locator,…" at bounding box center [735, 406] width 1349 height 700
click at [403, 292] on button "Start applying!" at bounding box center [410, 282] width 119 height 35
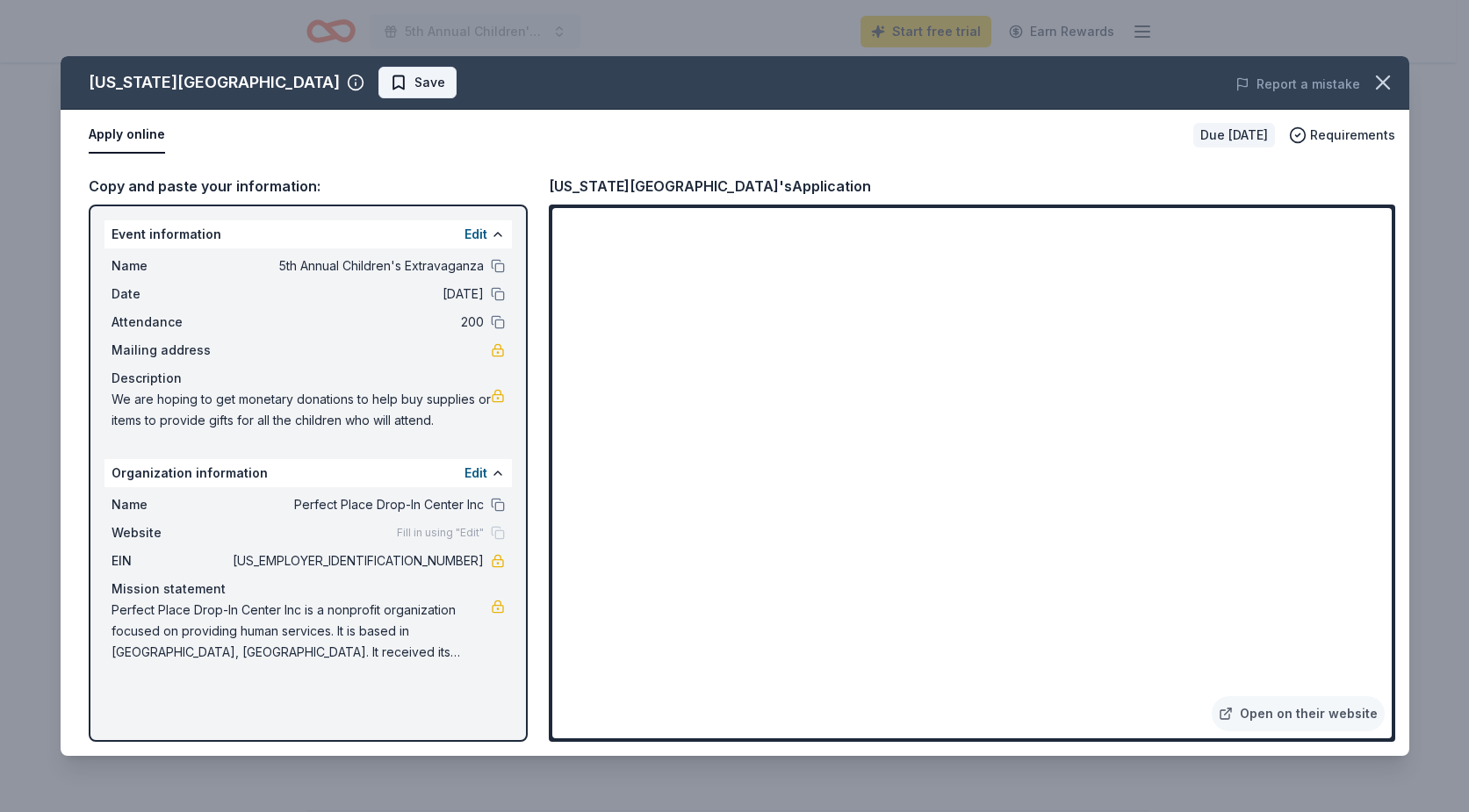
click at [429, 95] on button "Save" at bounding box center [417, 82] width 78 height 31
click at [1389, 82] on icon "button" at bounding box center [1382, 82] width 24 height 24
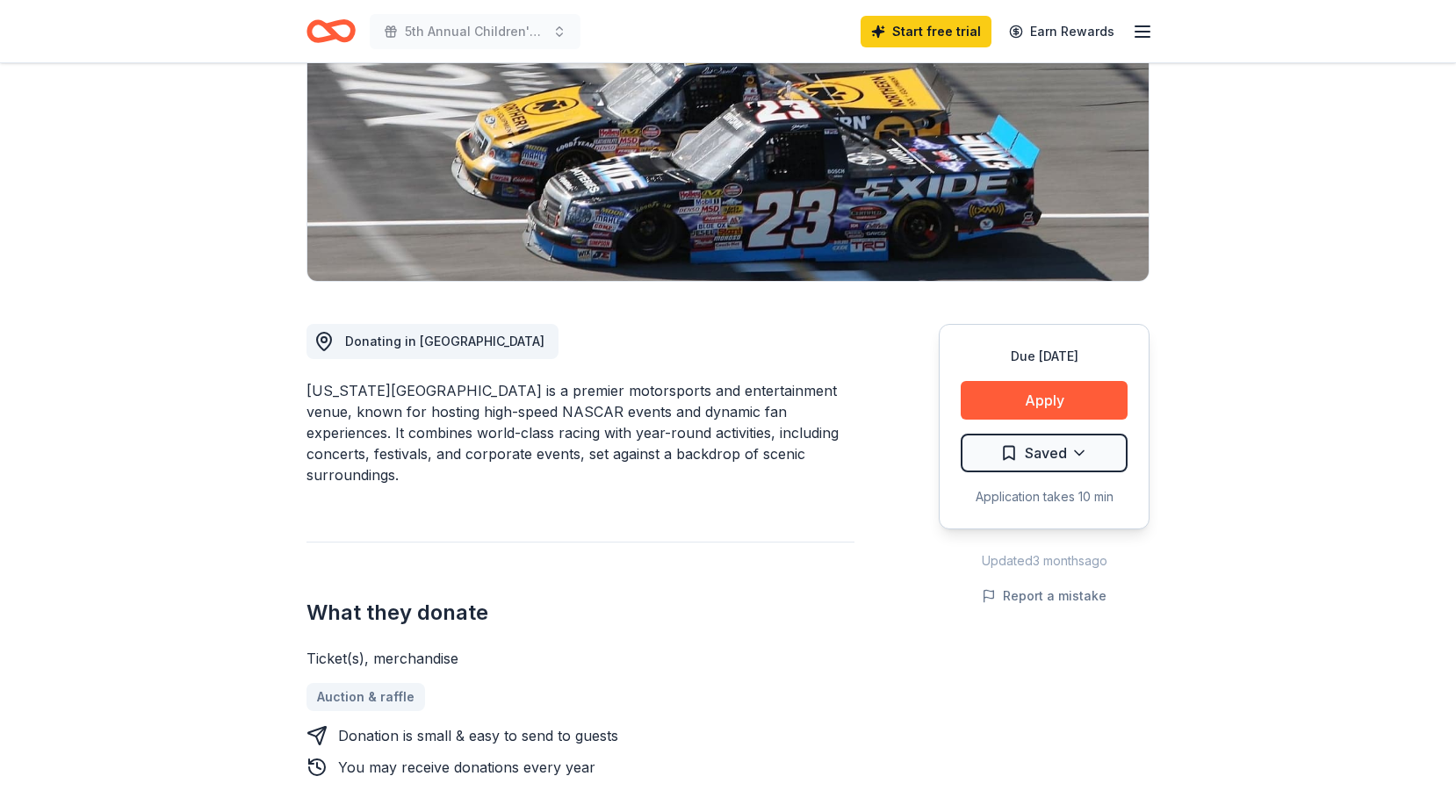
scroll to position [0, 0]
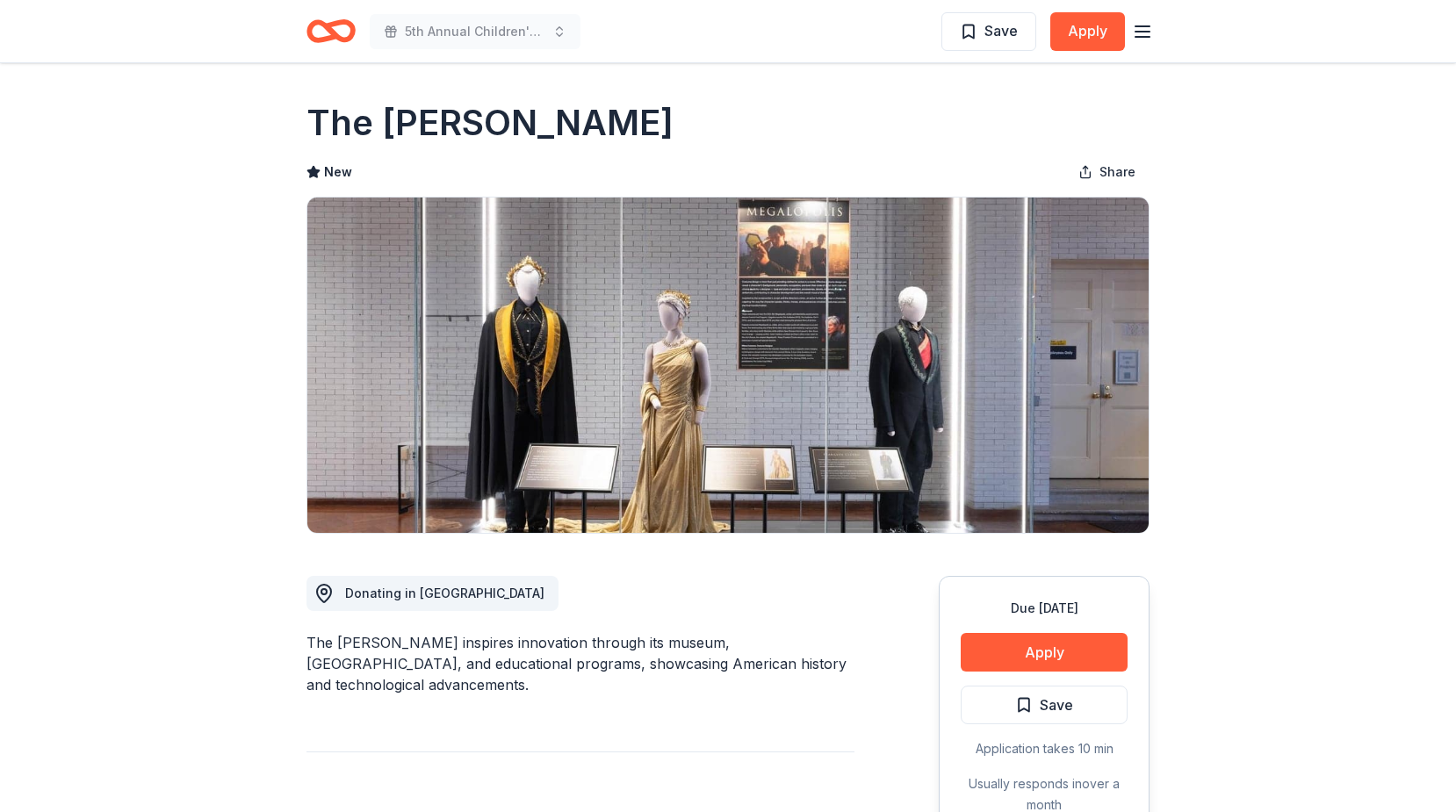
scroll to position [1756, 0]
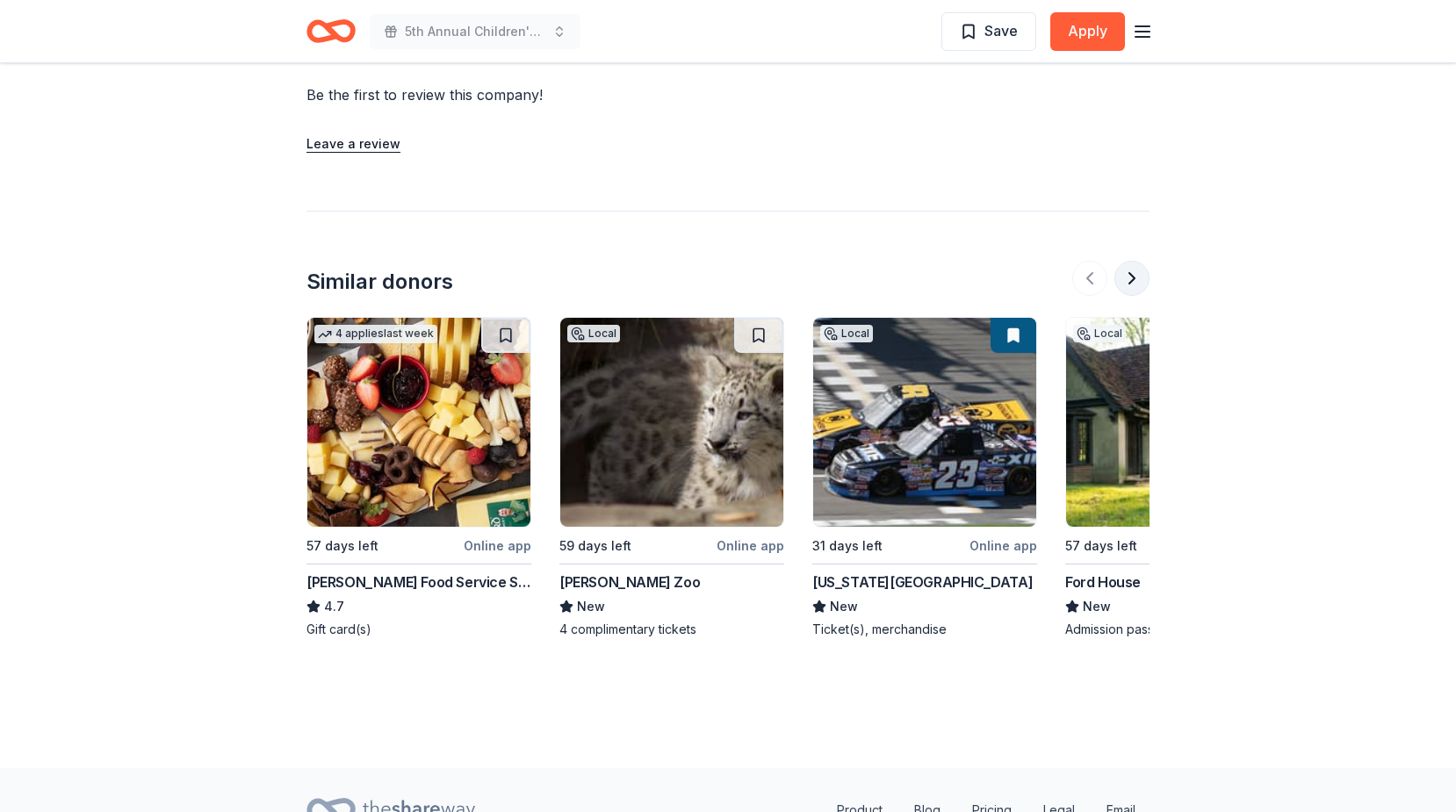
click at [1135, 272] on button at bounding box center [1132, 278] width 35 height 35
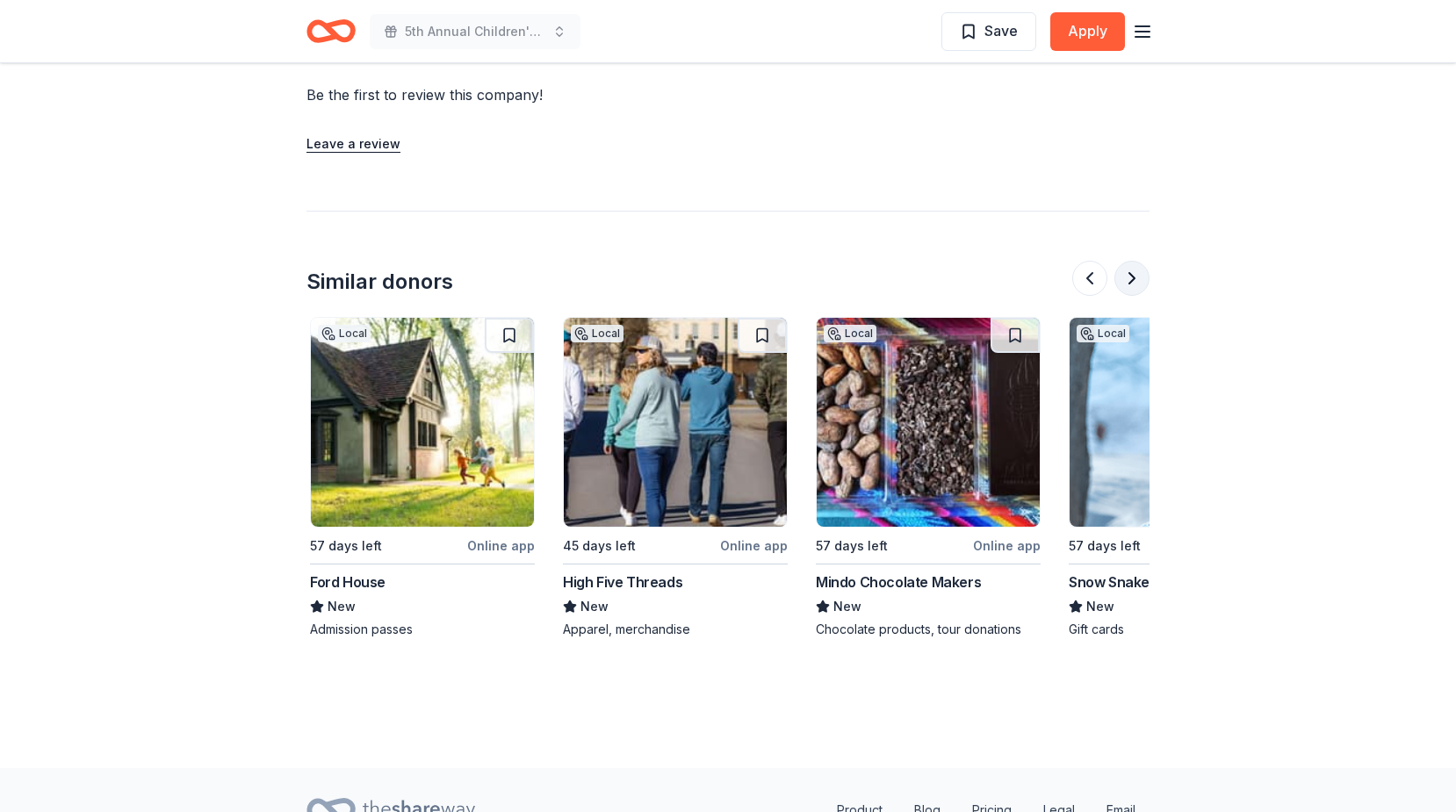
scroll to position [0, 758]
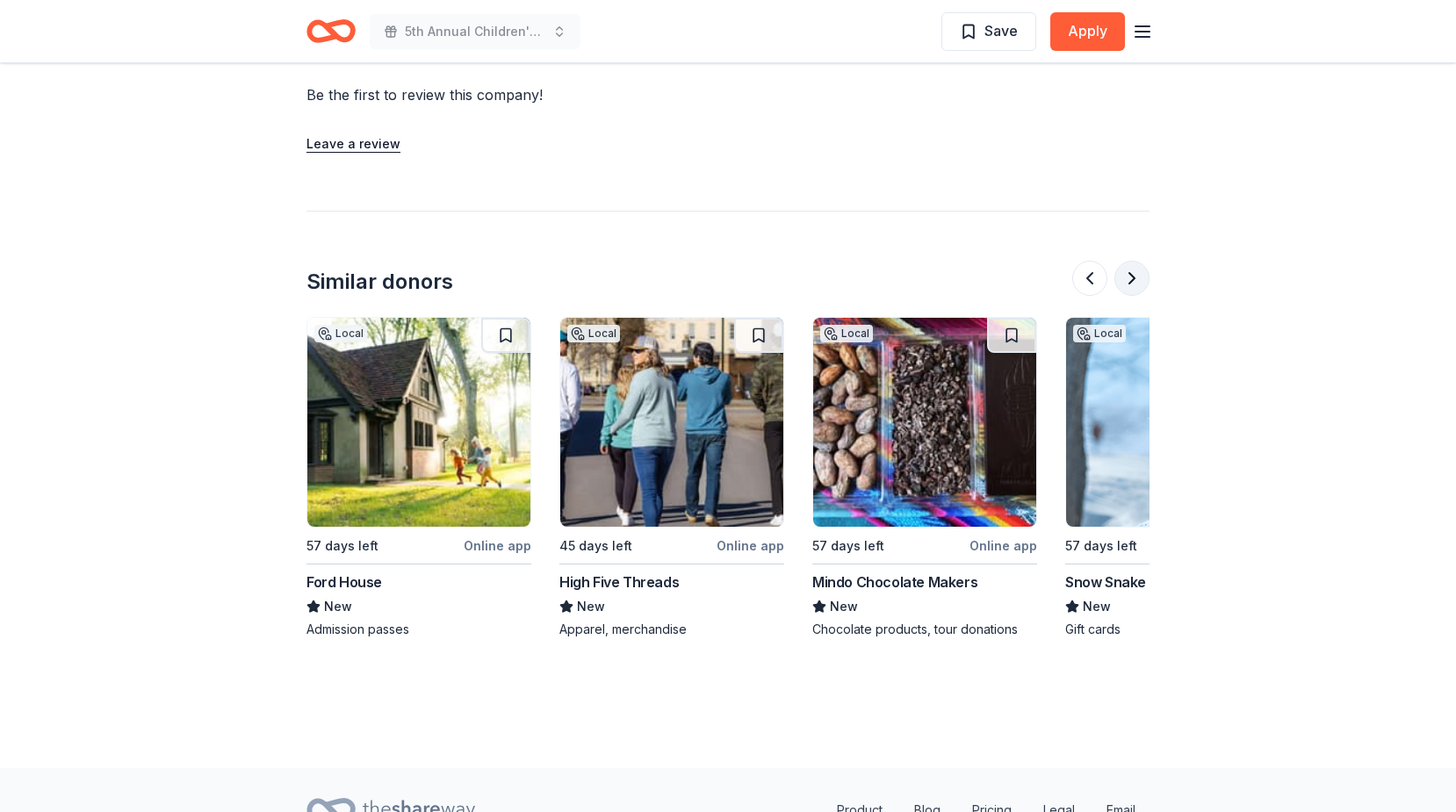
click at [1135, 272] on button at bounding box center [1132, 278] width 35 height 35
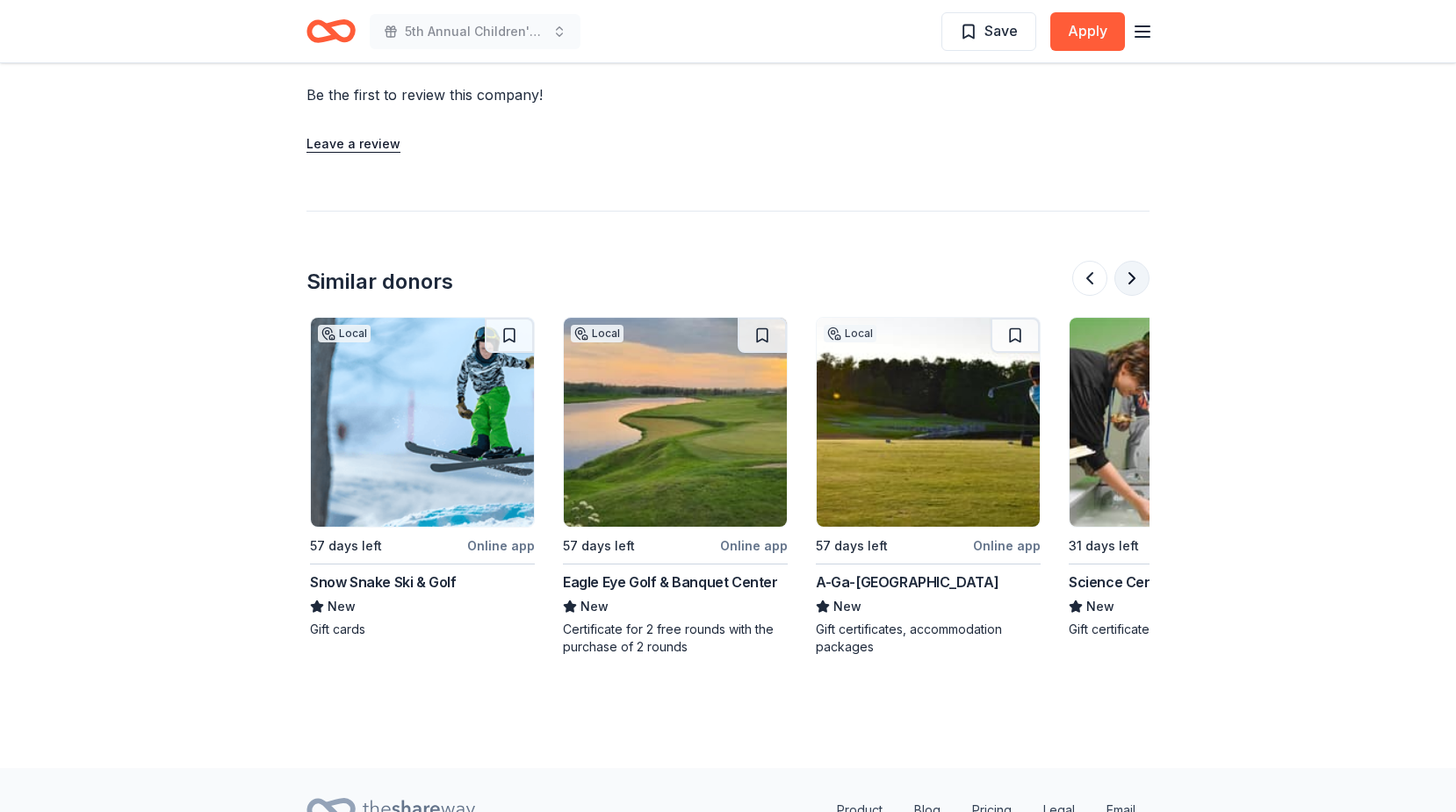
scroll to position [0, 1517]
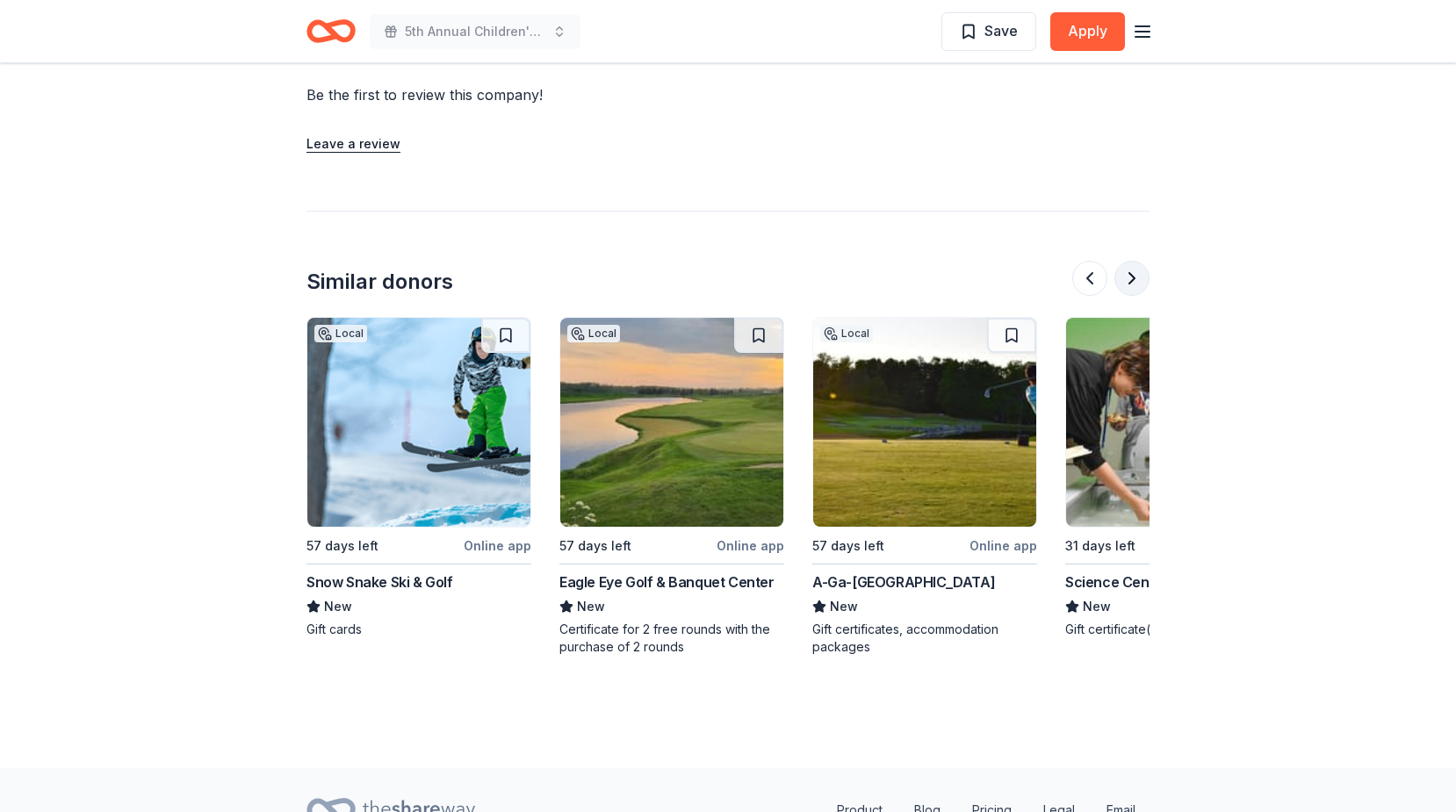
click at [1135, 272] on button at bounding box center [1132, 278] width 35 height 35
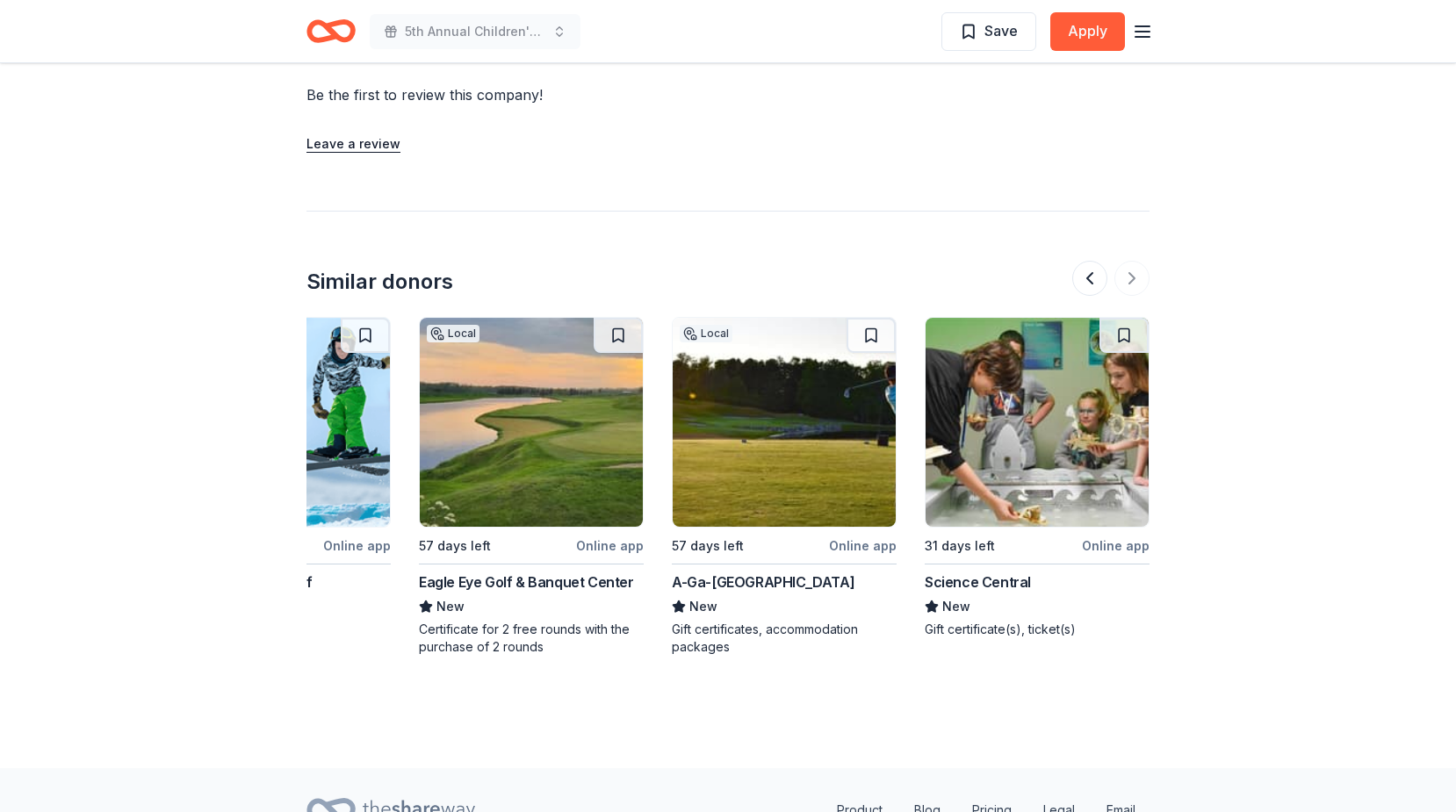
click at [1021, 473] on img at bounding box center [1037, 422] width 223 height 209
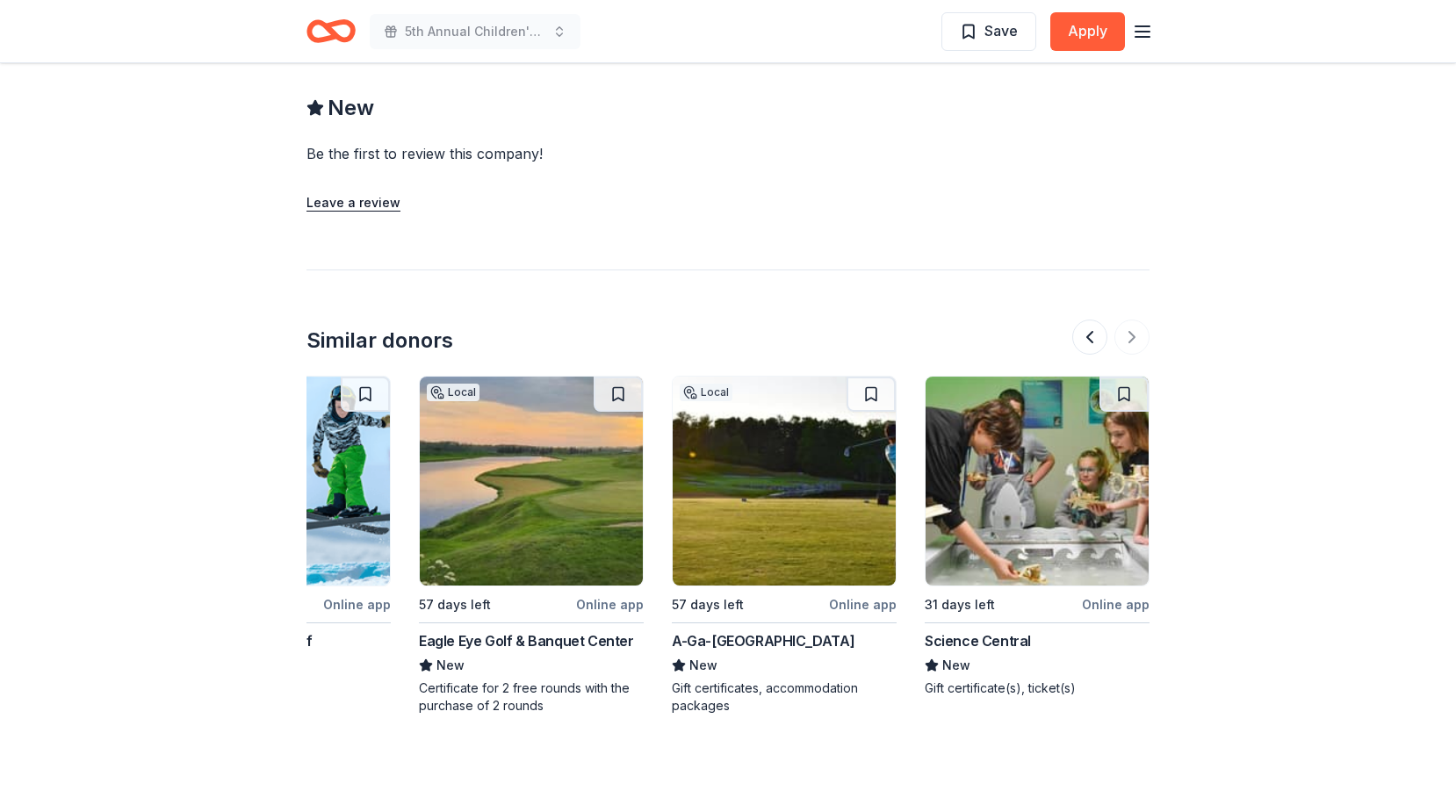
scroll to position [1668, 0]
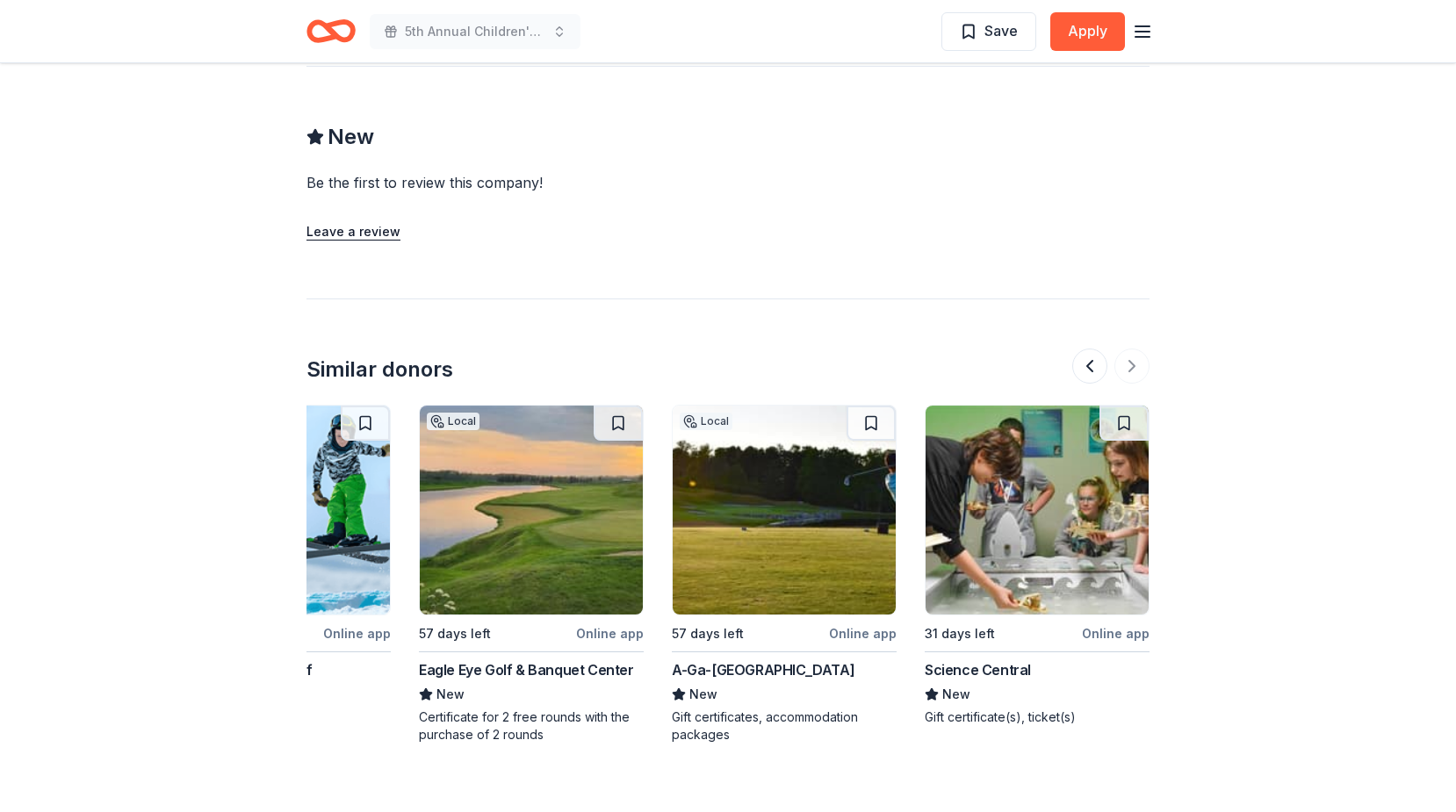
click at [1130, 362] on div at bounding box center [1110, 366] width 77 height 35
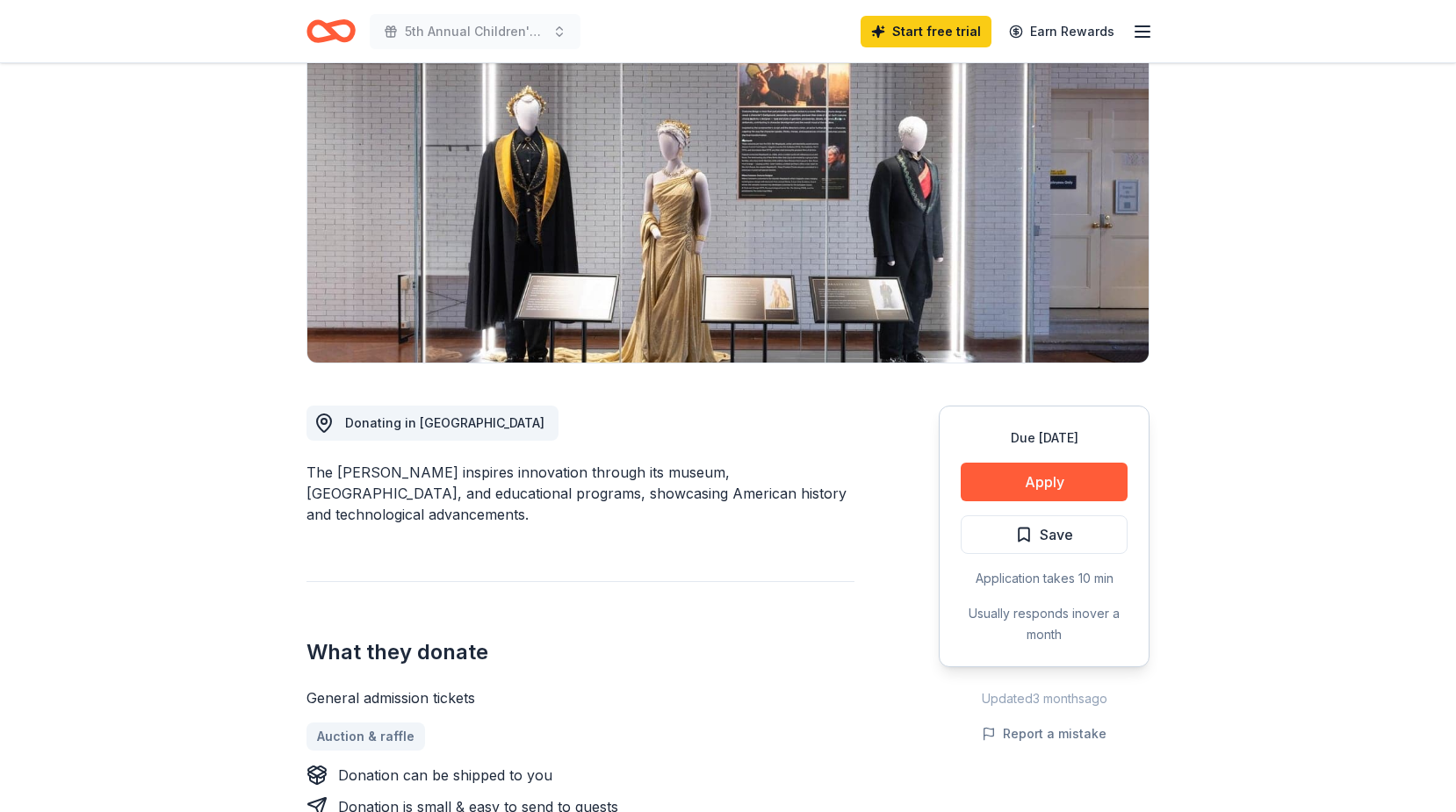
scroll to position [0, 0]
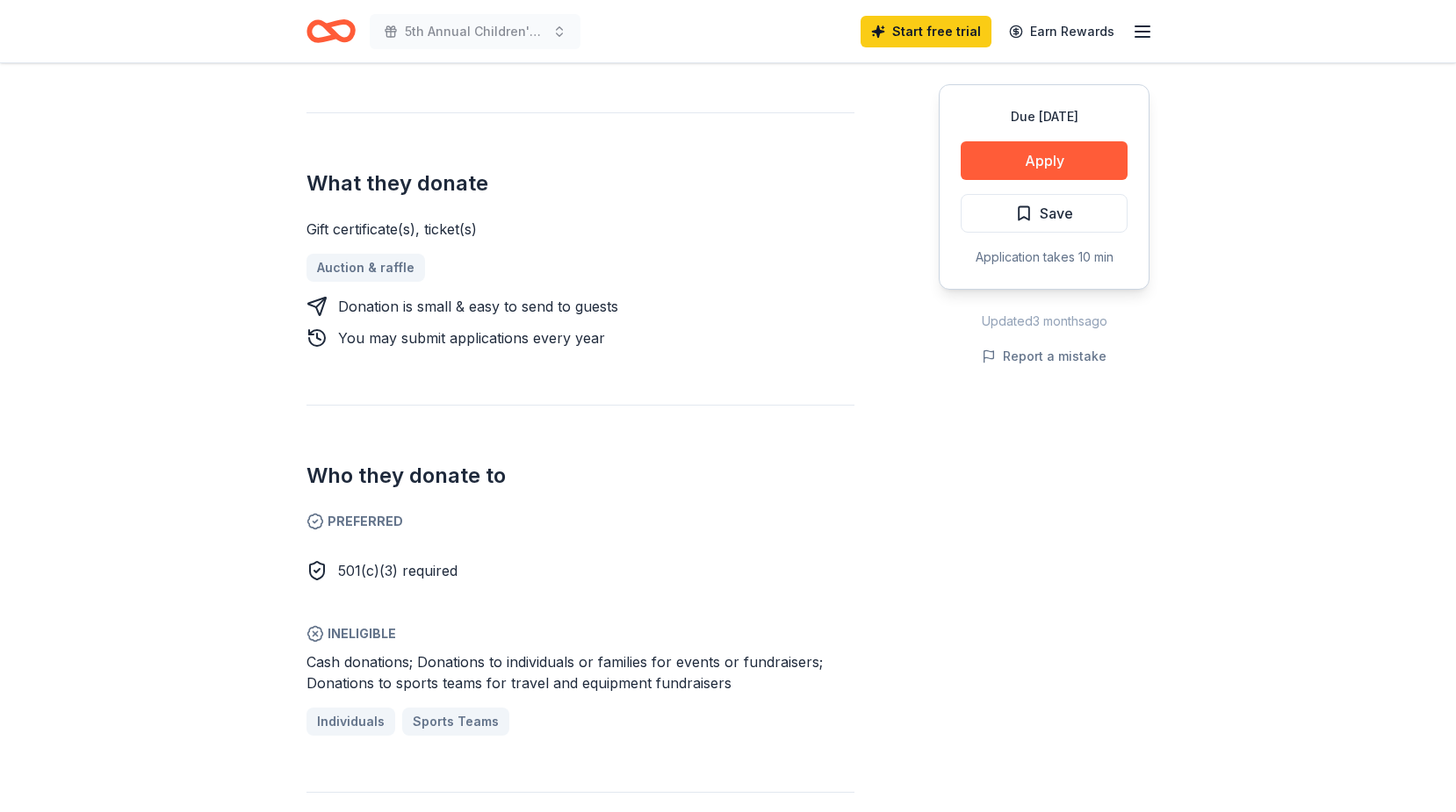
scroll to position [615, 0]
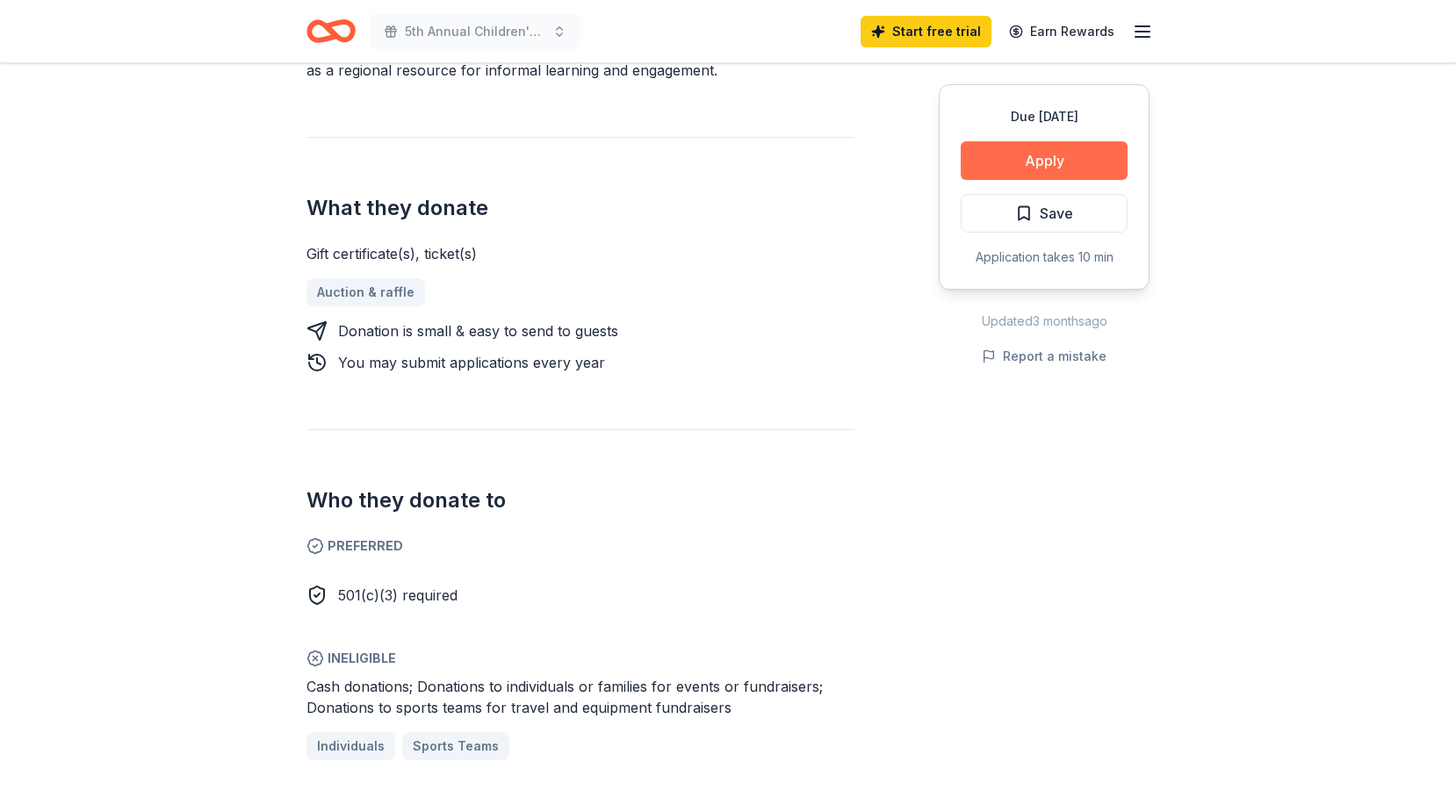
click at [1091, 168] on button "Apply" at bounding box center [1044, 161] width 167 height 39
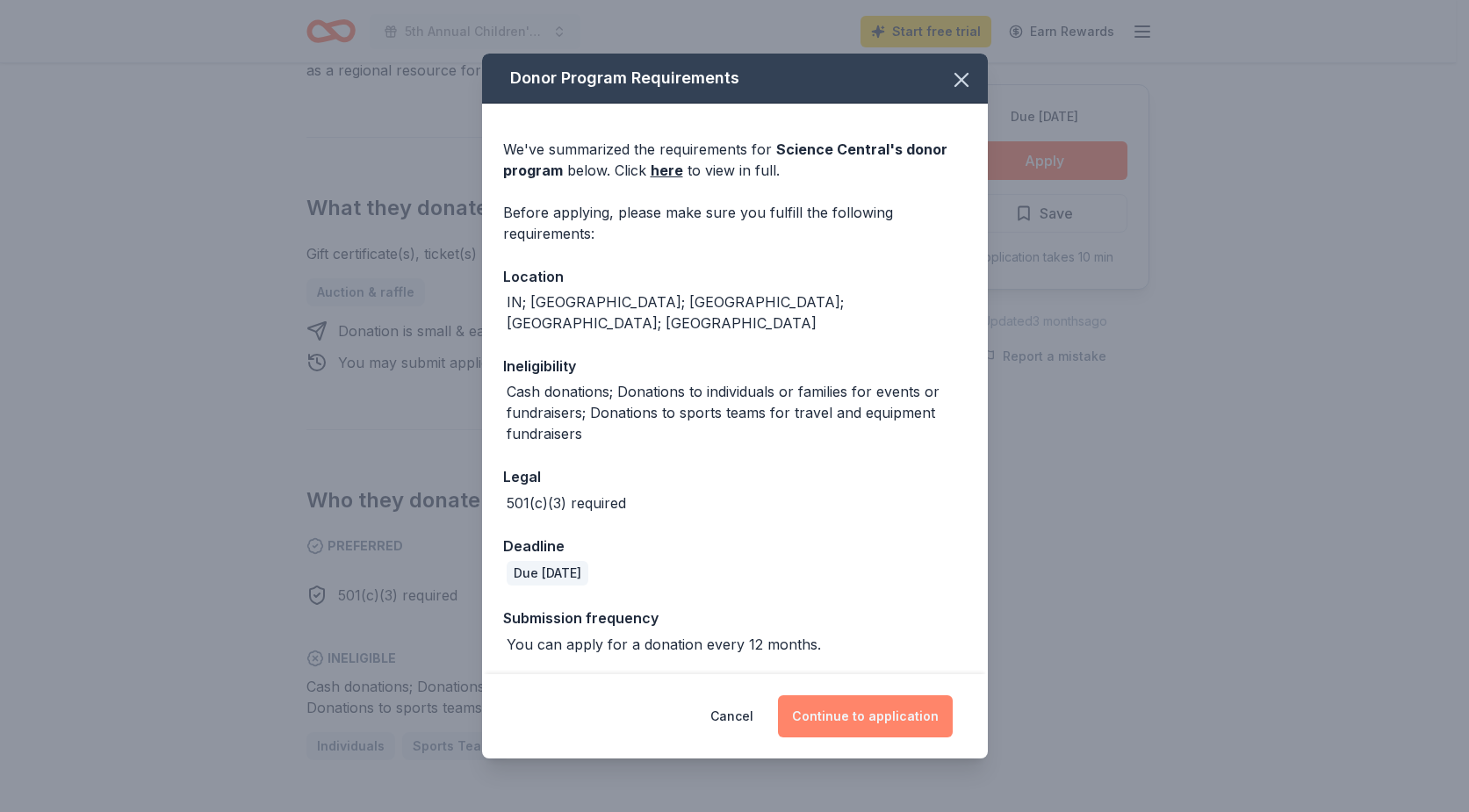
click at [864, 709] on button "Continue to application" at bounding box center [865, 716] width 175 height 42
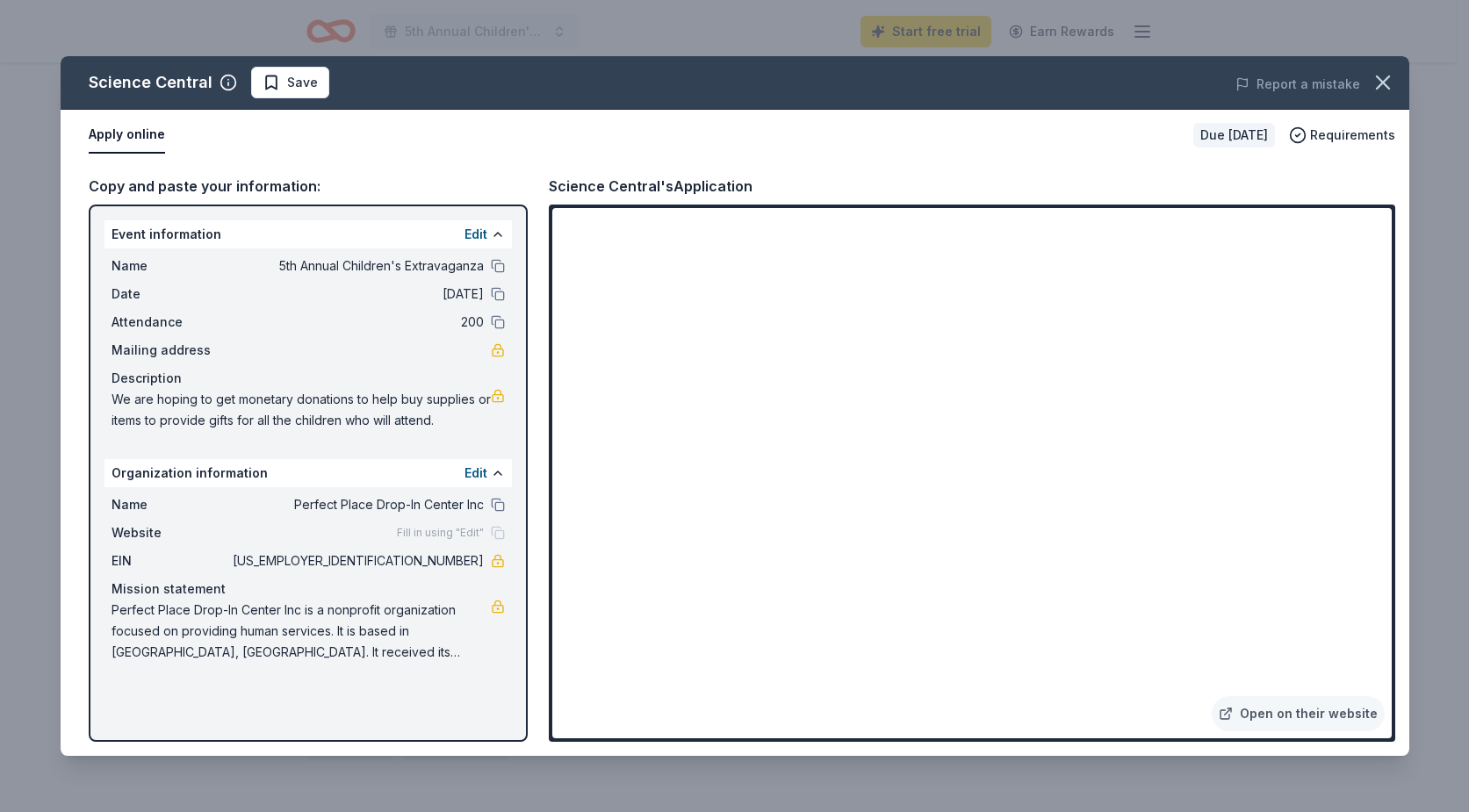
drag, startPoint x: 332, startPoint y: 656, endPoint x: 318, endPoint y: 641, distance: 20.5
click at [286, 642] on span "Perfect Place Drop-In Center Inc is a nonprofit organization focused on providi…" at bounding box center [301, 631] width 379 height 64
drag, startPoint x: 319, startPoint y: 656, endPoint x: 271, endPoint y: 641, distance: 50.3
click at [255, 652] on span "Perfect Place Drop-In Center Inc is a nonprofit organization focused on providi…" at bounding box center [301, 631] width 379 height 64
click at [1386, 82] on icon "button" at bounding box center [1382, 82] width 24 height 24
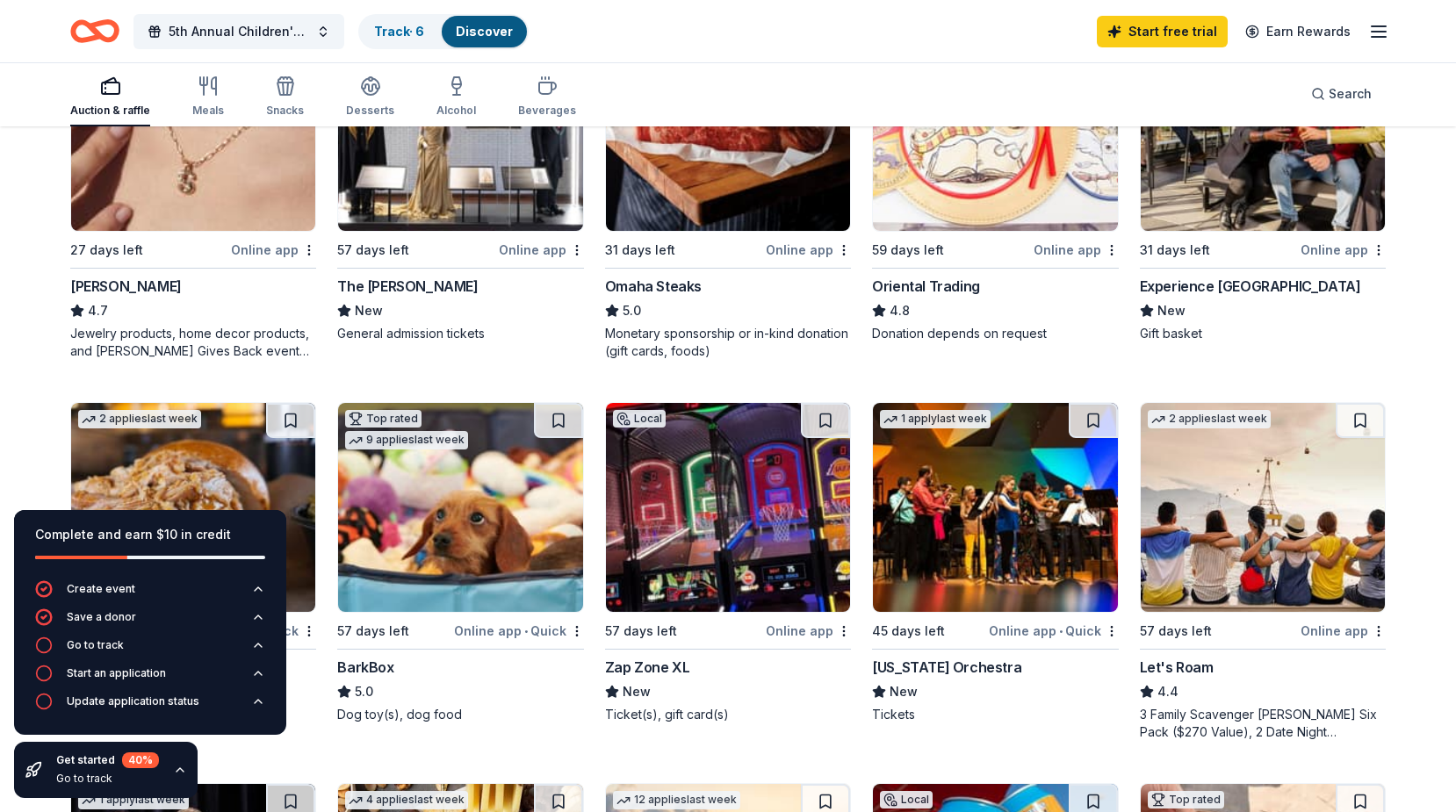
scroll to position [791, 0]
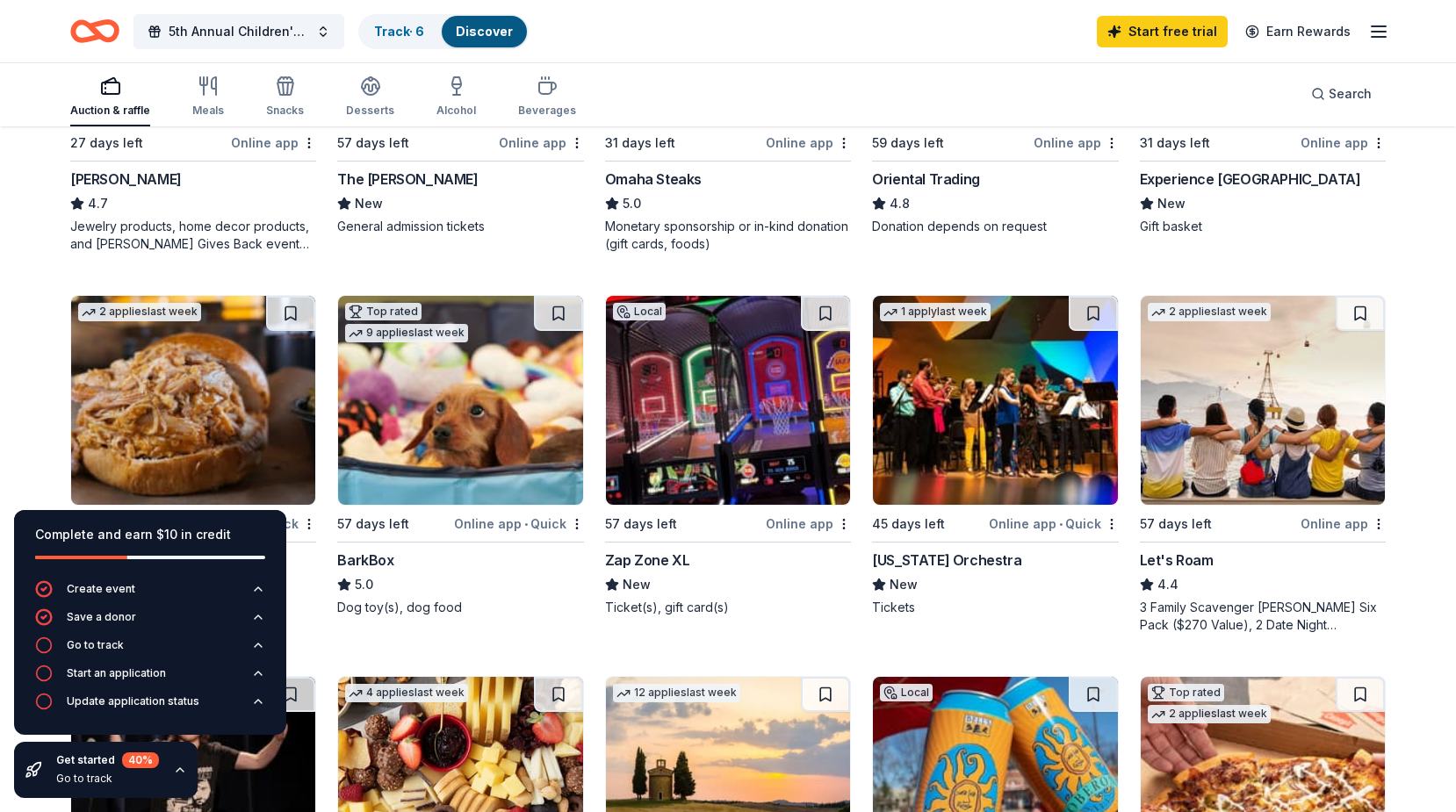
click at [177, 772] on icon "button" at bounding box center [180, 770] width 14 height 14
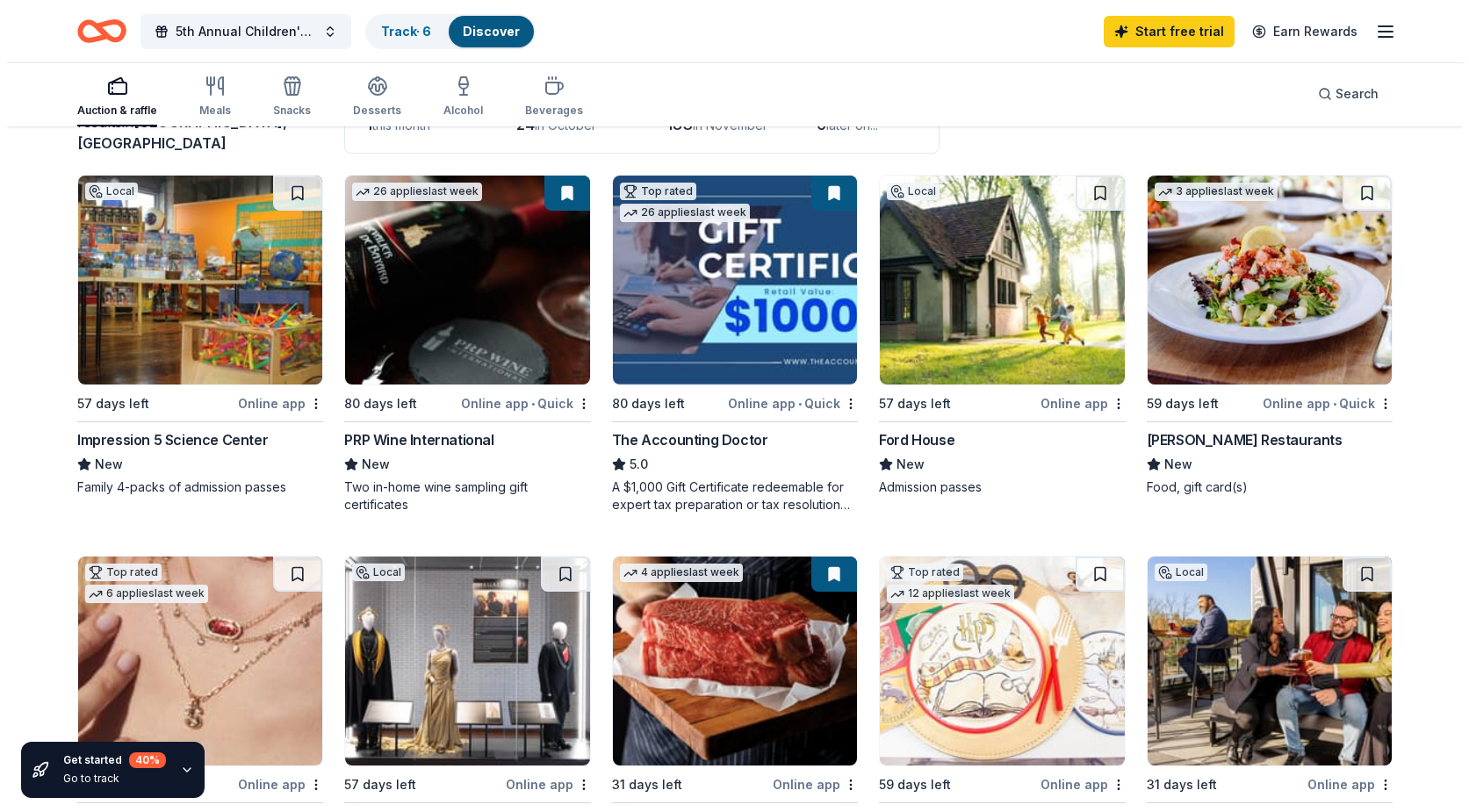
scroll to position [0, 0]
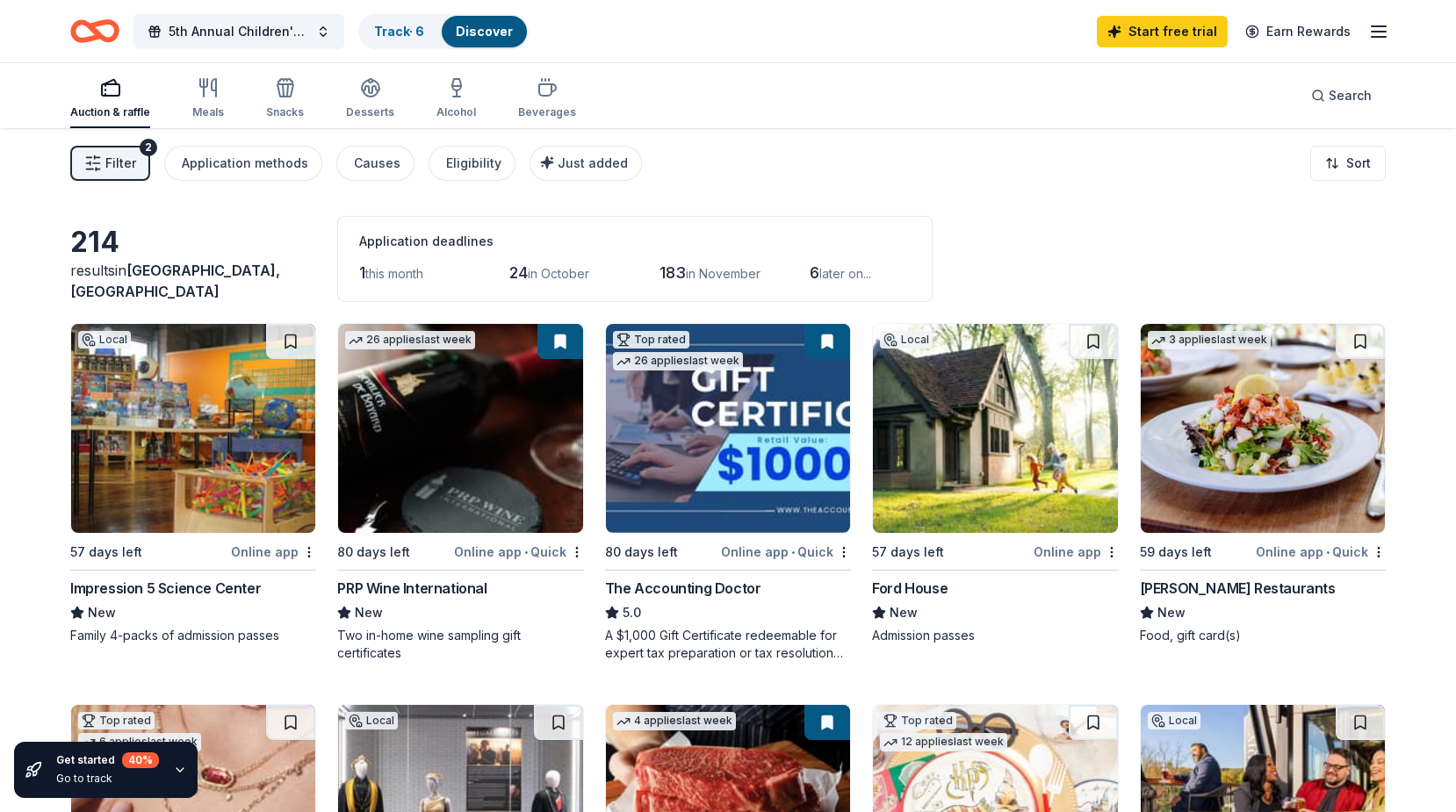
click at [139, 168] on button "Filter 2" at bounding box center [110, 163] width 80 height 35
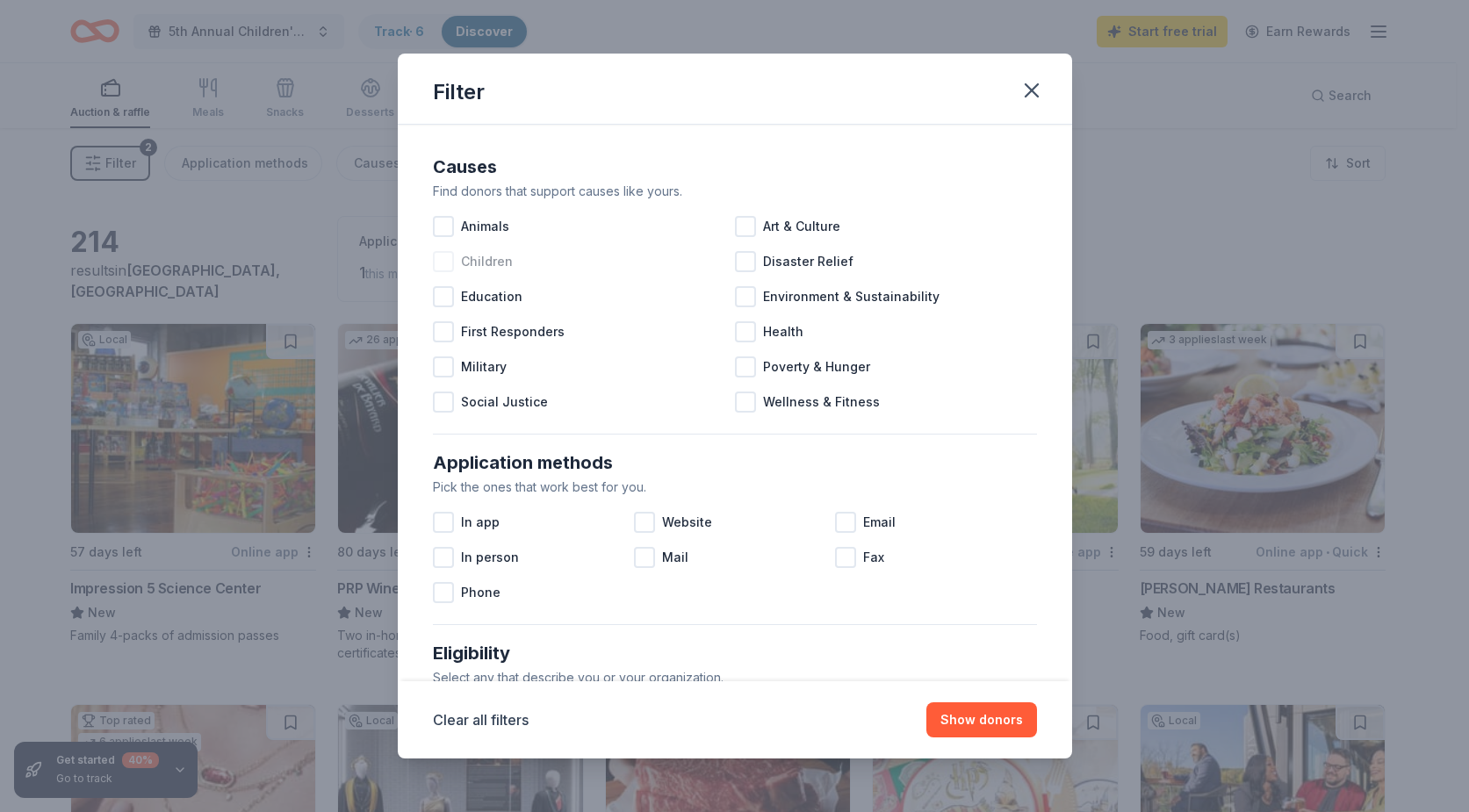
click at [447, 263] on div at bounding box center [444, 262] width 22 height 21
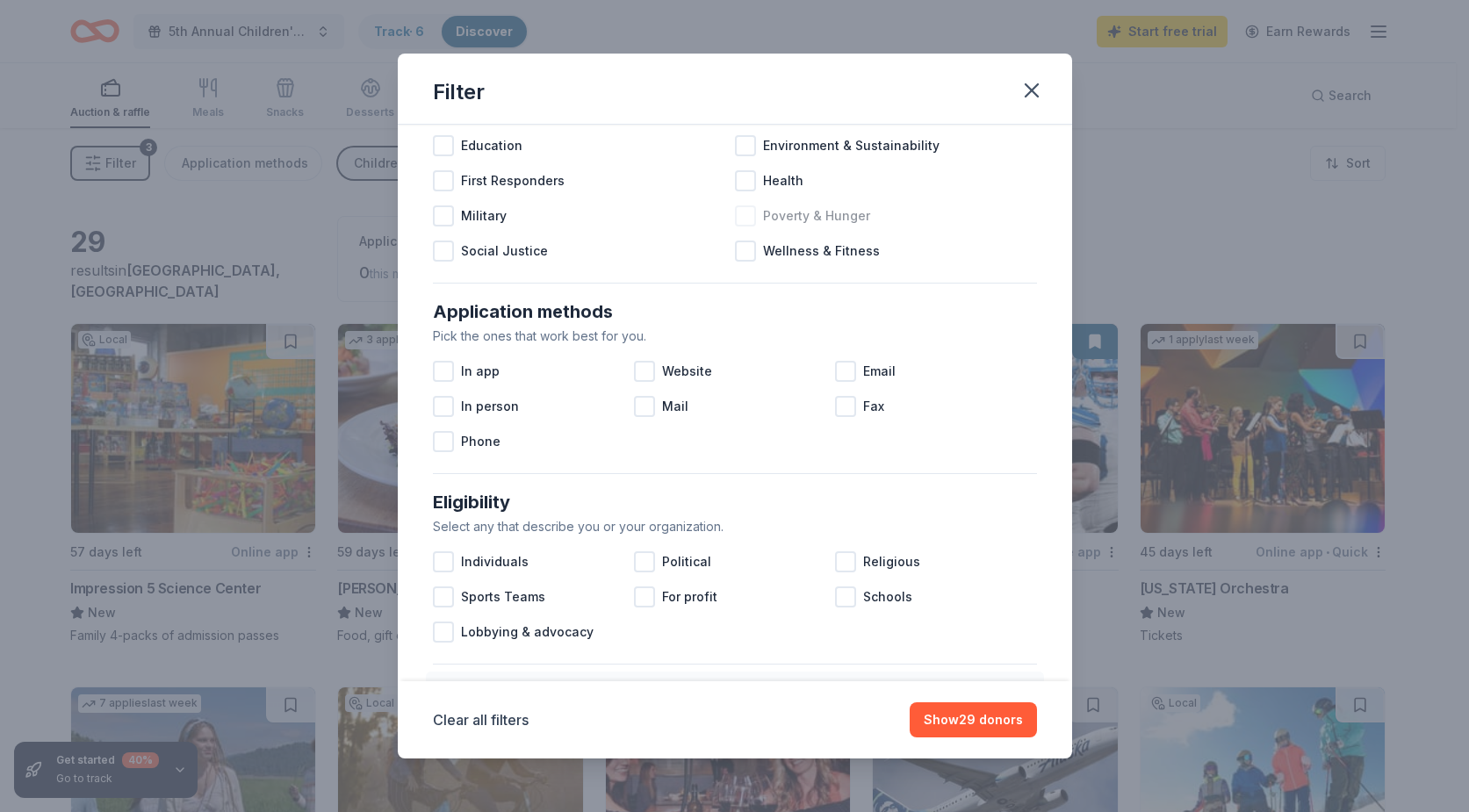
scroll to position [176, 0]
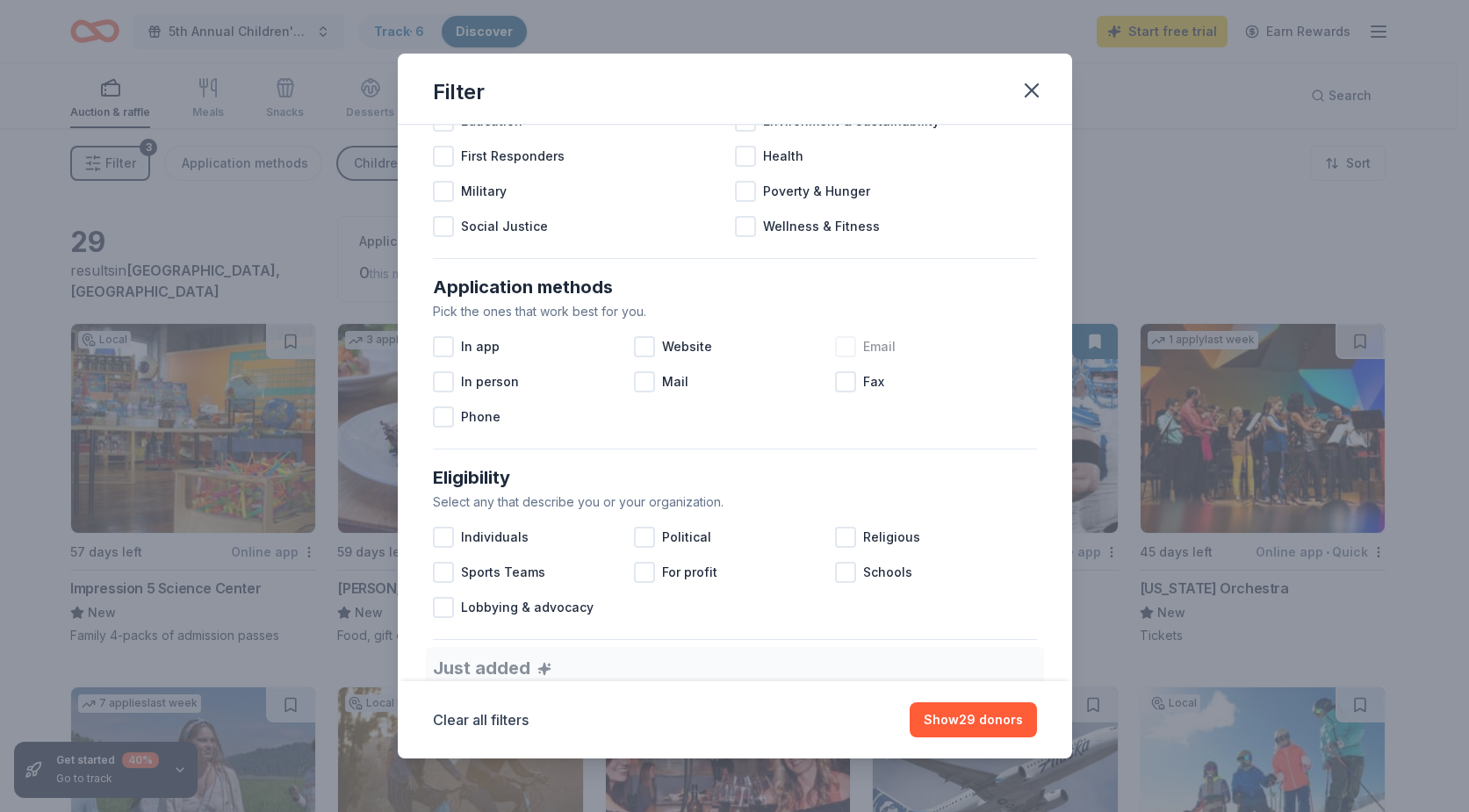
click at [835, 350] on div at bounding box center [845, 347] width 22 height 21
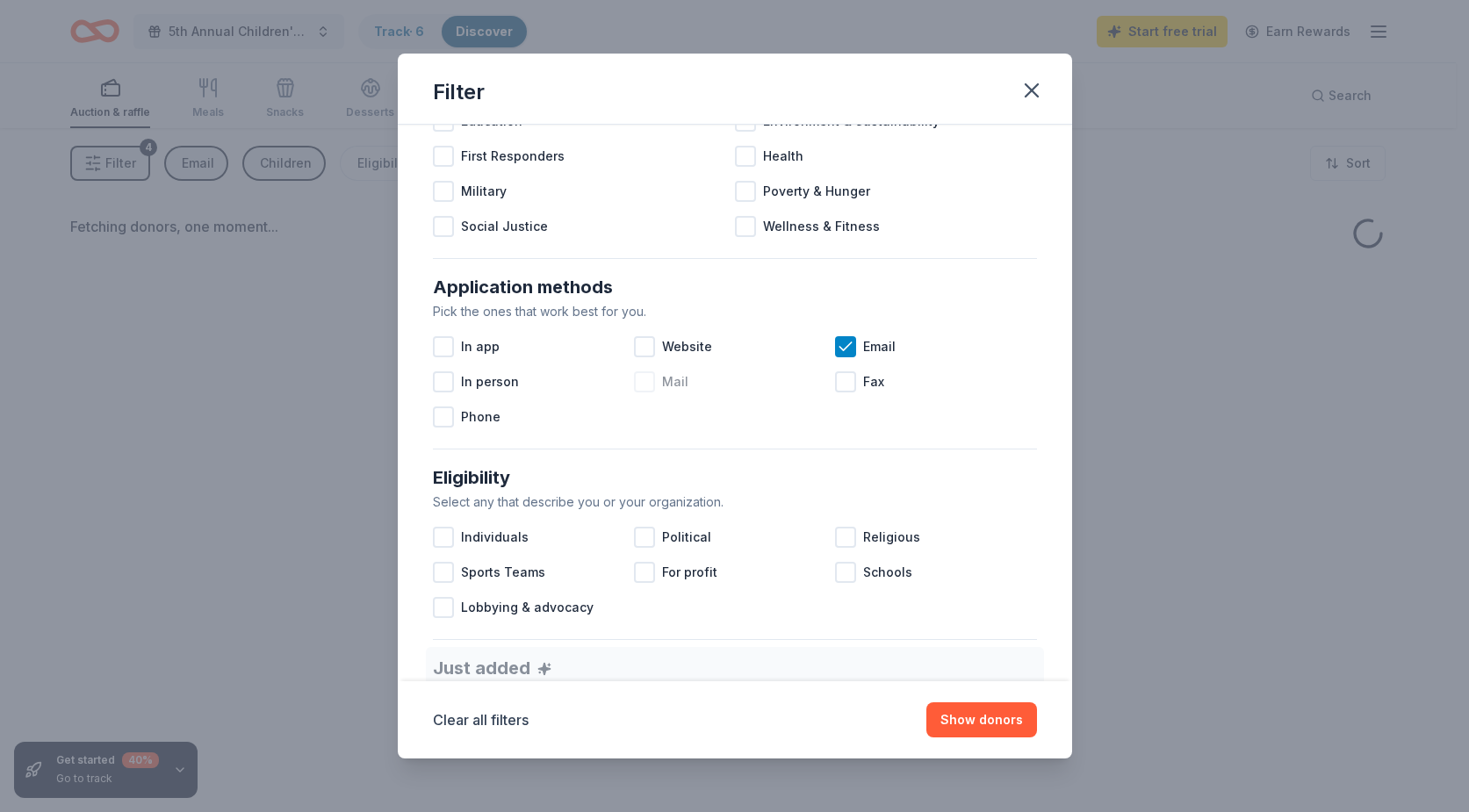
click at [643, 380] on div at bounding box center [645, 382] width 22 height 21
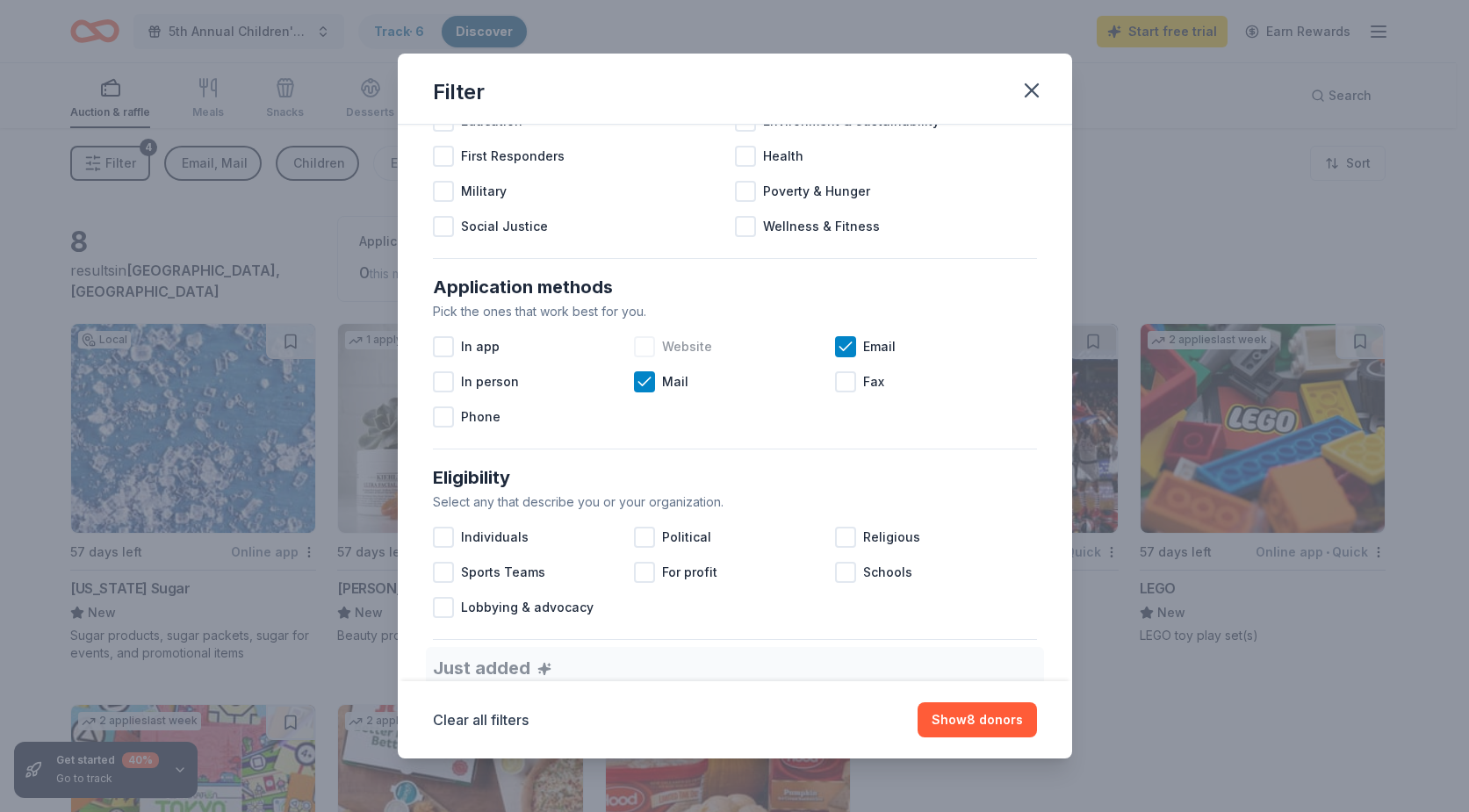
click at [645, 341] on div at bounding box center [645, 347] width 22 height 21
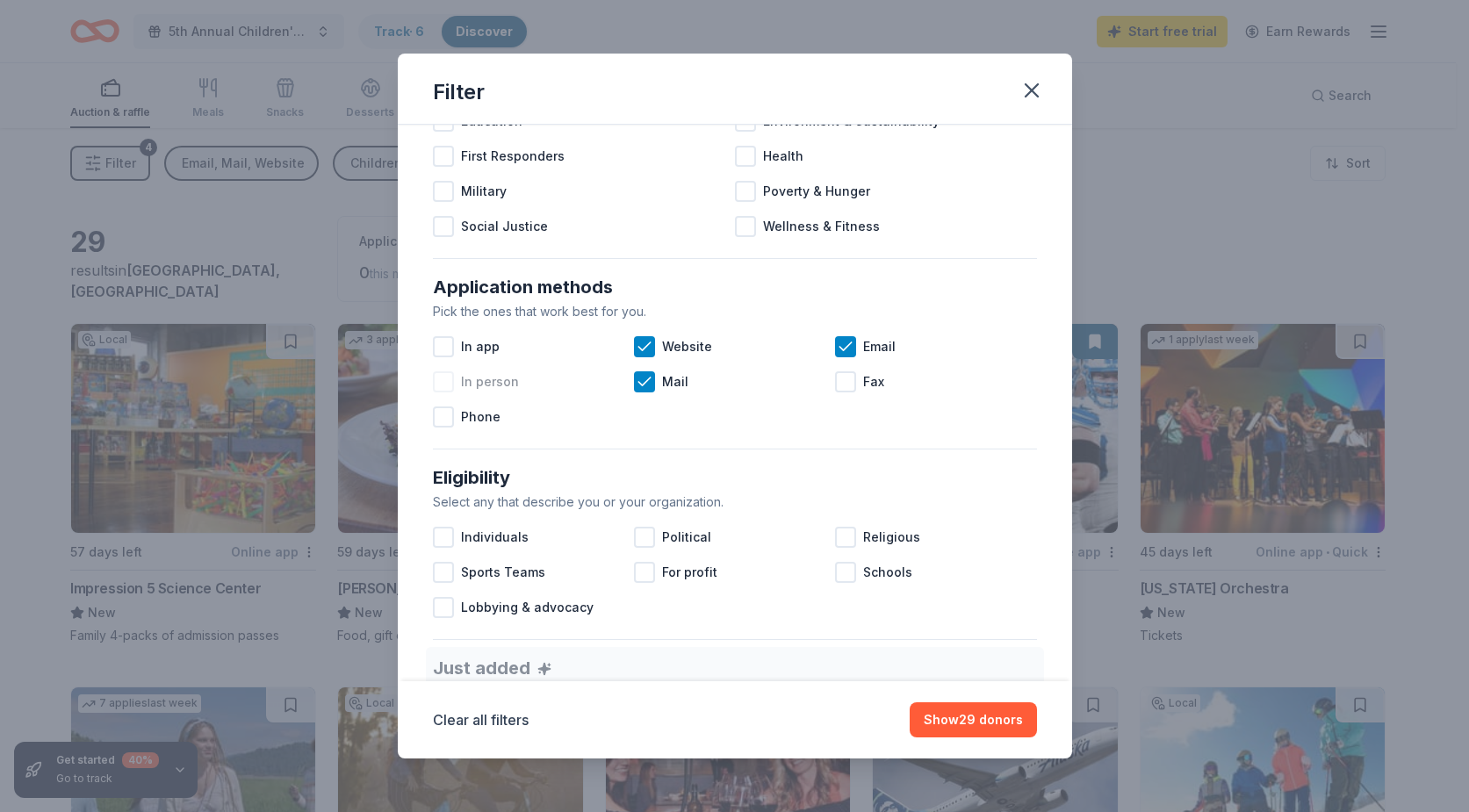
click at [441, 384] on div at bounding box center [444, 382] width 22 height 21
click at [442, 414] on div at bounding box center [444, 417] width 22 height 21
click at [446, 413] on icon at bounding box center [444, 417] width 18 height 18
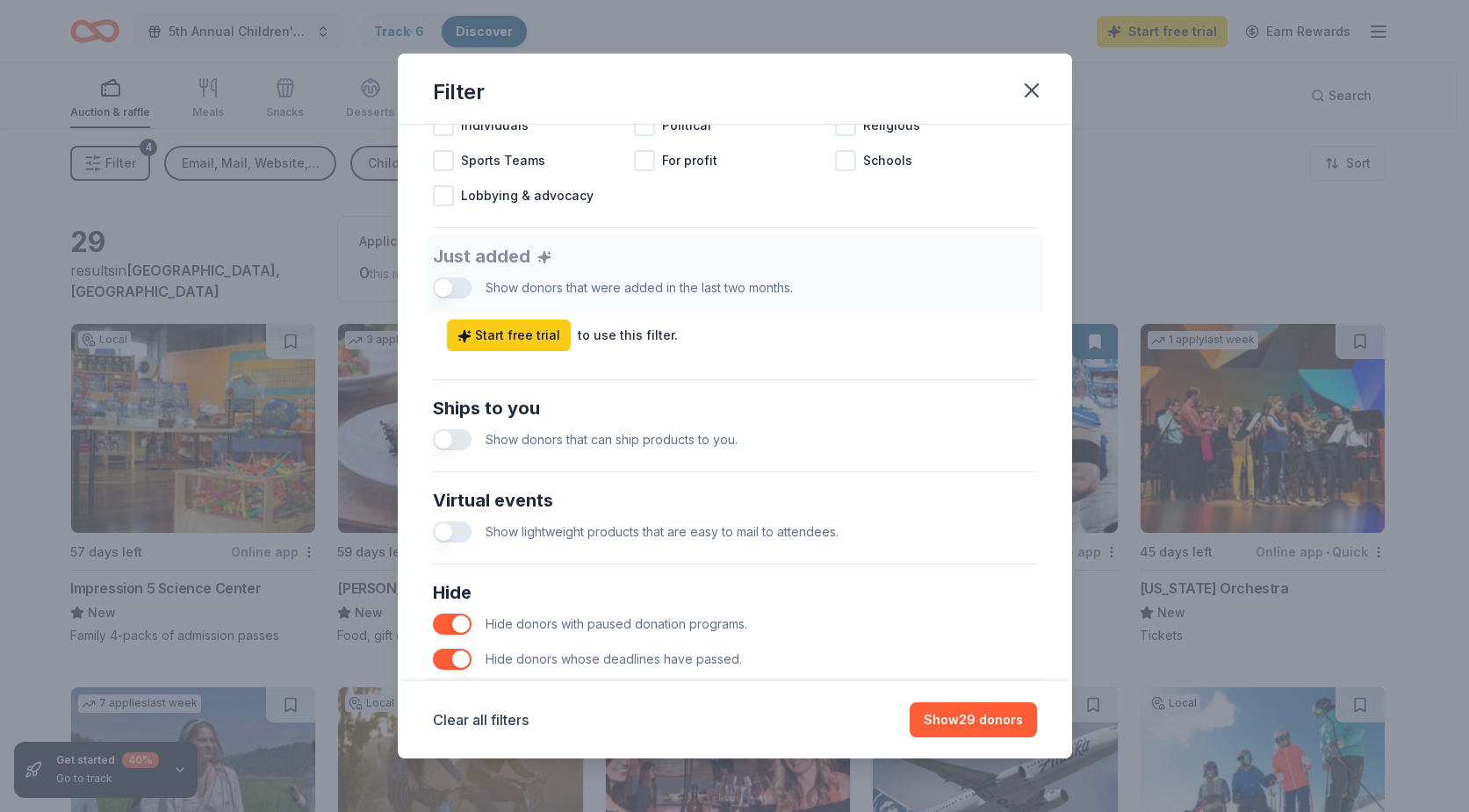
scroll to position [615, 0]
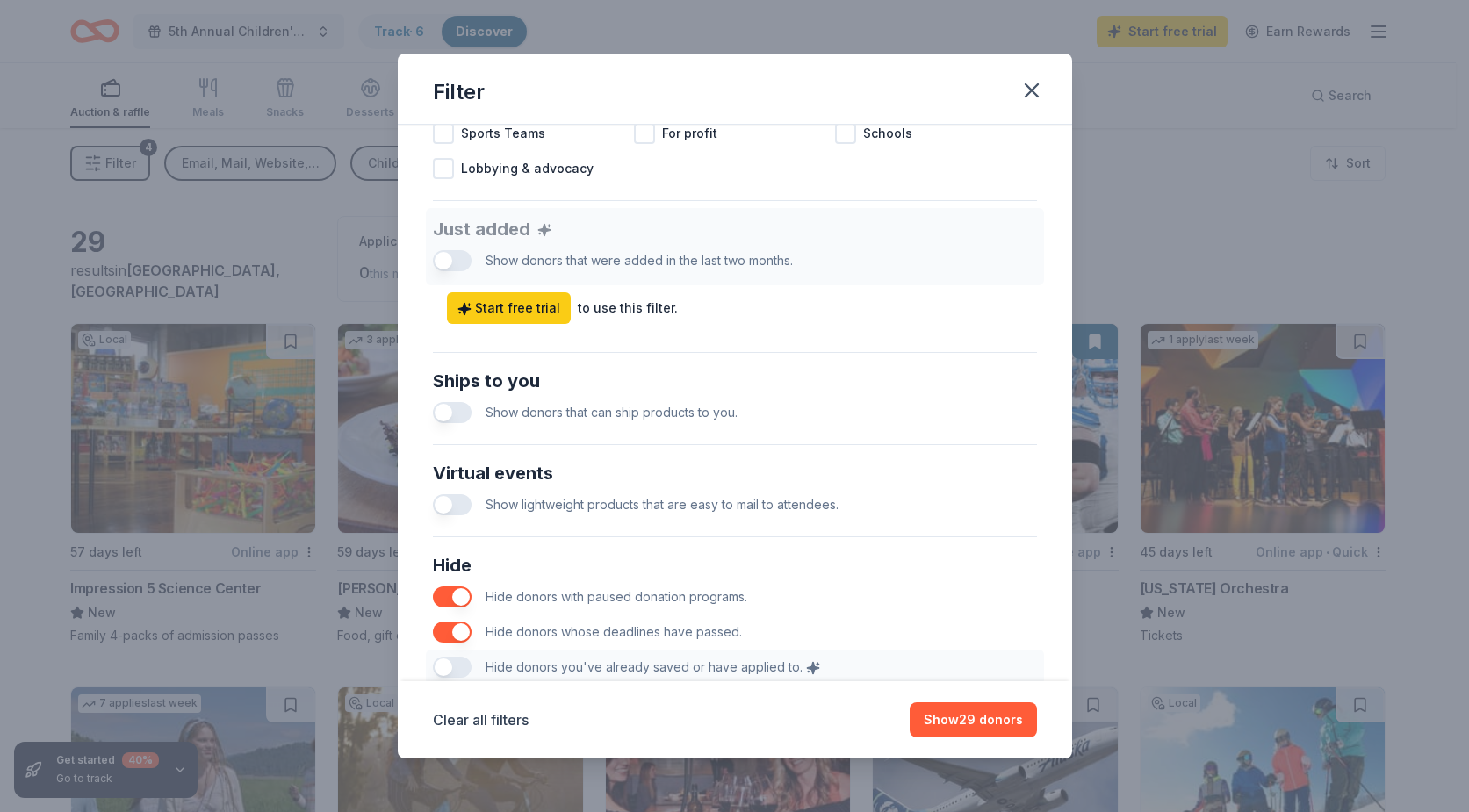
click at [443, 413] on button "button" at bounding box center [453, 412] width 39 height 21
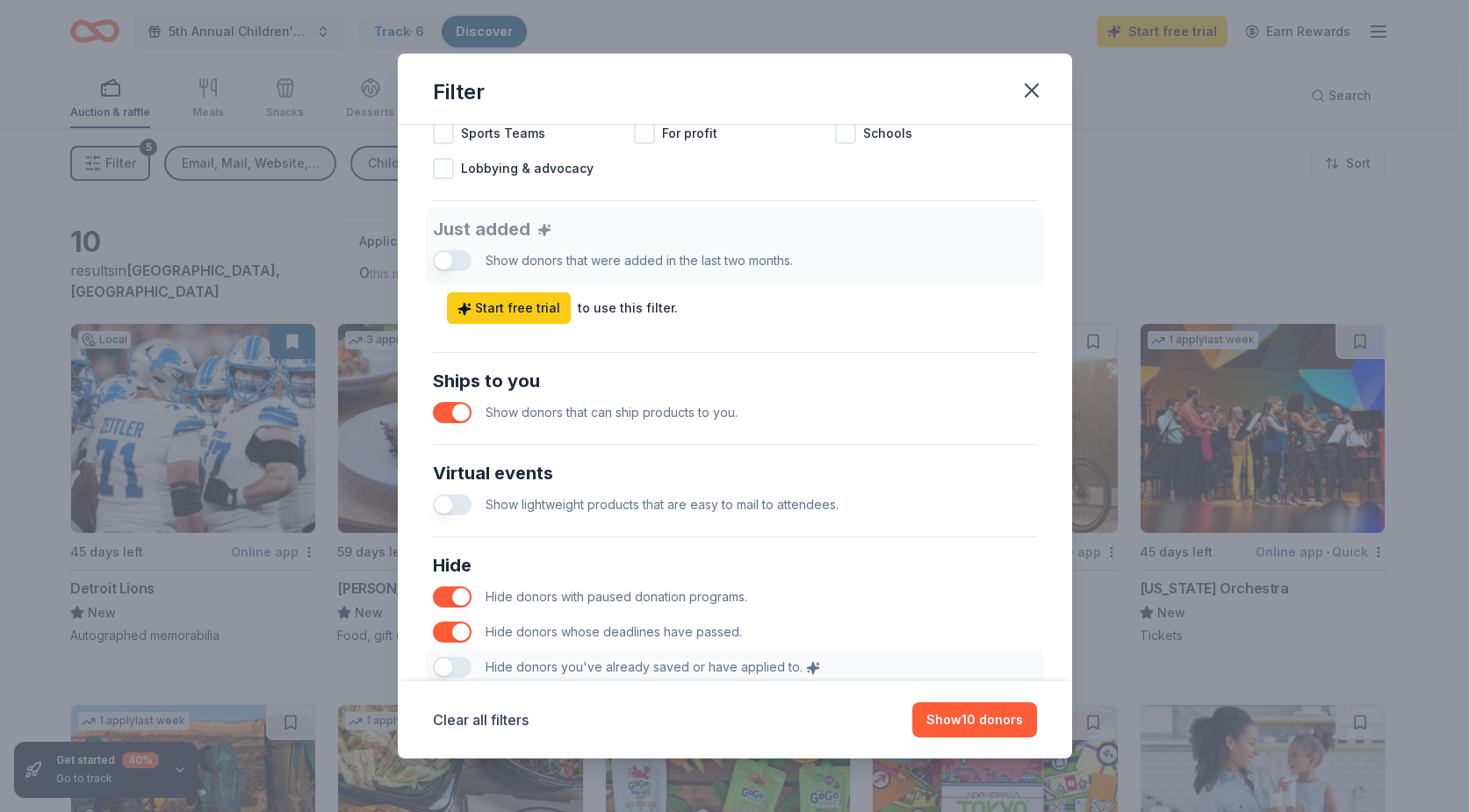
click at [443, 413] on button "button" at bounding box center [453, 412] width 39 height 21
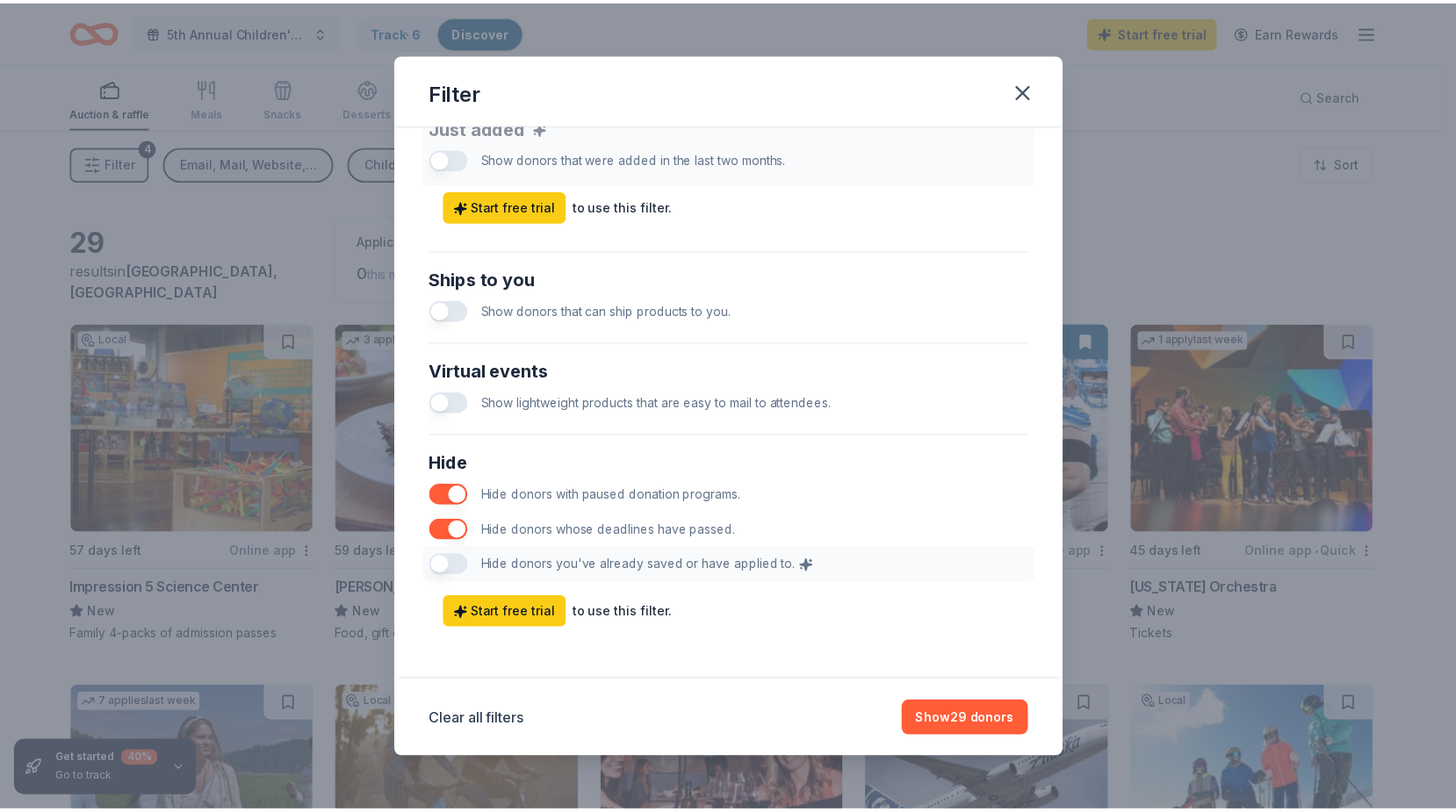
scroll to position [719, 0]
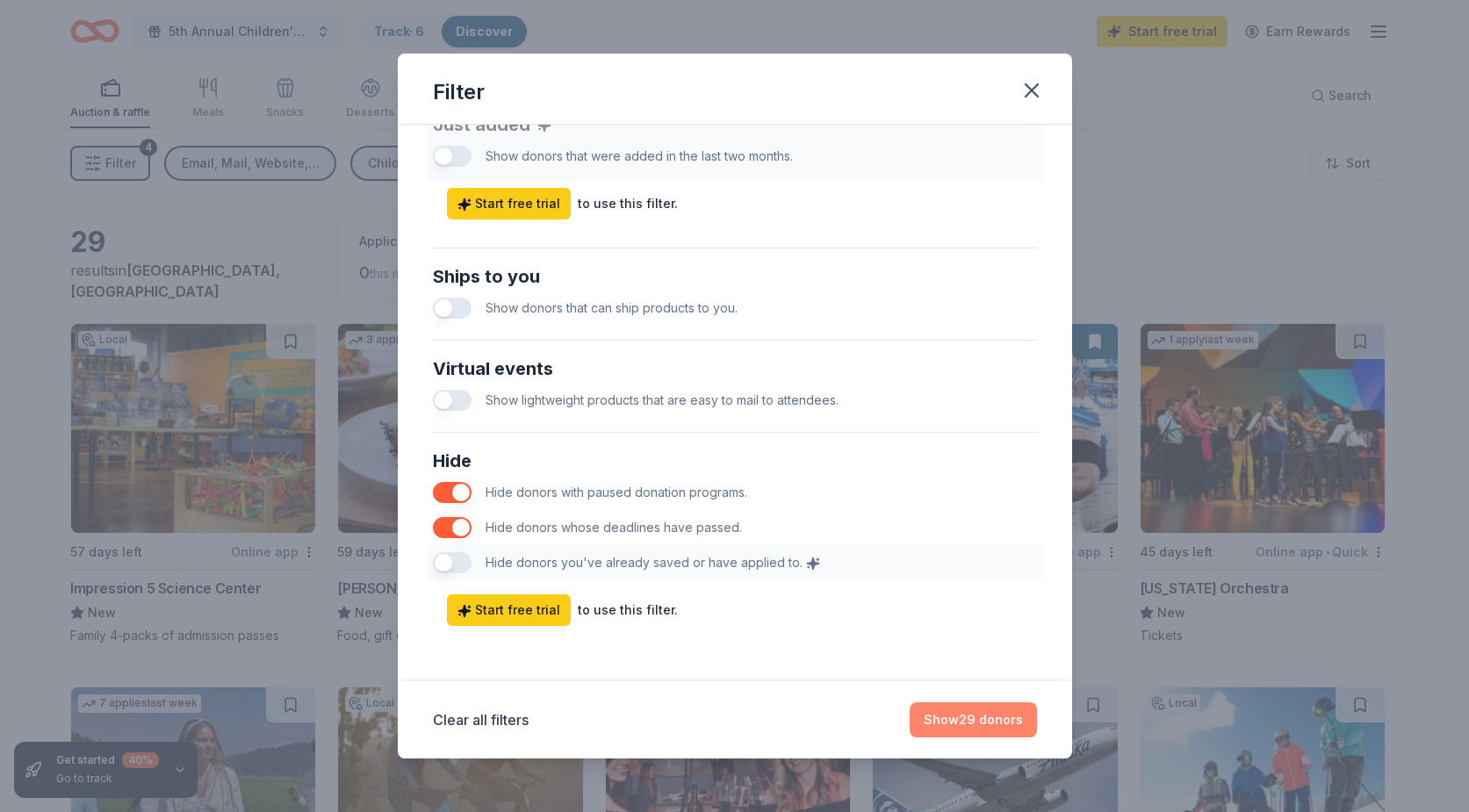
click at [955, 718] on button "Show 29 donors" at bounding box center [973, 720] width 127 height 35
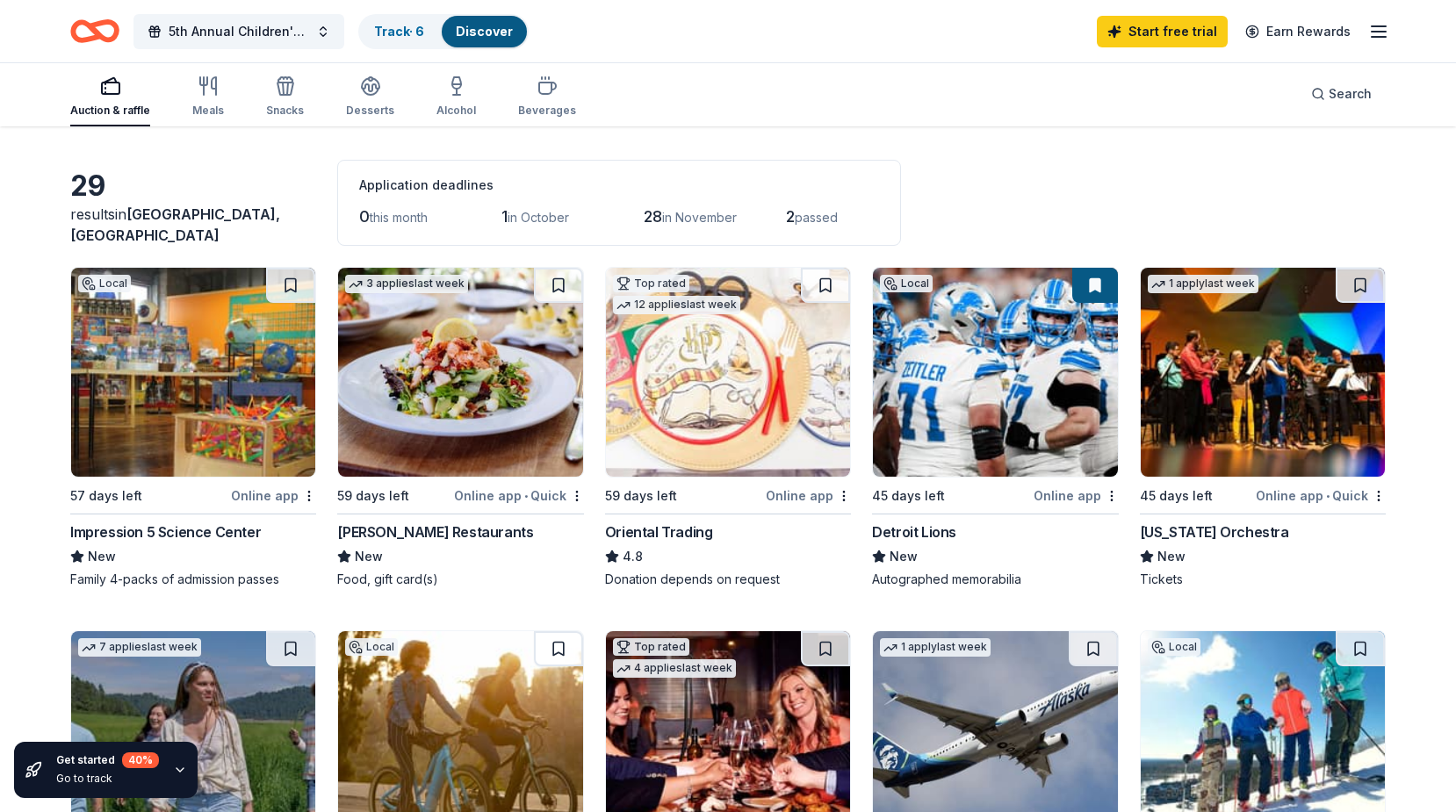
scroll to position [88, 0]
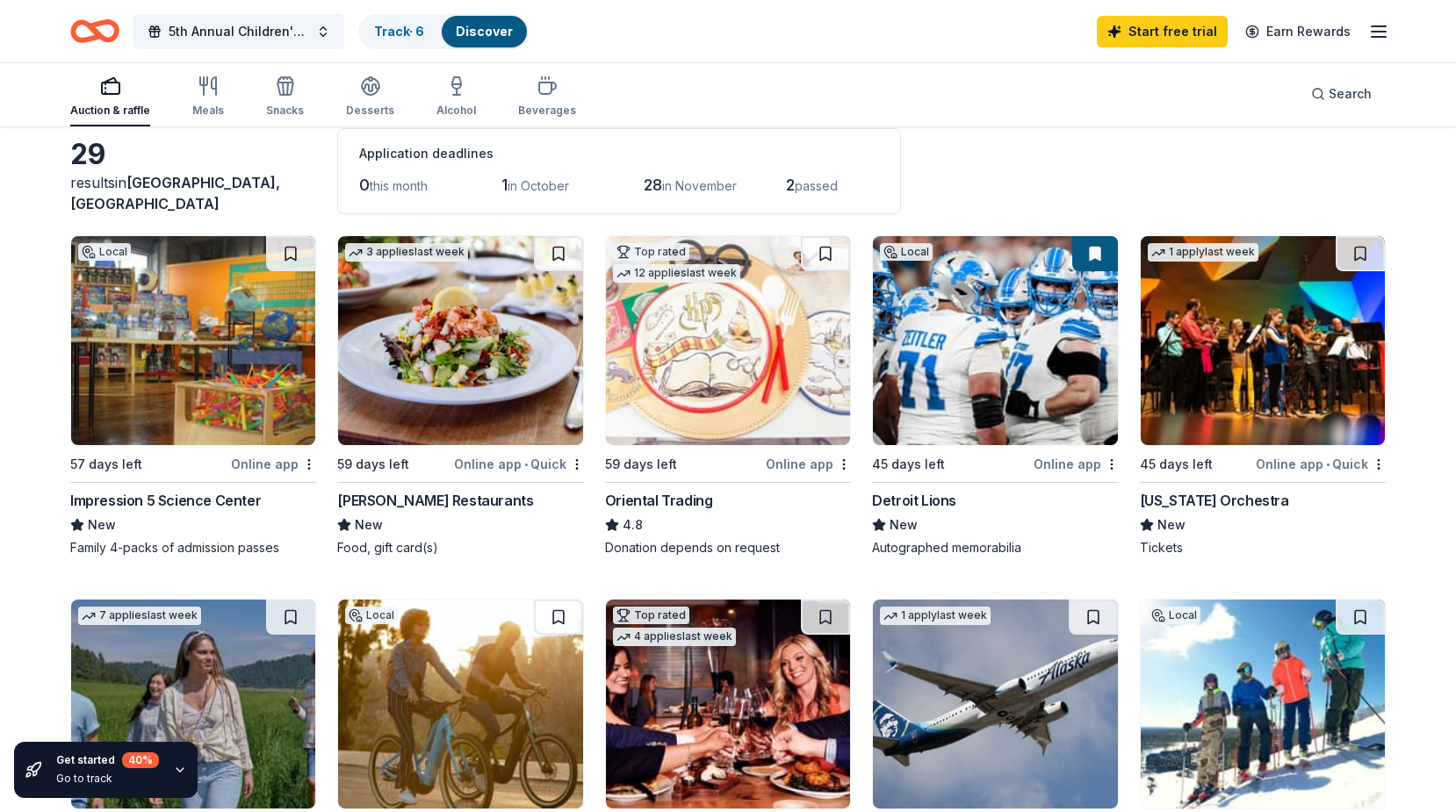
click at [143, 362] on img at bounding box center [193, 341] width 244 height 209
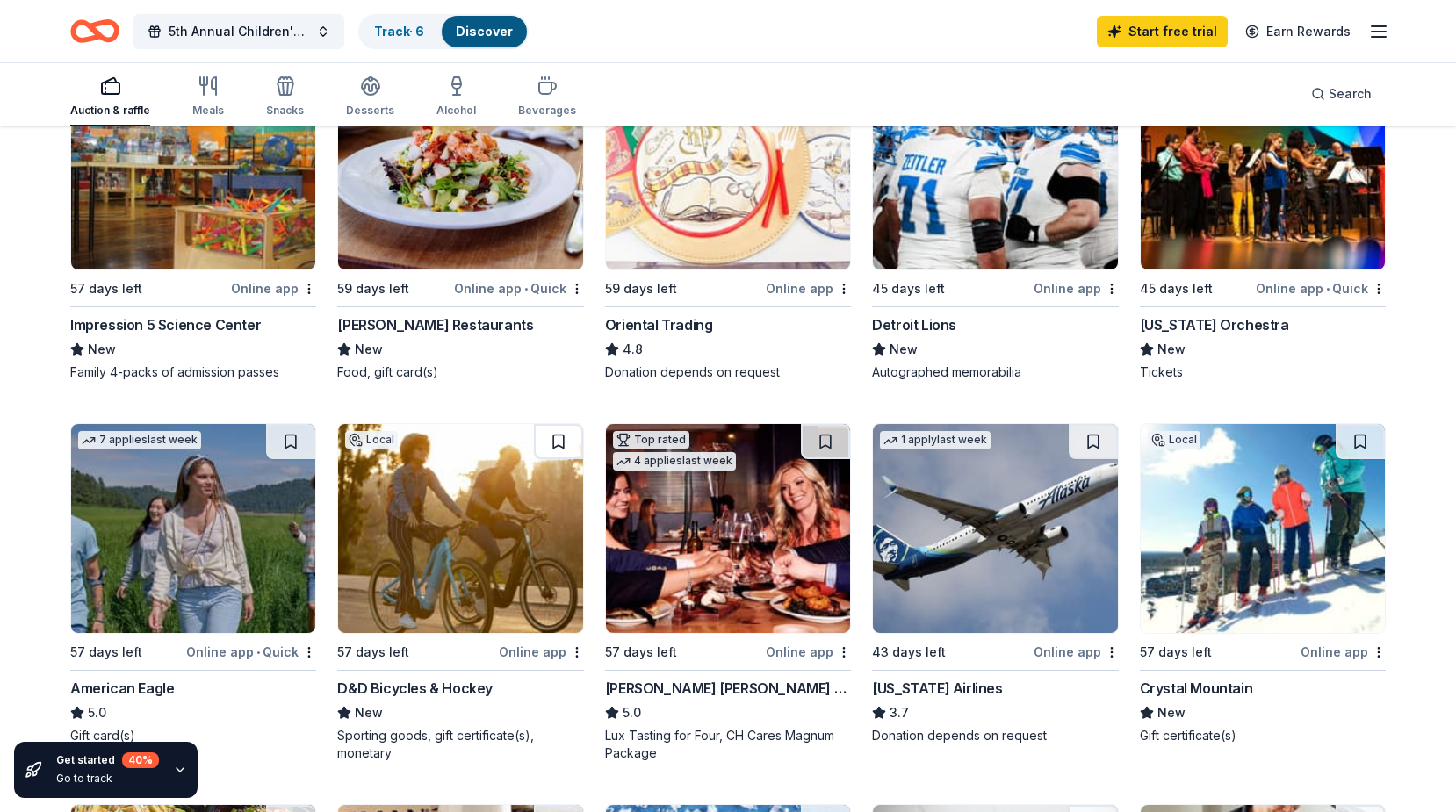
scroll to position [351, 0]
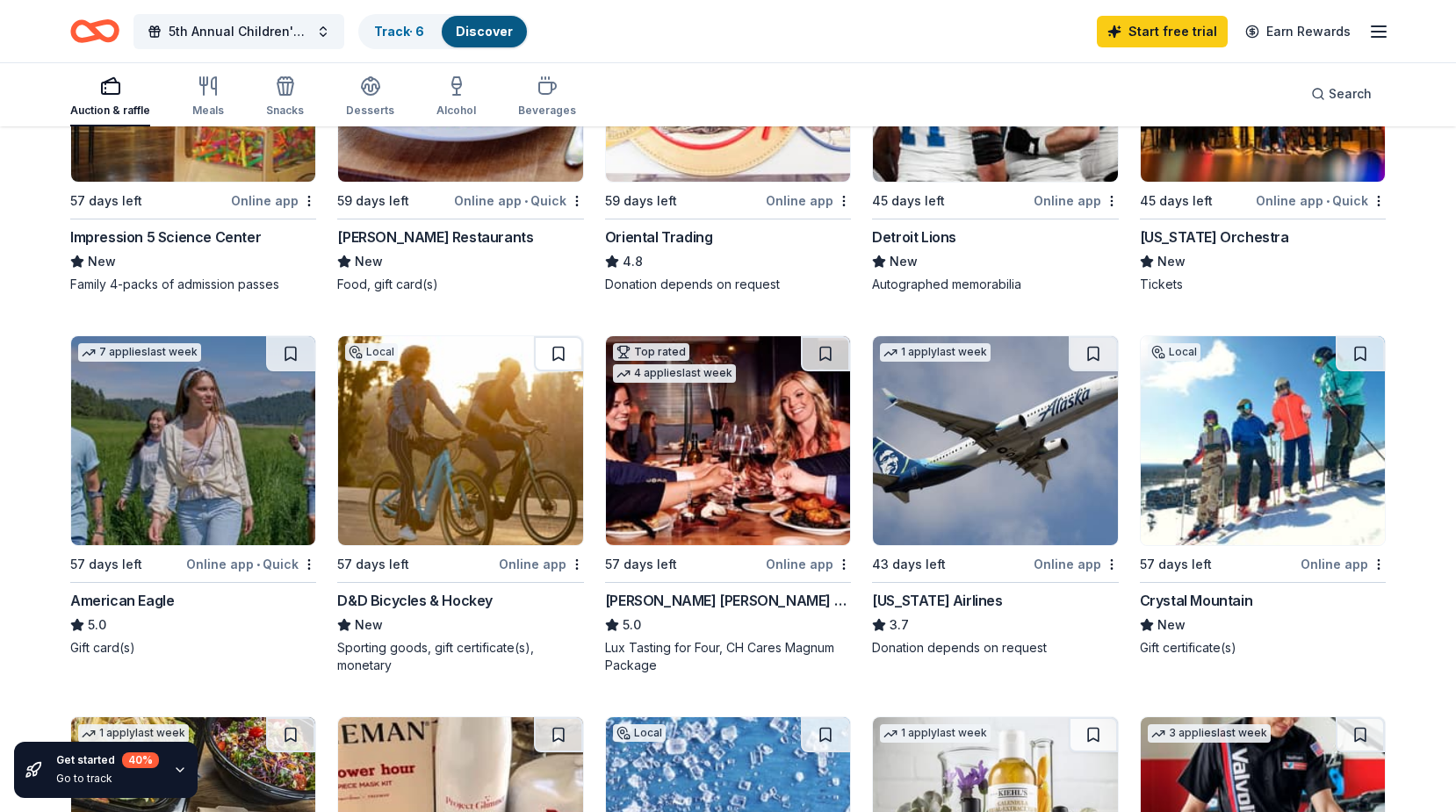
click at [423, 516] on img at bounding box center [460, 441] width 244 height 209
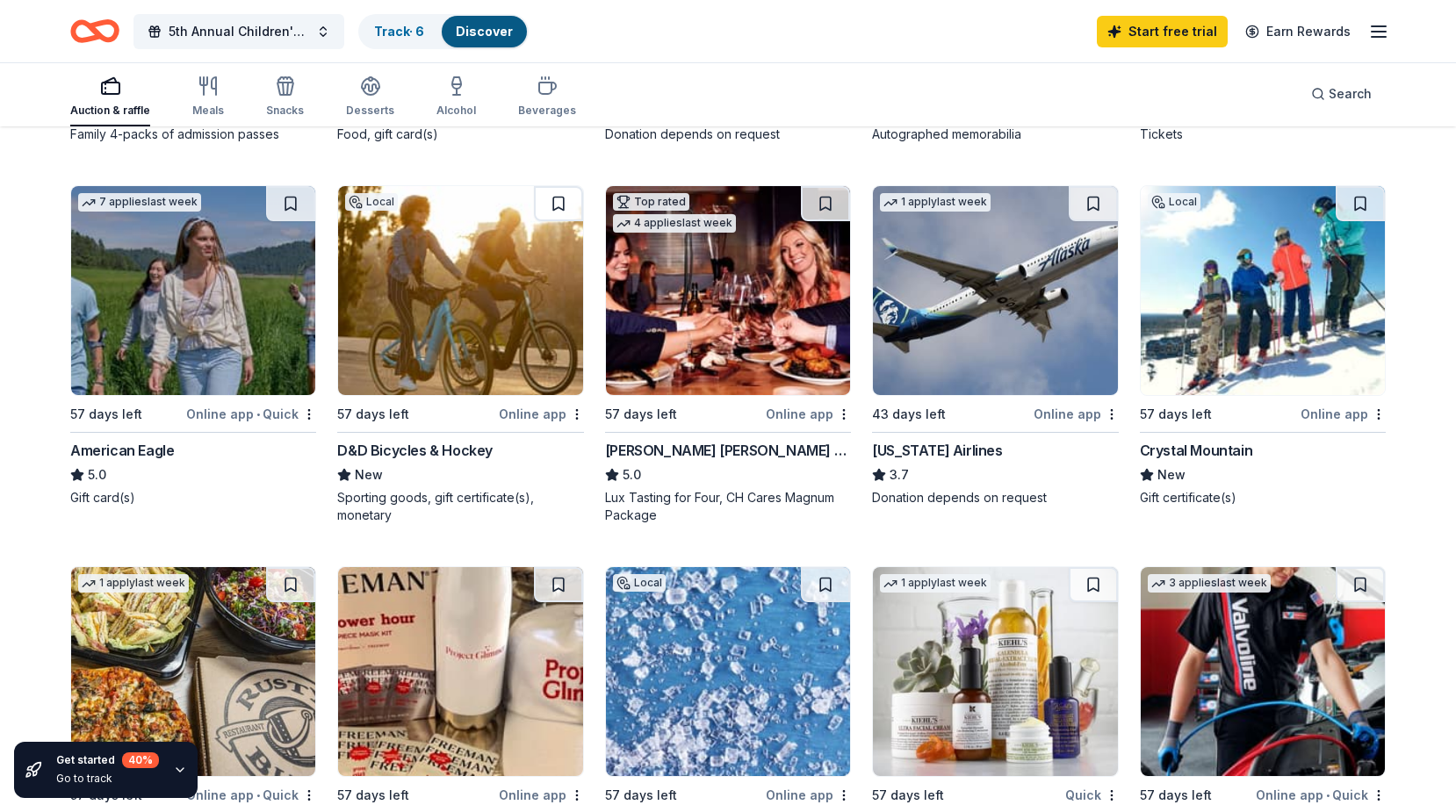
scroll to position [615, 0]
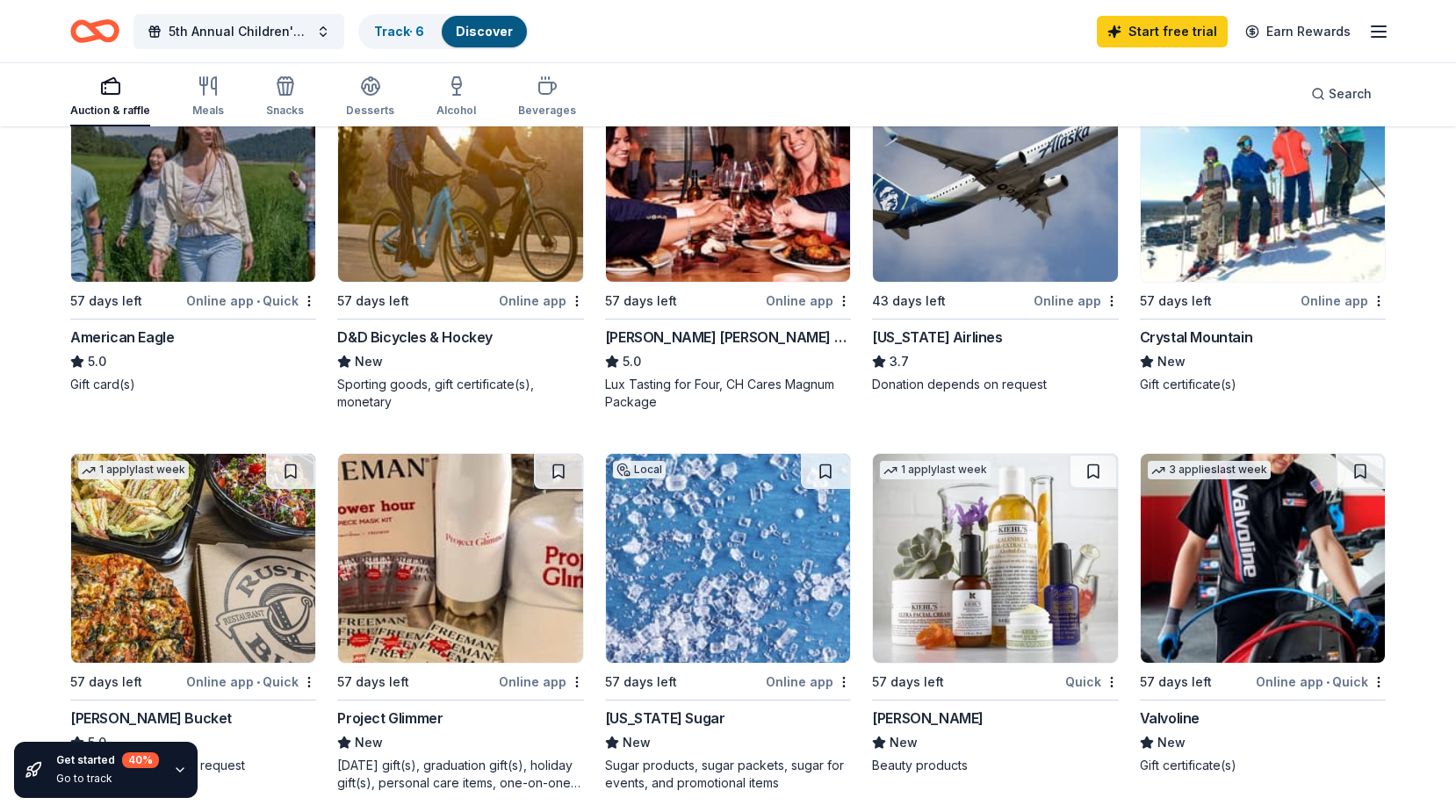
click at [208, 233] on img at bounding box center [193, 178] width 244 height 209
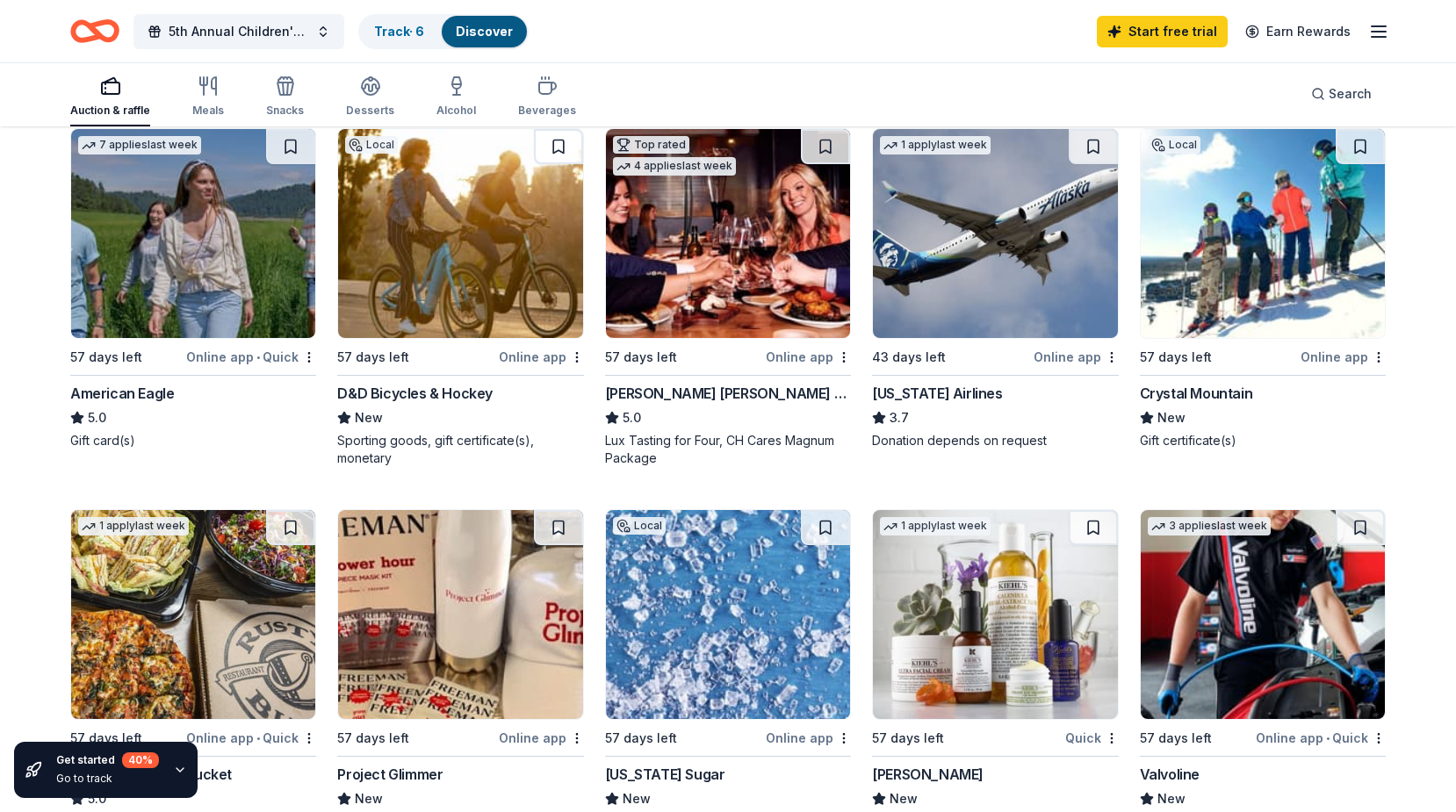
scroll to position [527, 0]
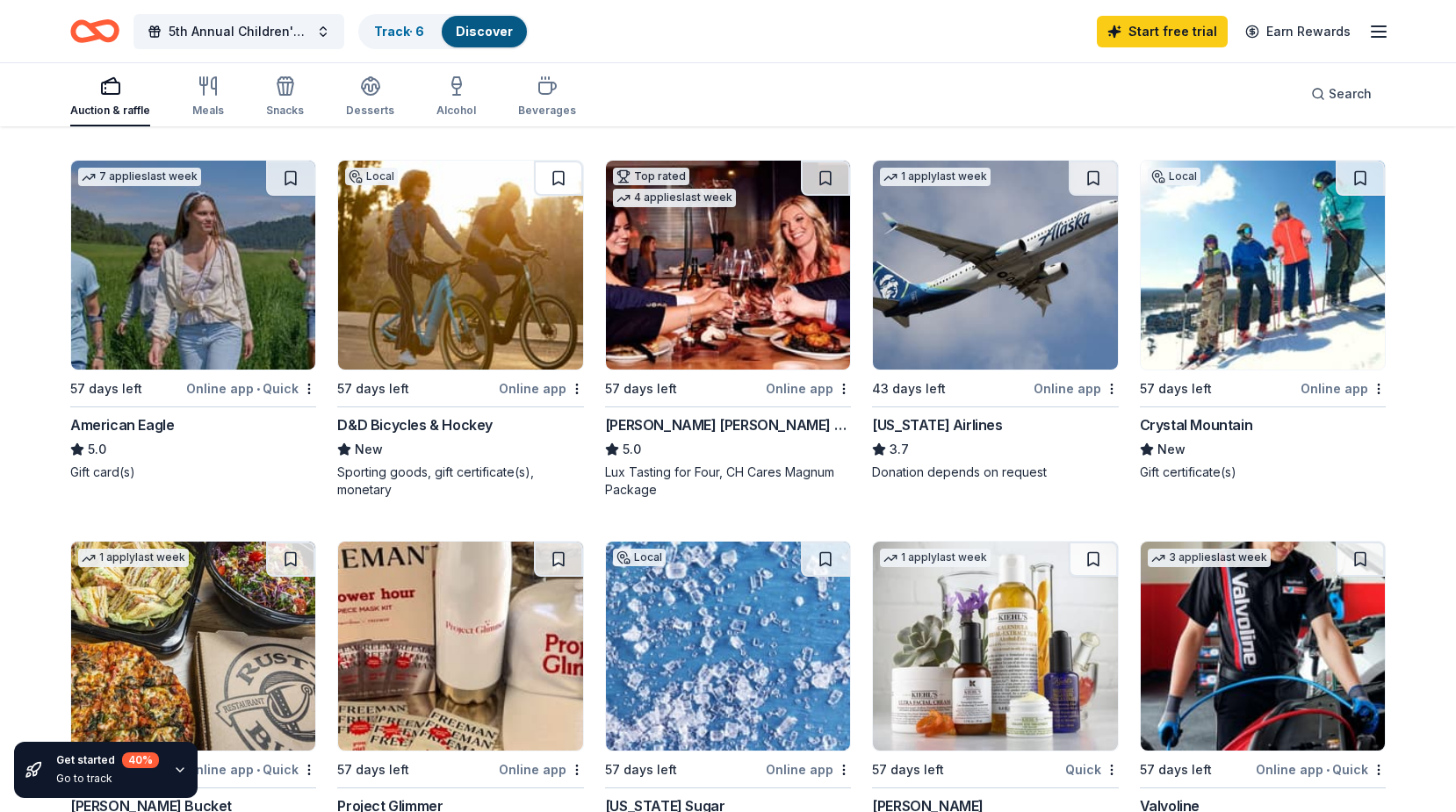
click at [251, 294] on img at bounding box center [193, 265] width 244 height 209
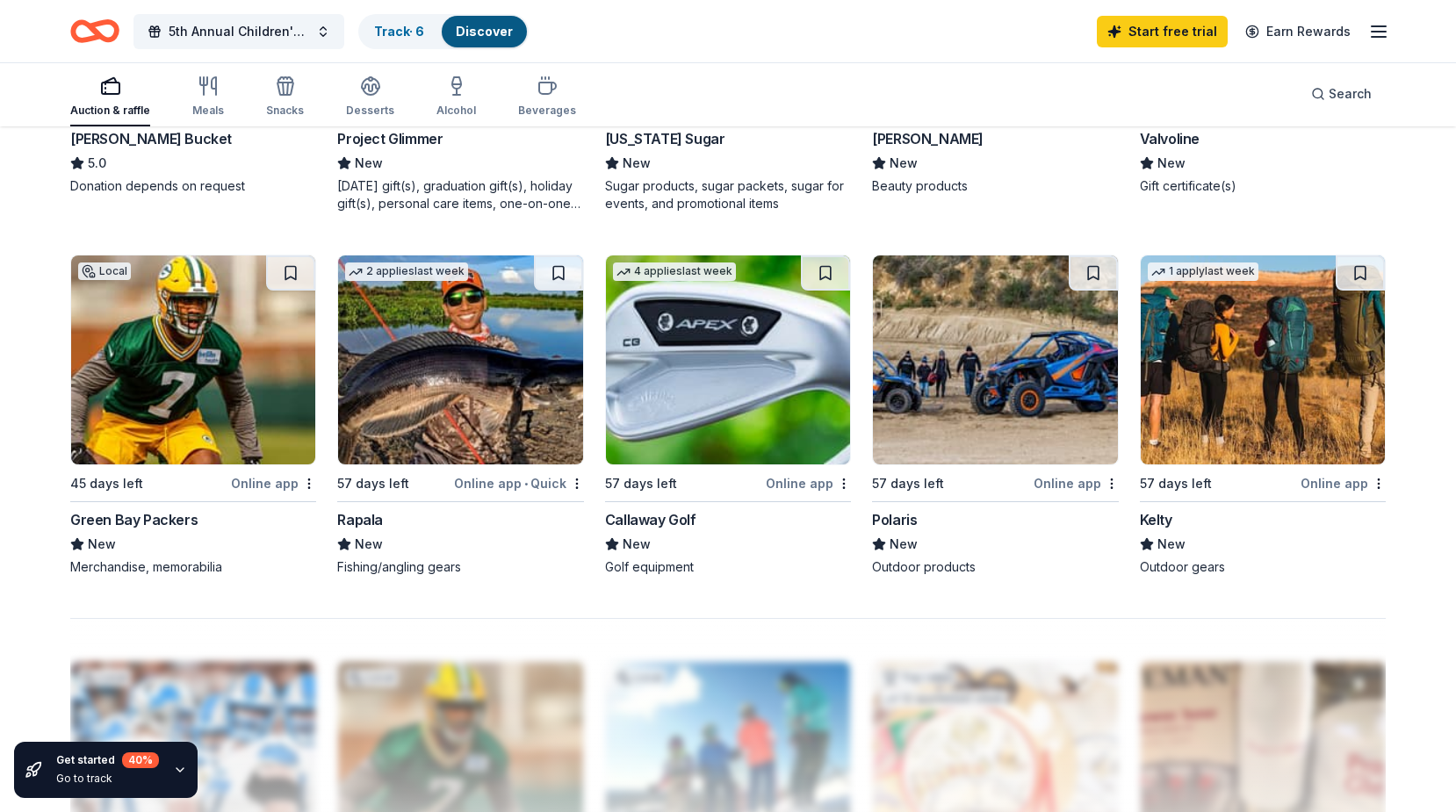
scroll to position [1177, 0]
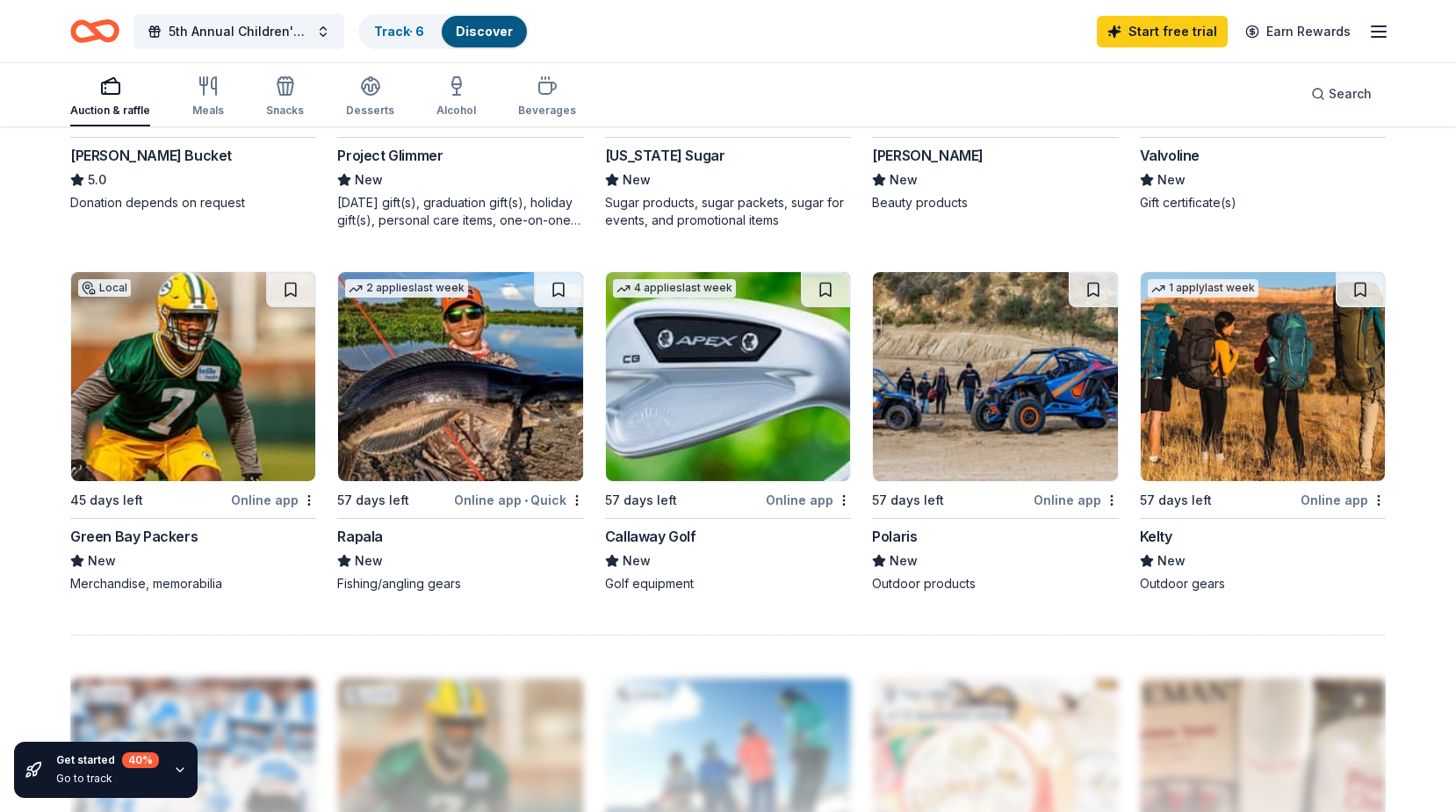
click at [159, 437] on img at bounding box center [193, 377] width 244 height 209
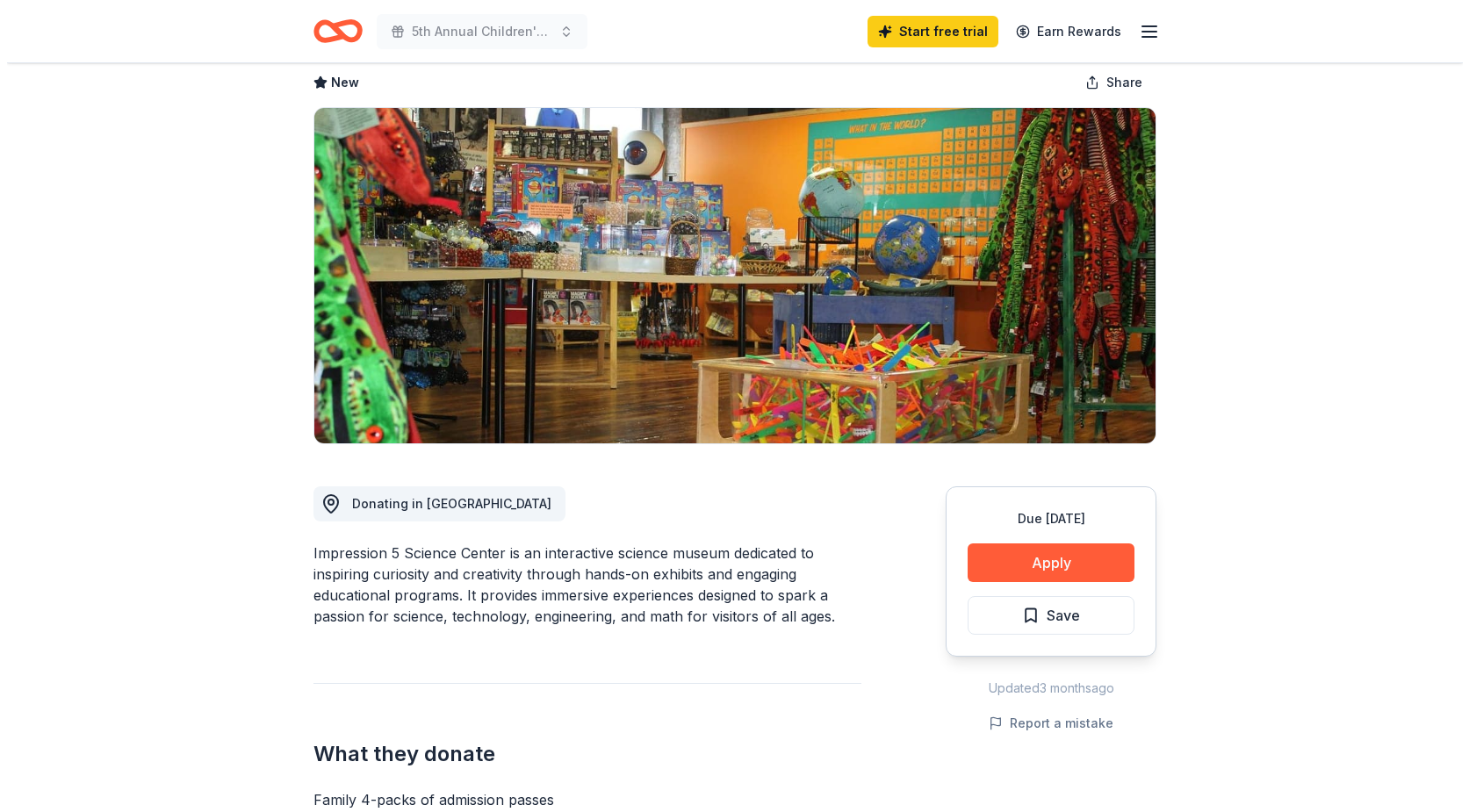
scroll to position [88, 0]
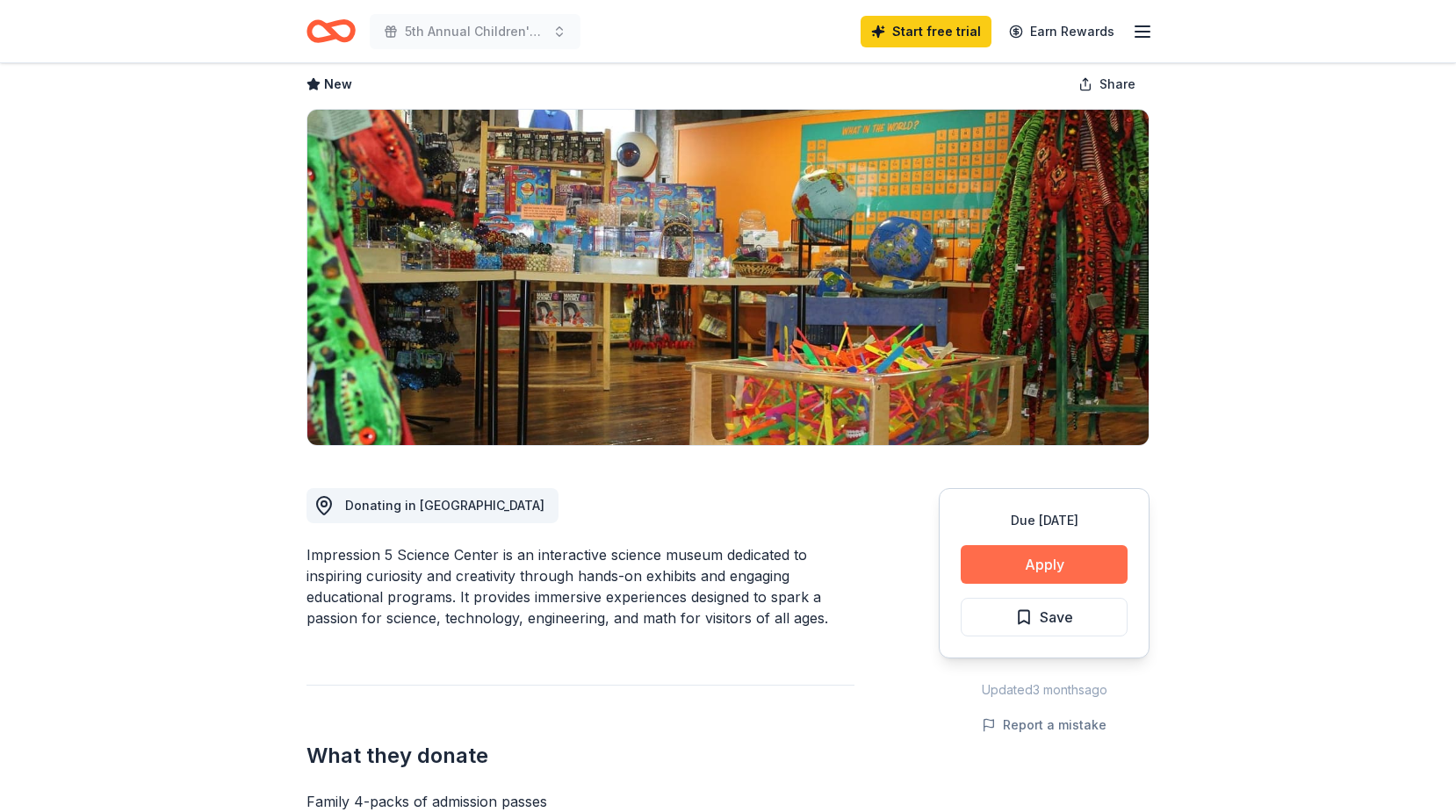
click at [1057, 555] on button "Apply" at bounding box center [1044, 565] width 167 height 39
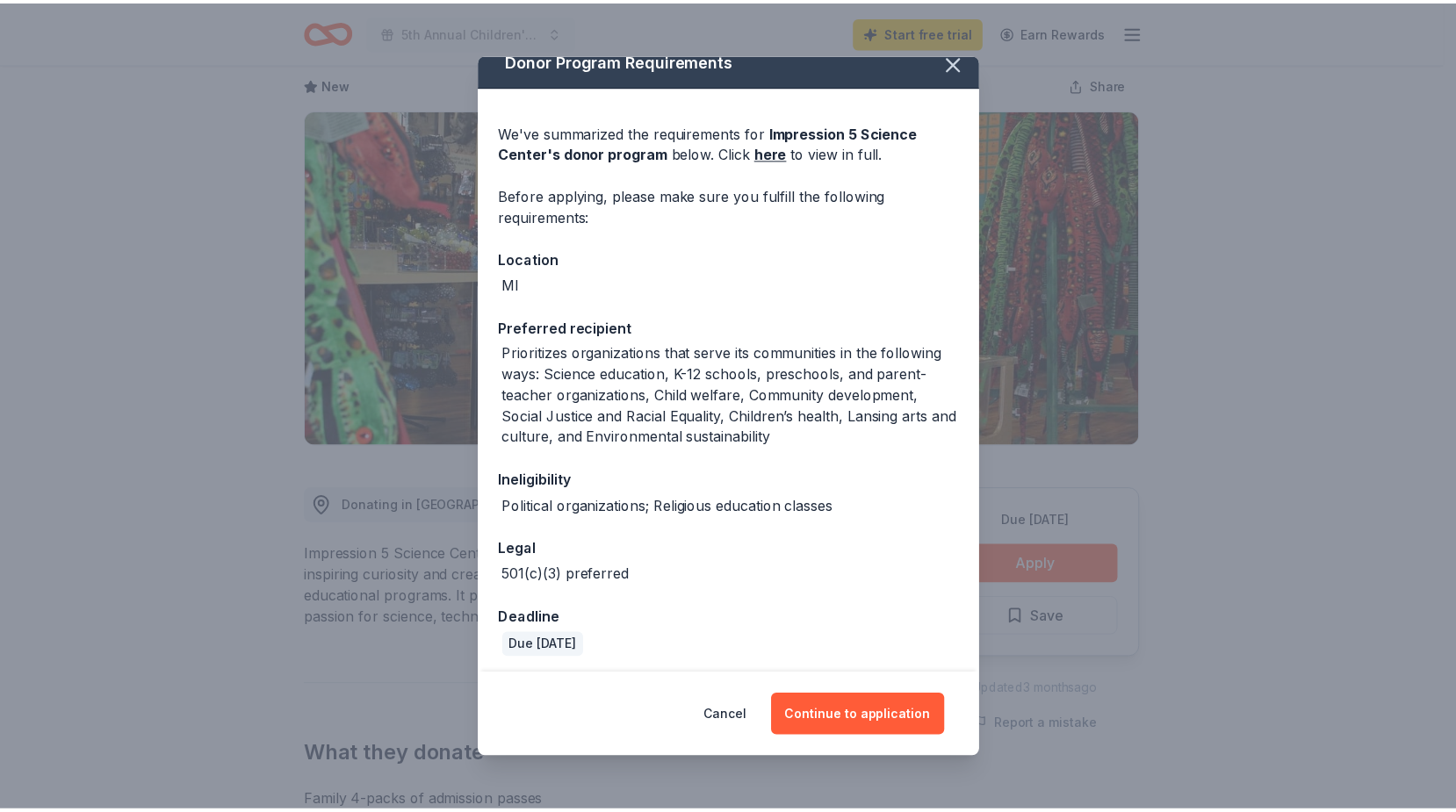
scroll to position [21, 0]
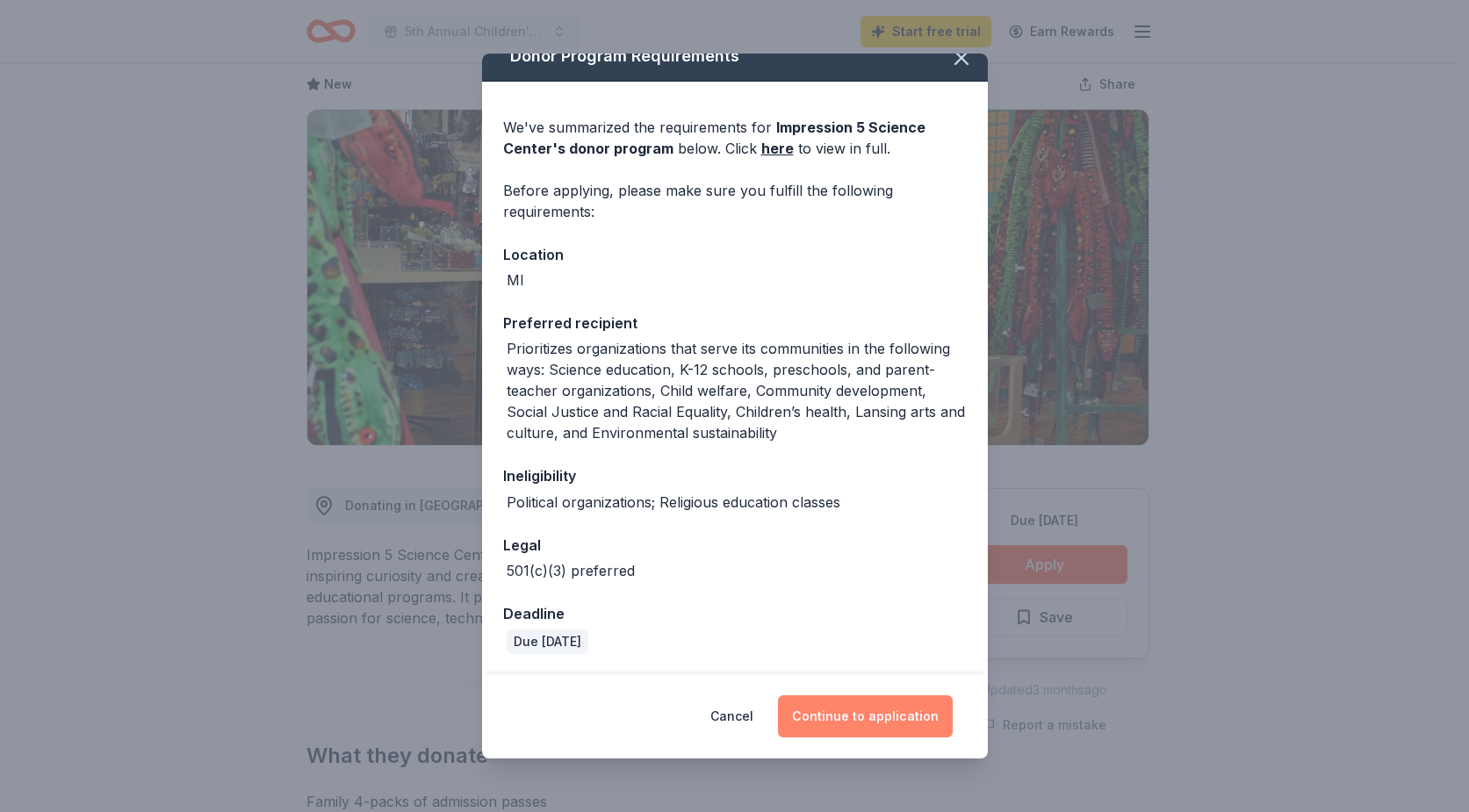
click at [886, 715] on button "Continue to application" at bounding box center [865, 716] width 175 height 42
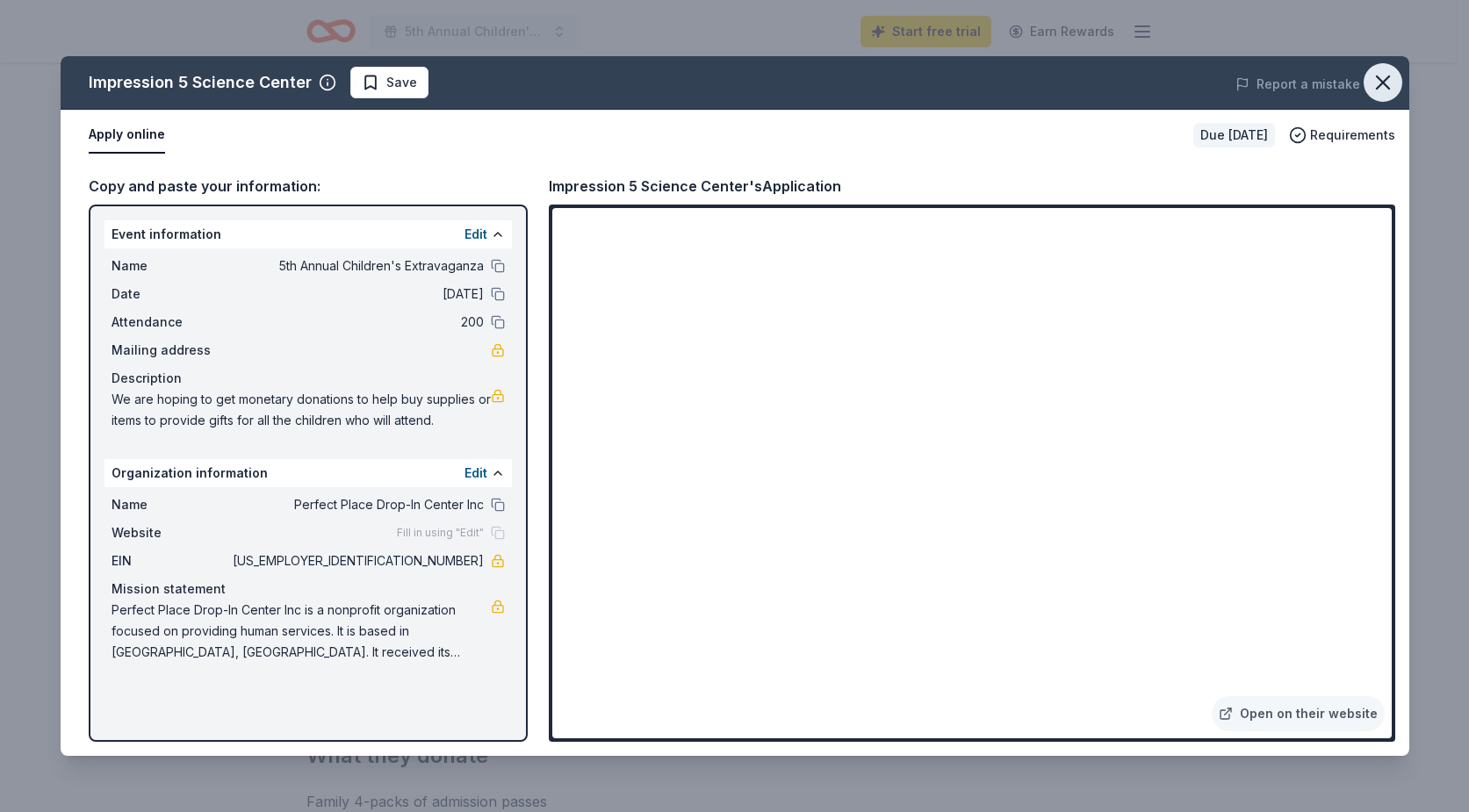
click at [1375, 81] on icon "button" at bounding box center [1382, 82] width 24 height 24
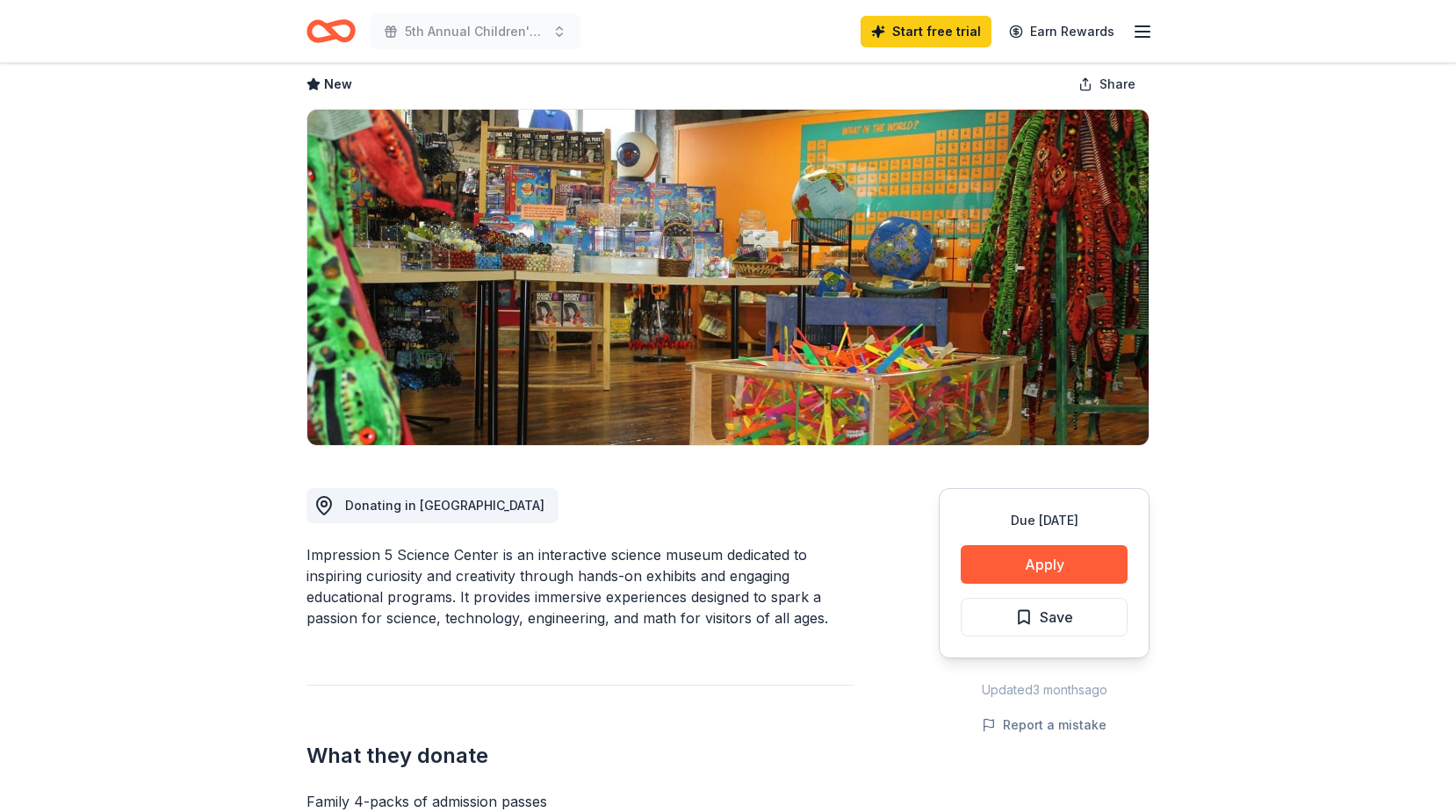
scroll to position [0, 0]
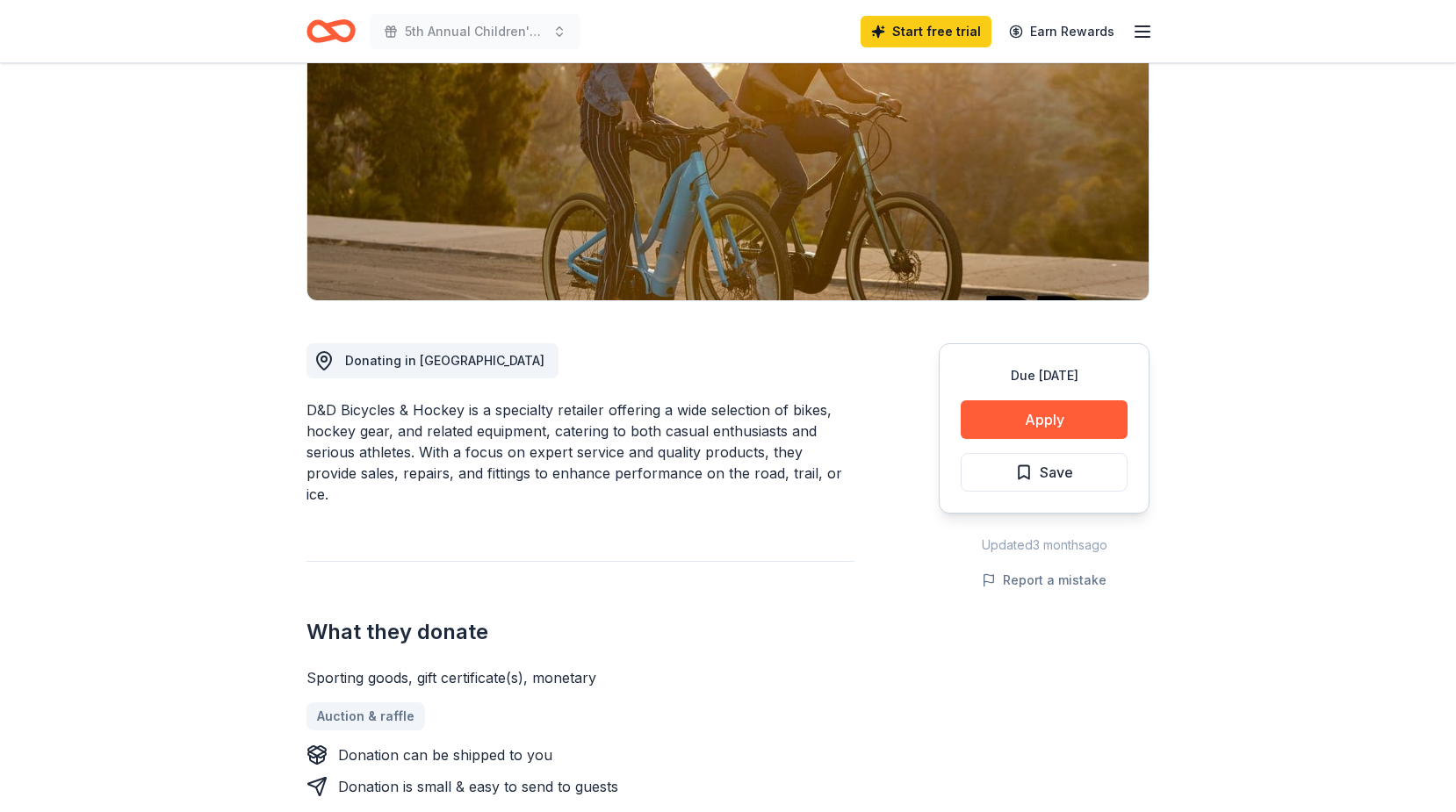
scroll to position [264, 0]
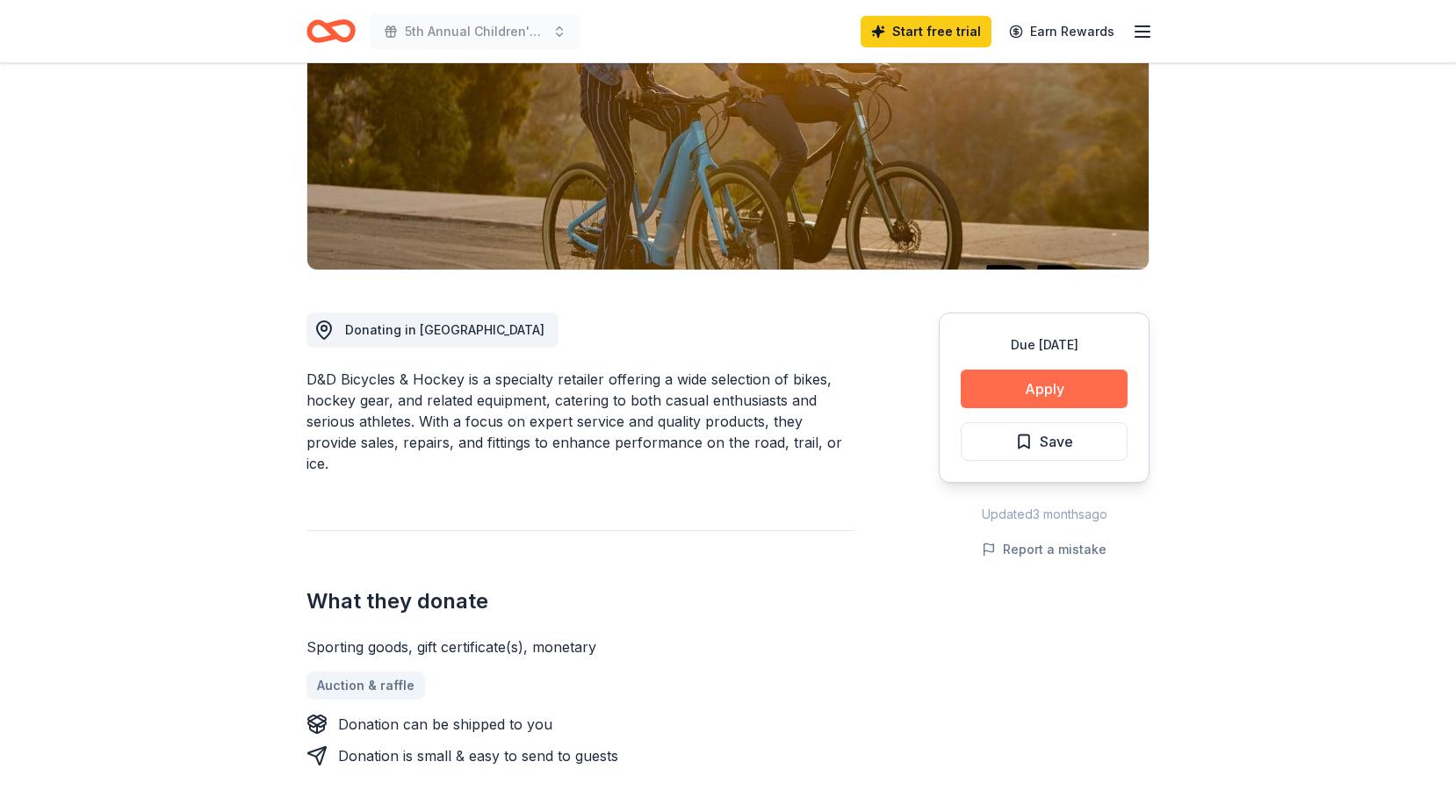
click at [979, 397] on button "Apply" at bounding box center [1044, 389] width 167 height 39
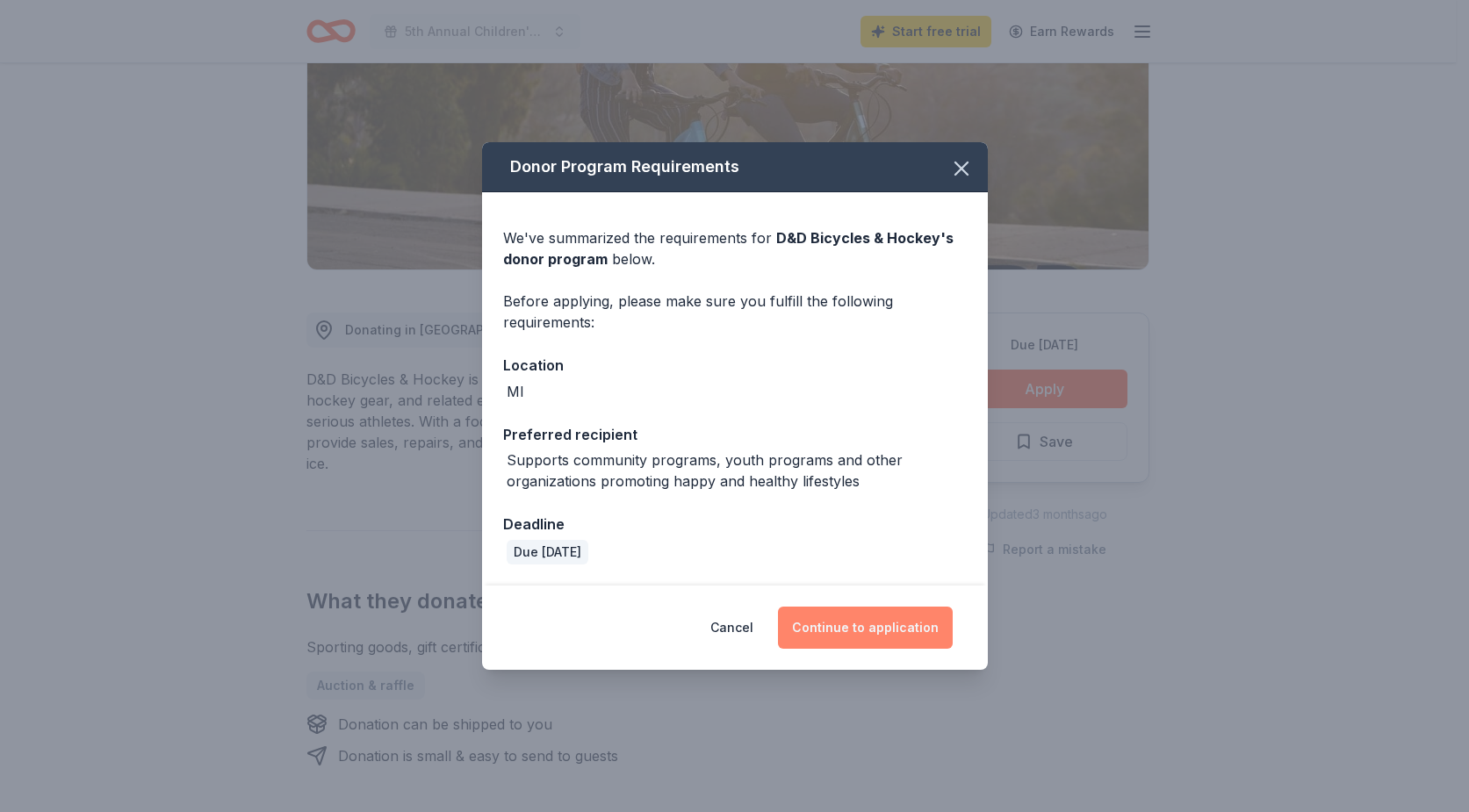
click at [804, 628] on button "Continue to application" at bounding box center [865, 627] width 175 height 42
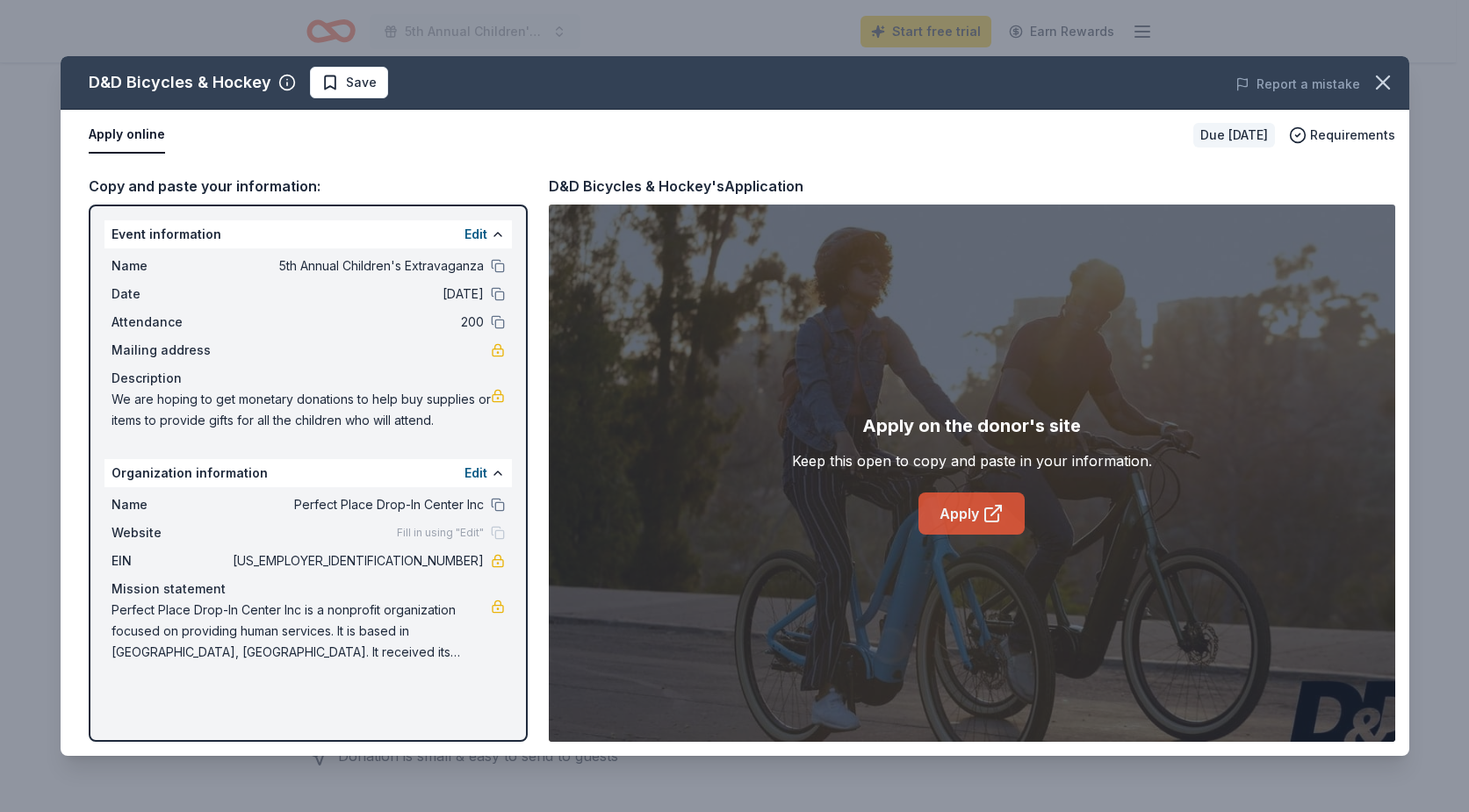
click at [940, 523] on link "Apply" at bounding box center [972, 513] width 107 height 42
click at [1385, 79] on icon "button" at bounding box center [1383, 82] width 13 height 13
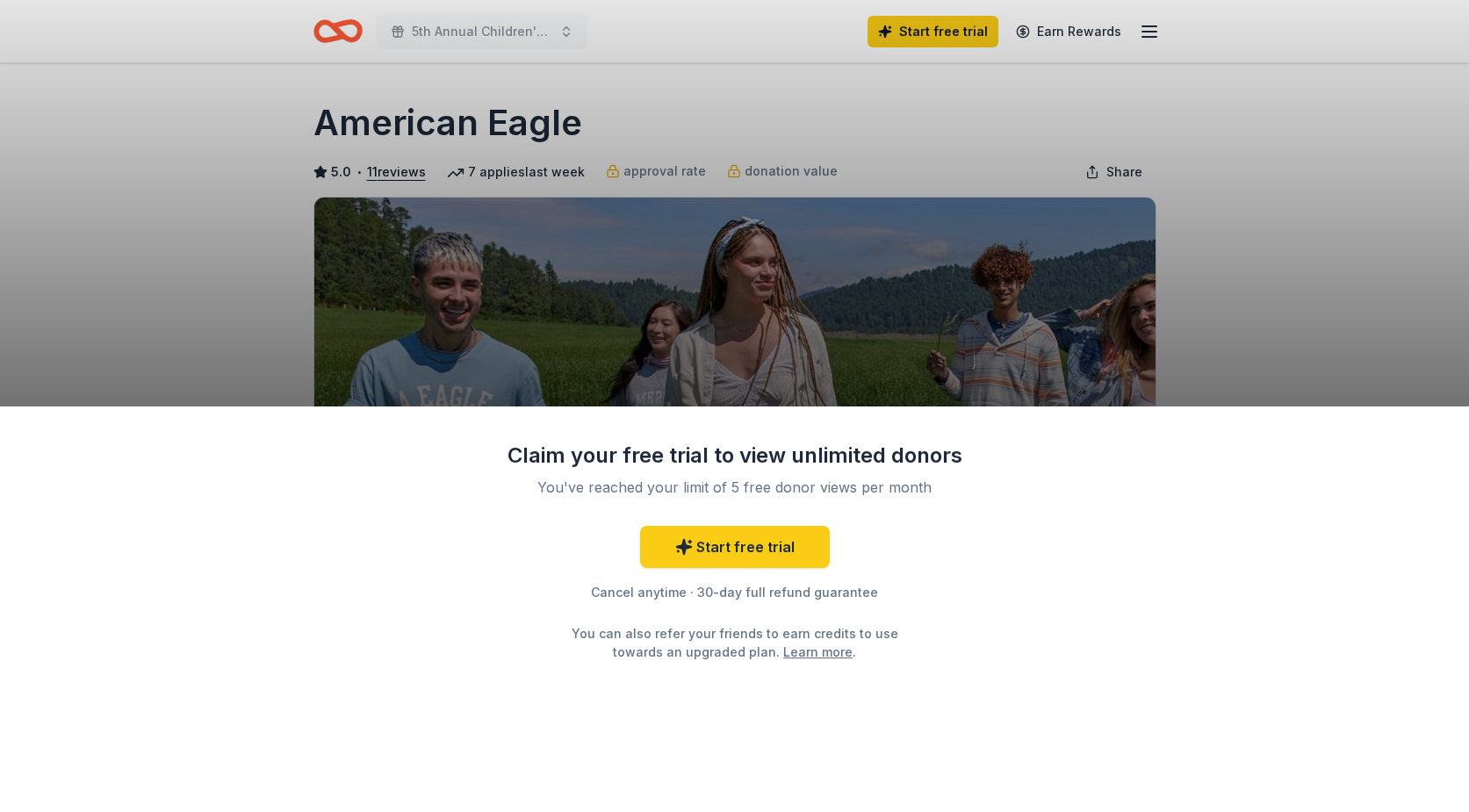
click at [1361, 288] on div "Claim your free trial to view unlimited donors You've reached your limit of 5 f…" at bounding box center [734, 406] width 1469 height 812
